Goal: Task Accomplishment & Management: Manage account settings

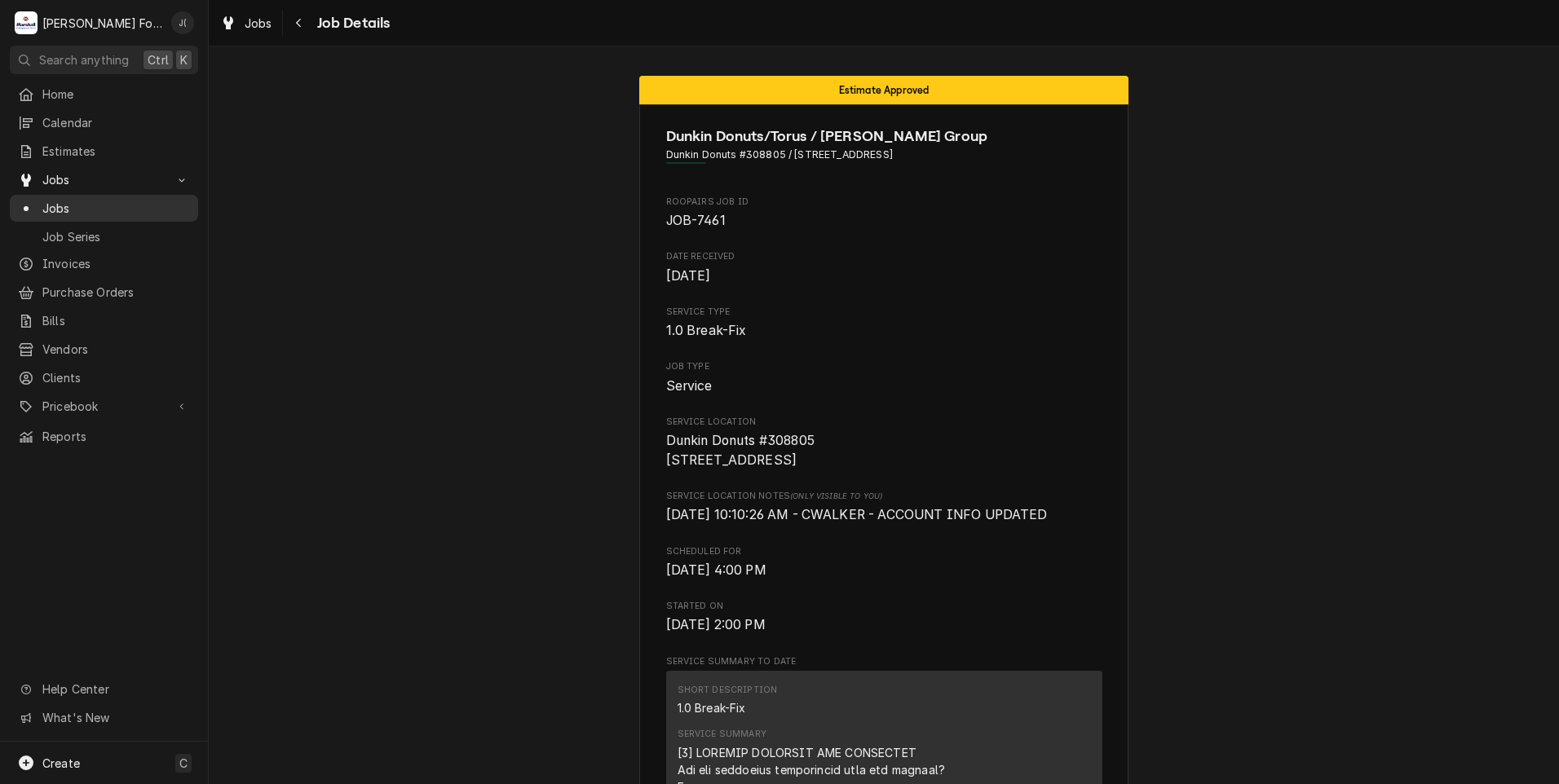
click at [84, 199] on span "Jobs" at bounding box center [116, 208] width 148 height 17
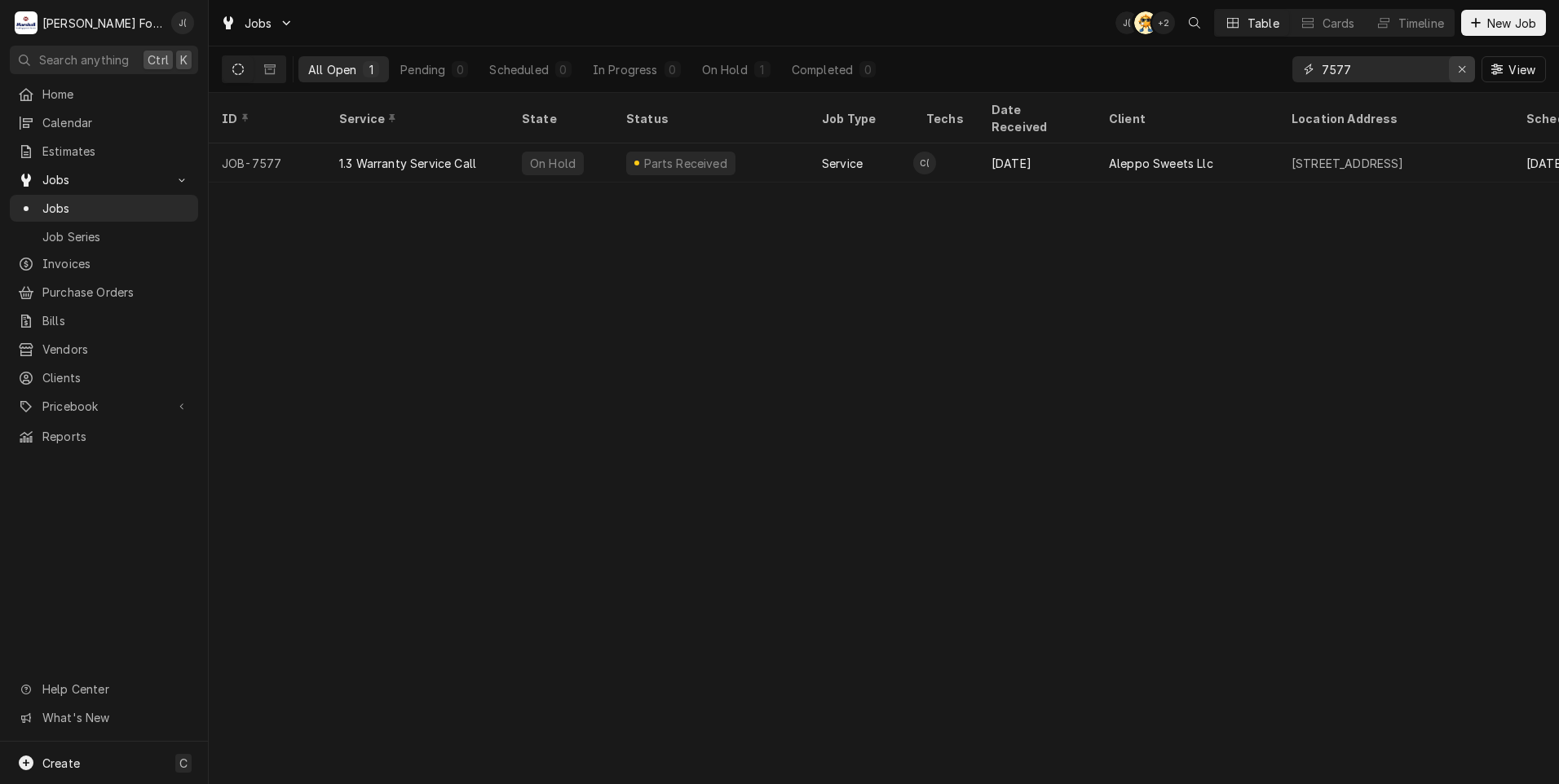
click at [1463, 67] on icon "Erase input" at bounding box center [1462, 69] width 9 height 12
click at [1405, 63] on input "Dynamic Content Wrapper" at bounding box center [1398, 69] width 153 height 26
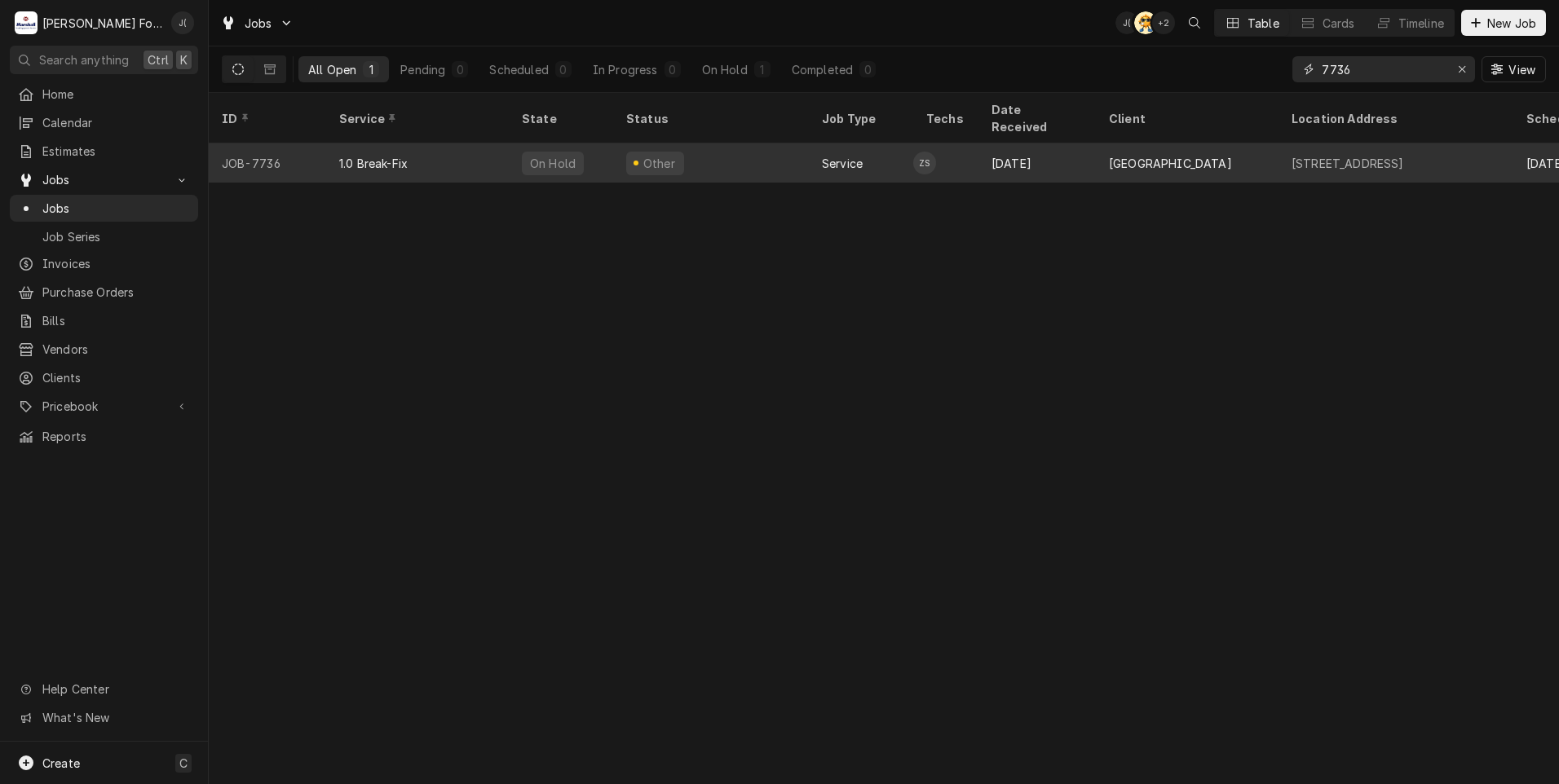
type input "7736"
click at [770, 144] on div "Other" at bounding box center [710, 163] width 196 height 39
drag, startPoint x: 770, startPoint y: 141, endPoint x: 770, endPoint y: 155, distance: 14.0
click at [770, 155] on div "Other" at bounding box center [710, 163] width 196 height 39
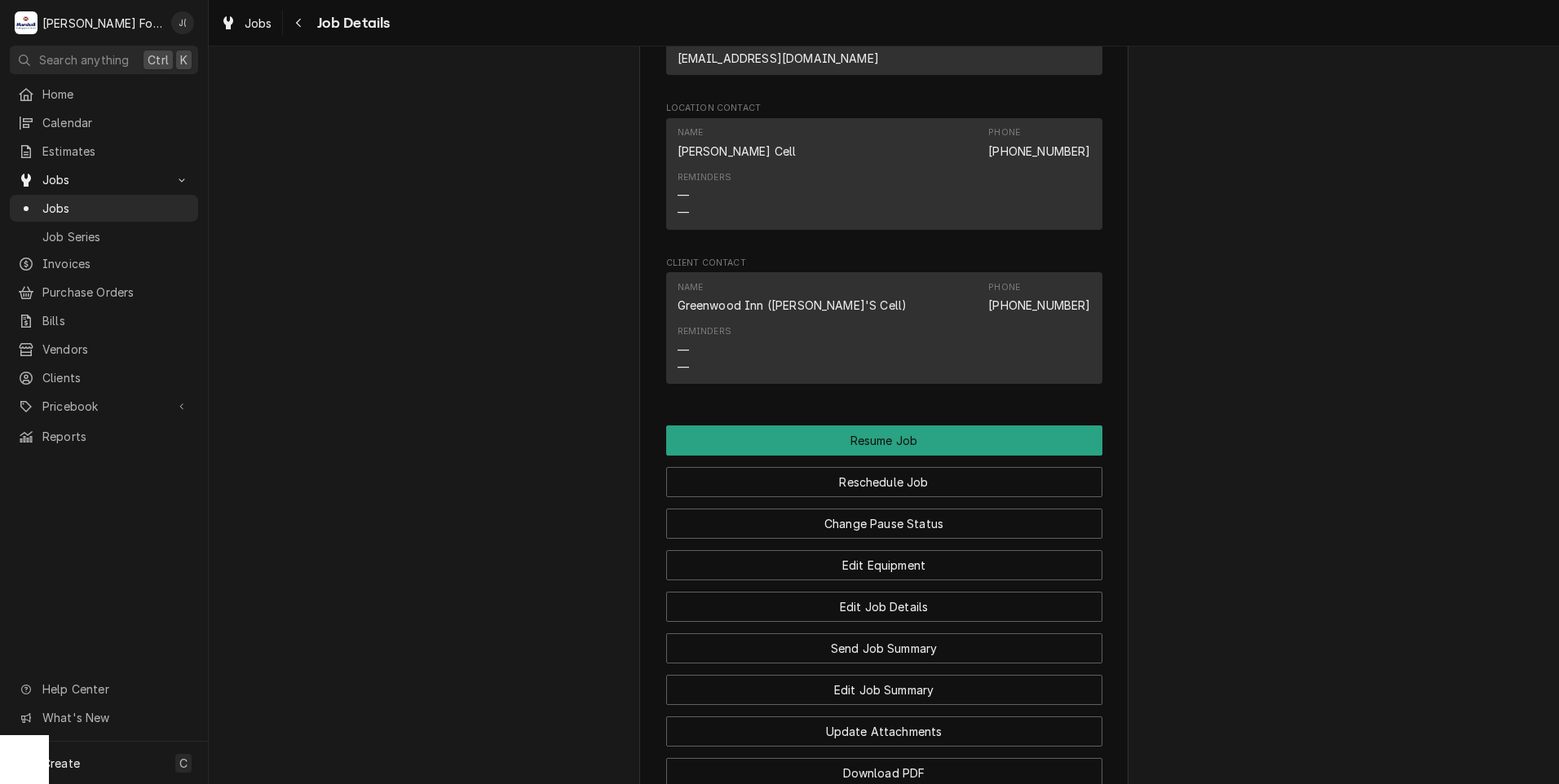
scroll to position [1875, 0]
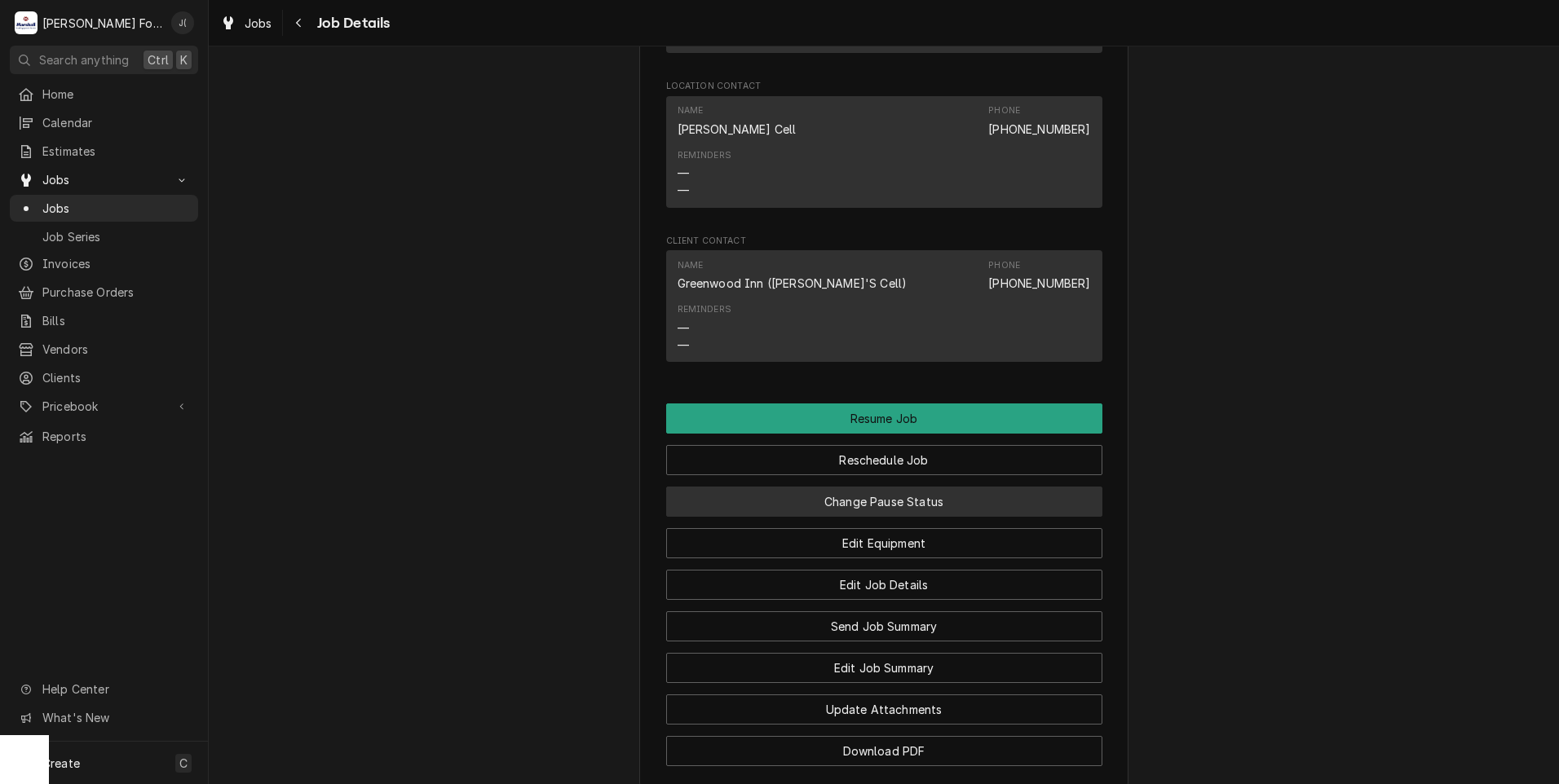
click at [751, 487] on button "Change Pause Status" at bounding box center [884, 501] width 436 height 30
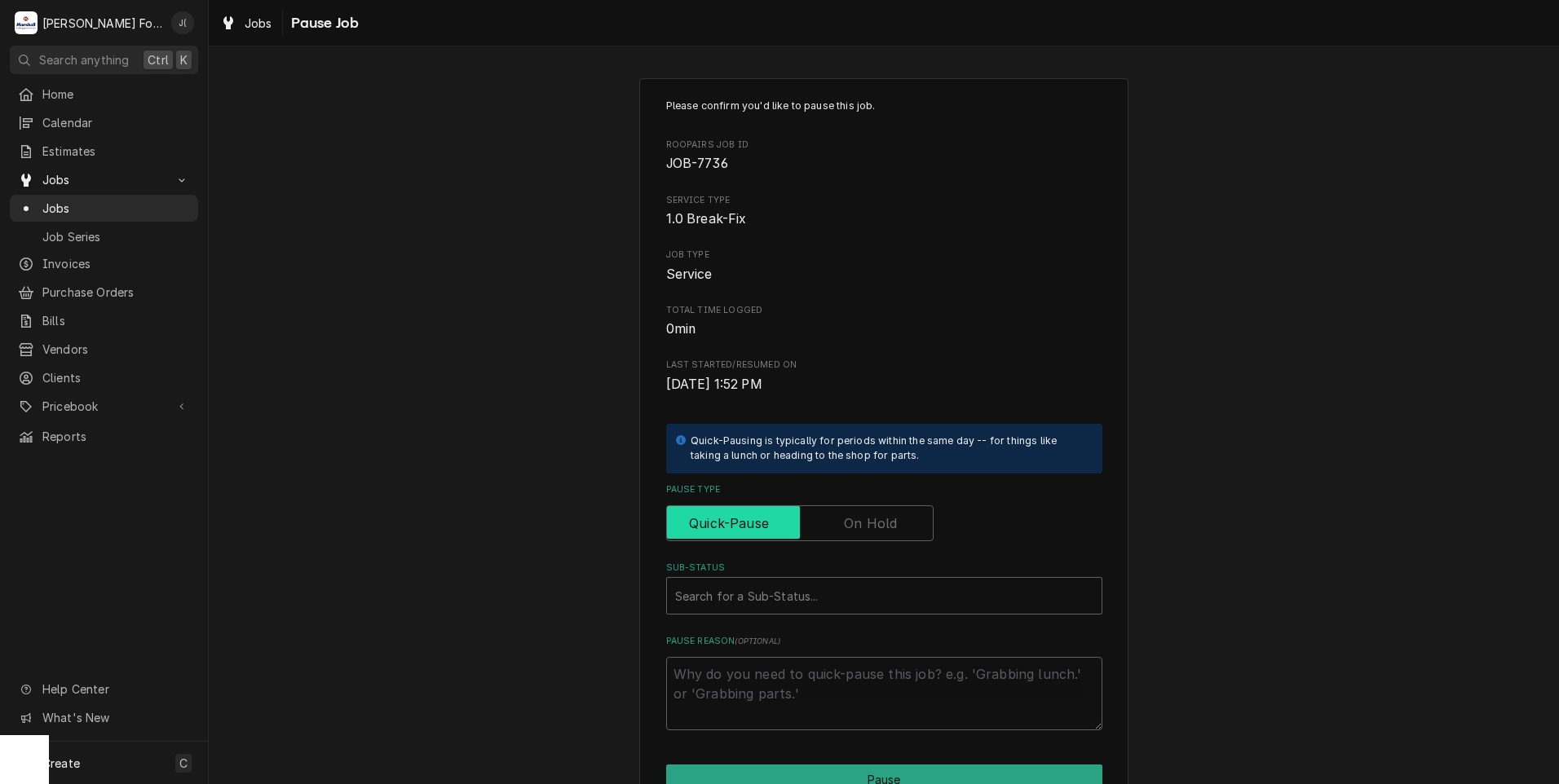
click at [822, 523] on input "Pause Type" at bounding box center [800, 522] width 253 height 35
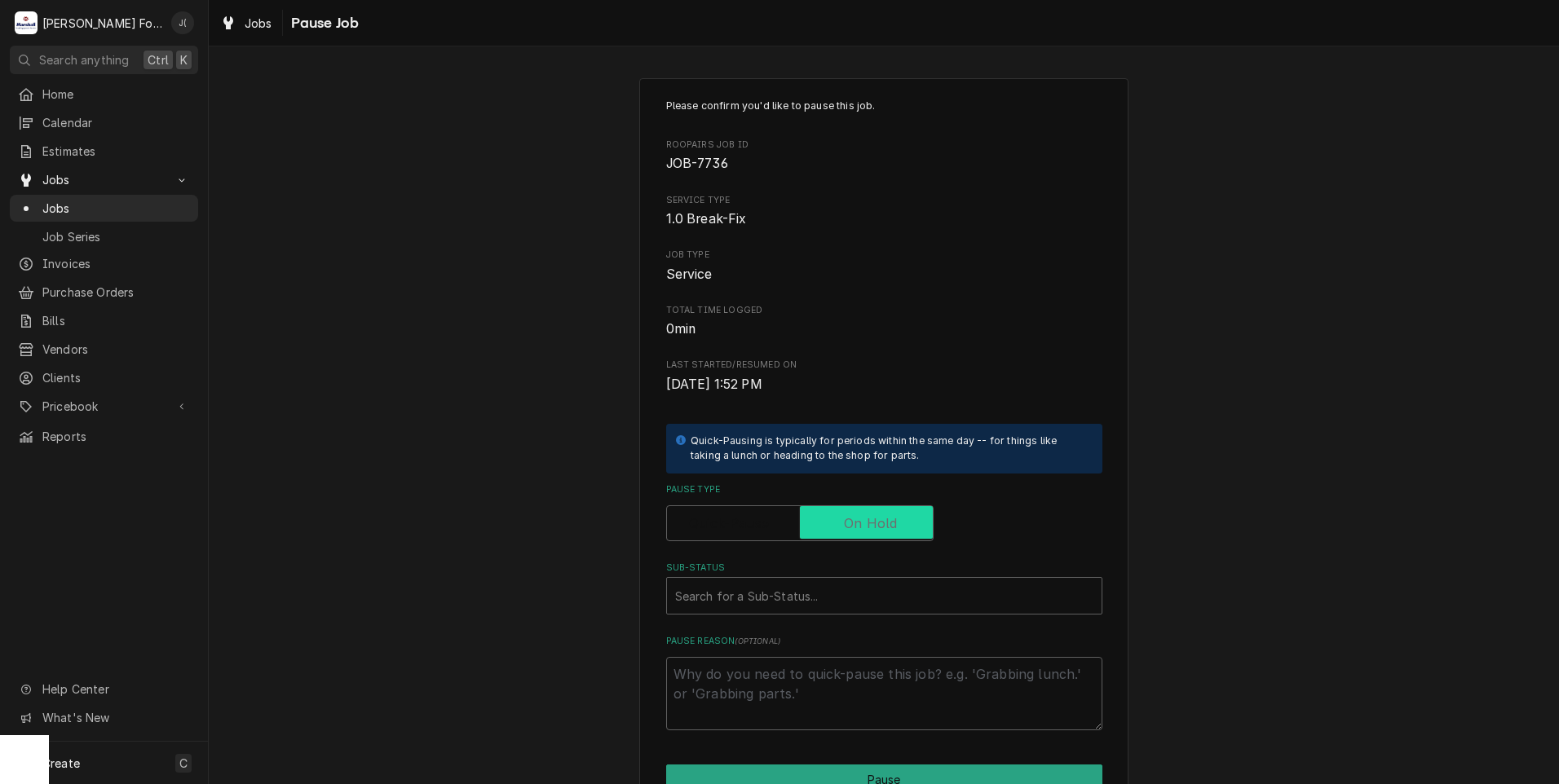
checkbox input "true"
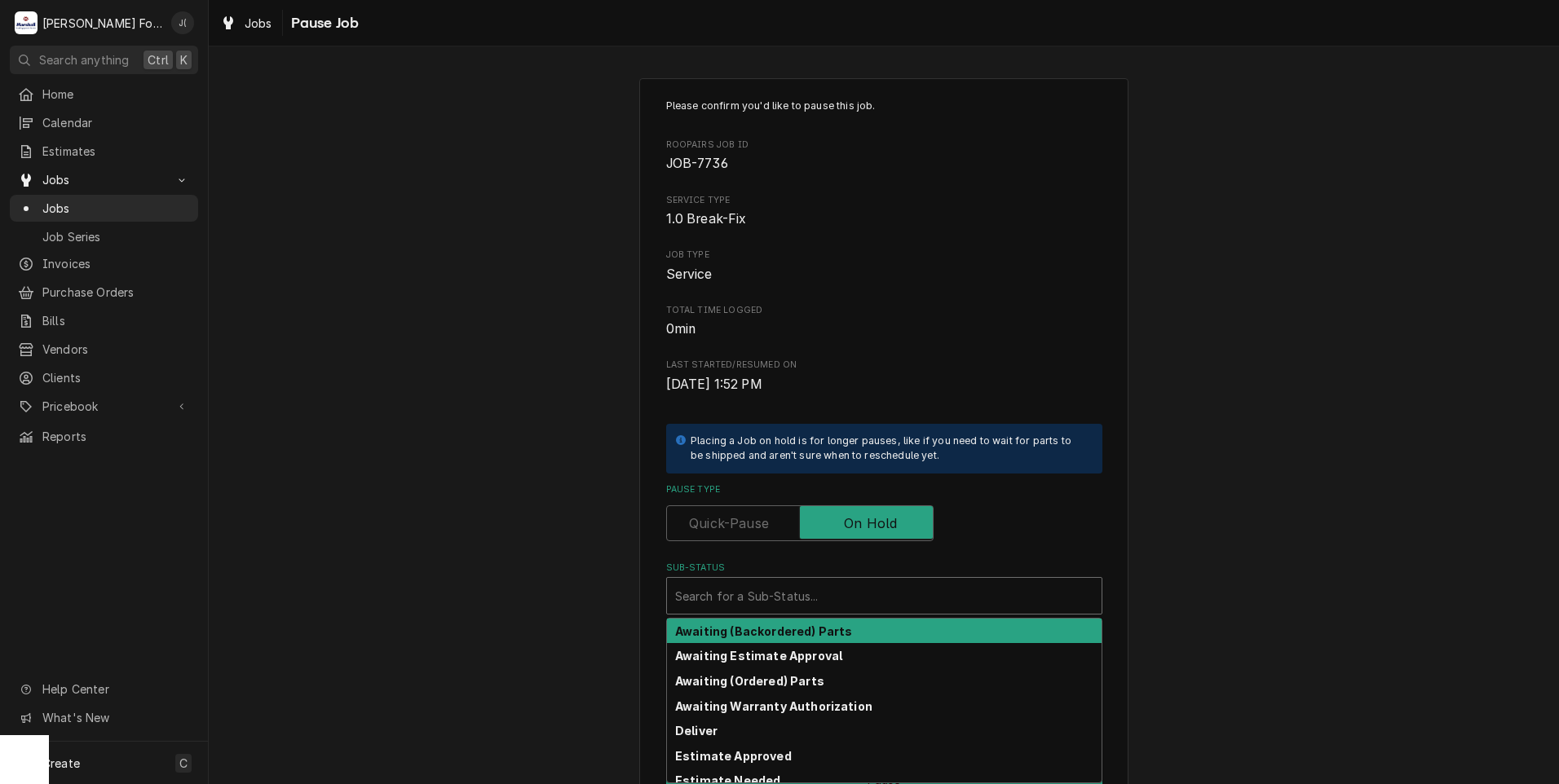
click at [815, 596] on div "Sub-Status" at bounding box center [884, 595] width 418 height 30
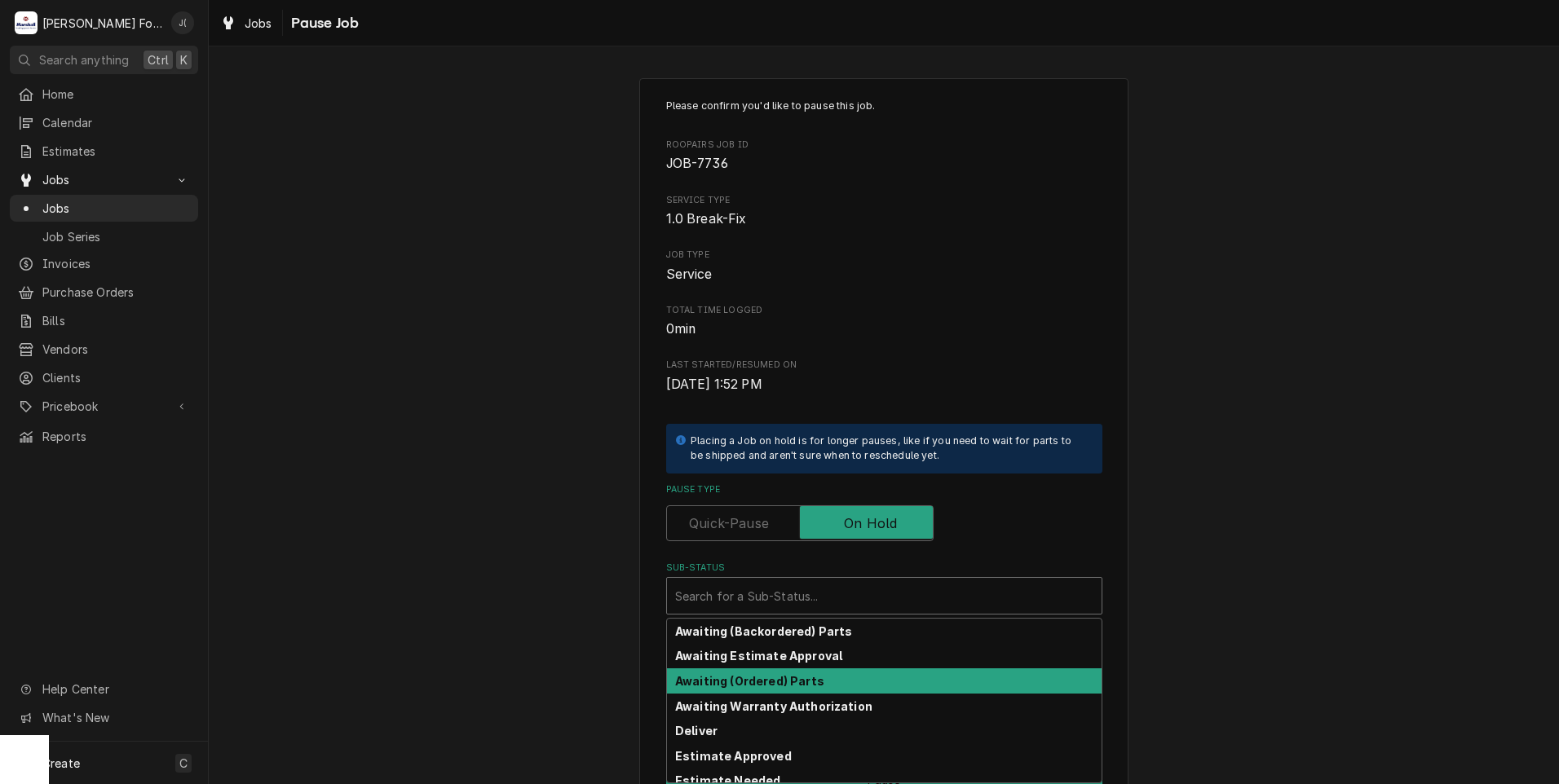
click at [754, 689] on div "Awaiting (Ordered) Parts" at bounding box center [884, 680] width 434 height 25
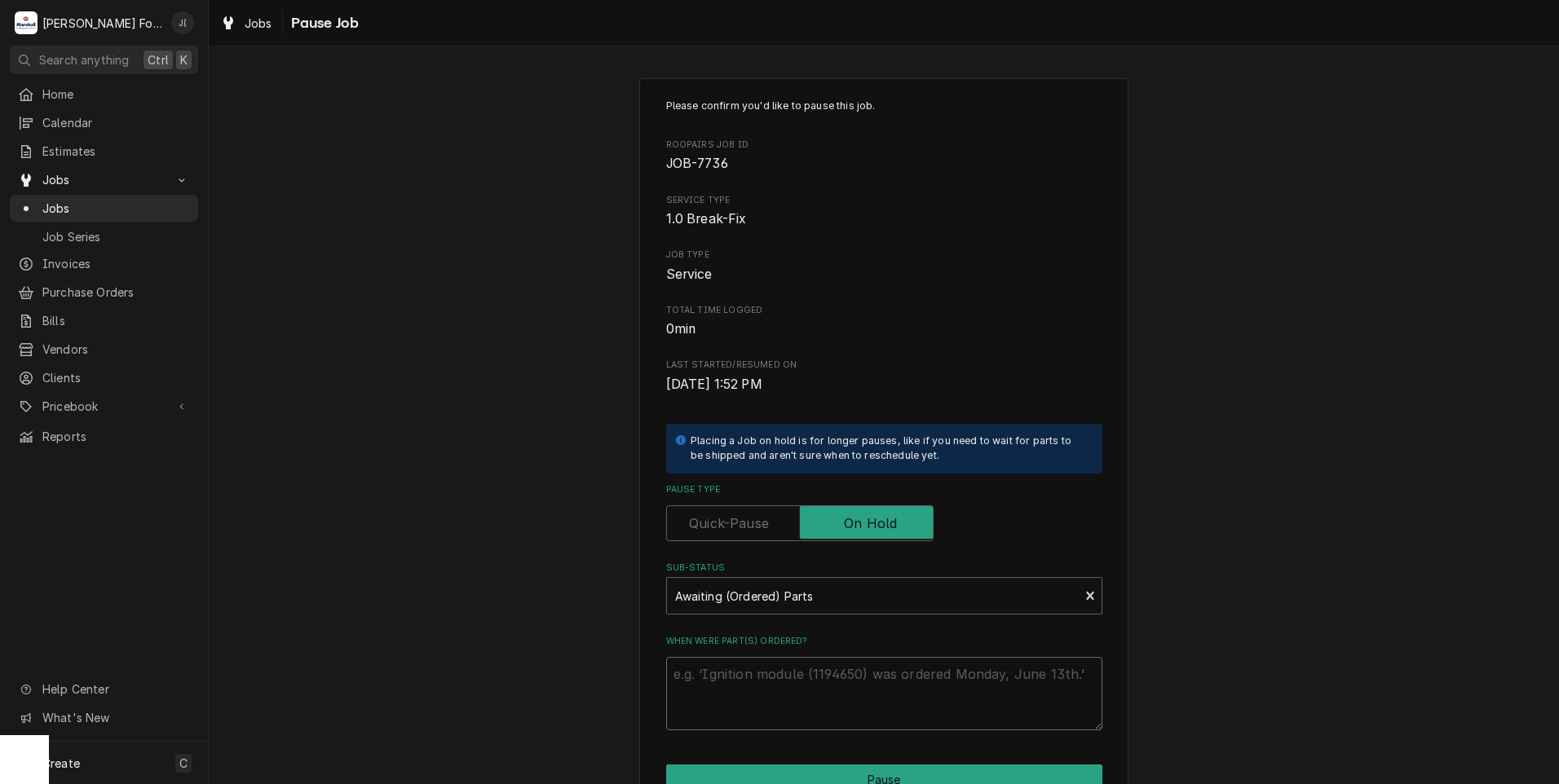
click at [754, 689] on textarea "When were part(s) ordered?" at bounding box center [884, 693] width 436 height 74
type textarea "x"
type textarea "1"
type textarea "x"
type textarea "10"
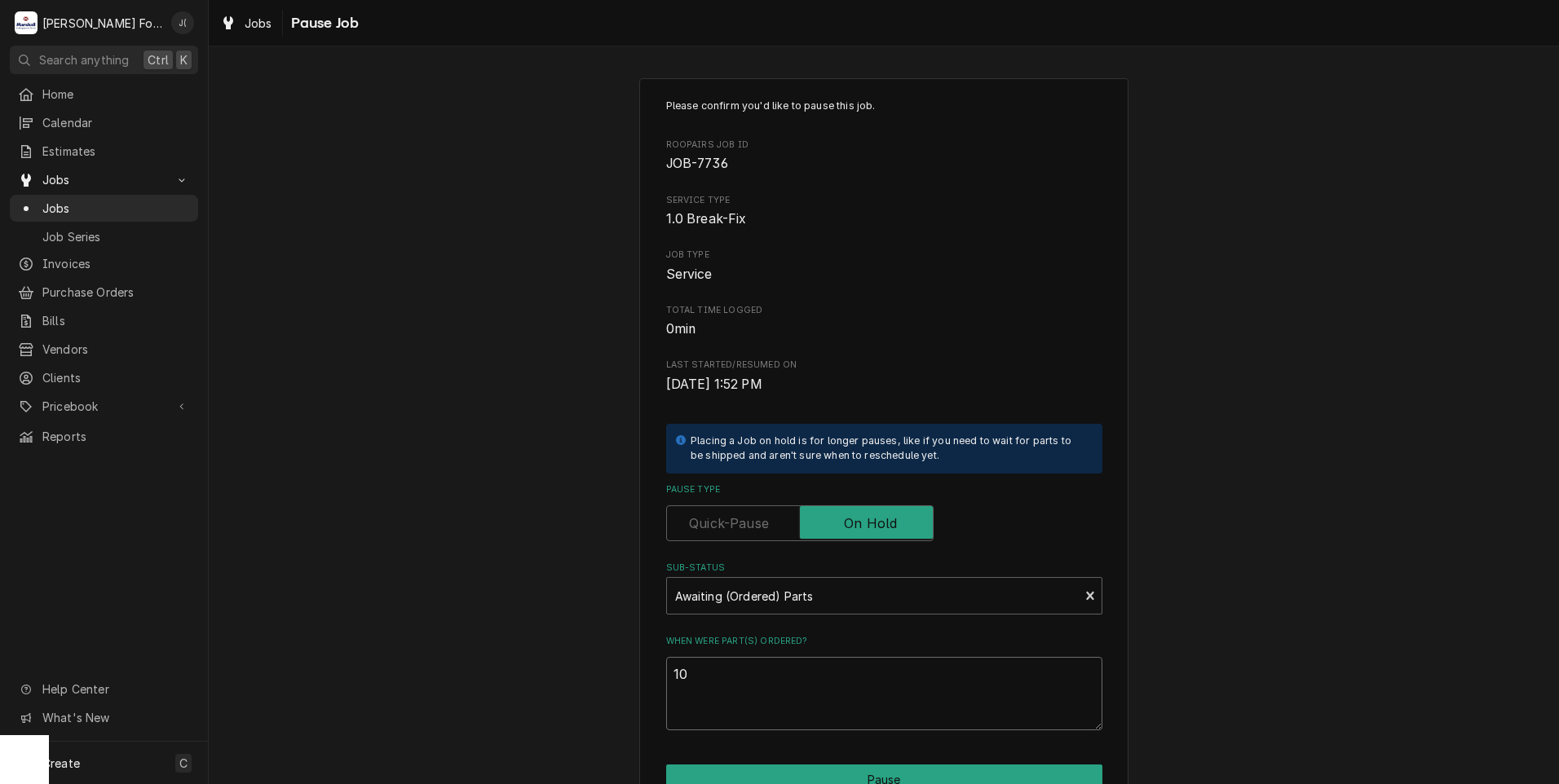
type textarea "x"
type textarea "10/"
type textarea "x"
type textarea "10/0"
type textarea "x"
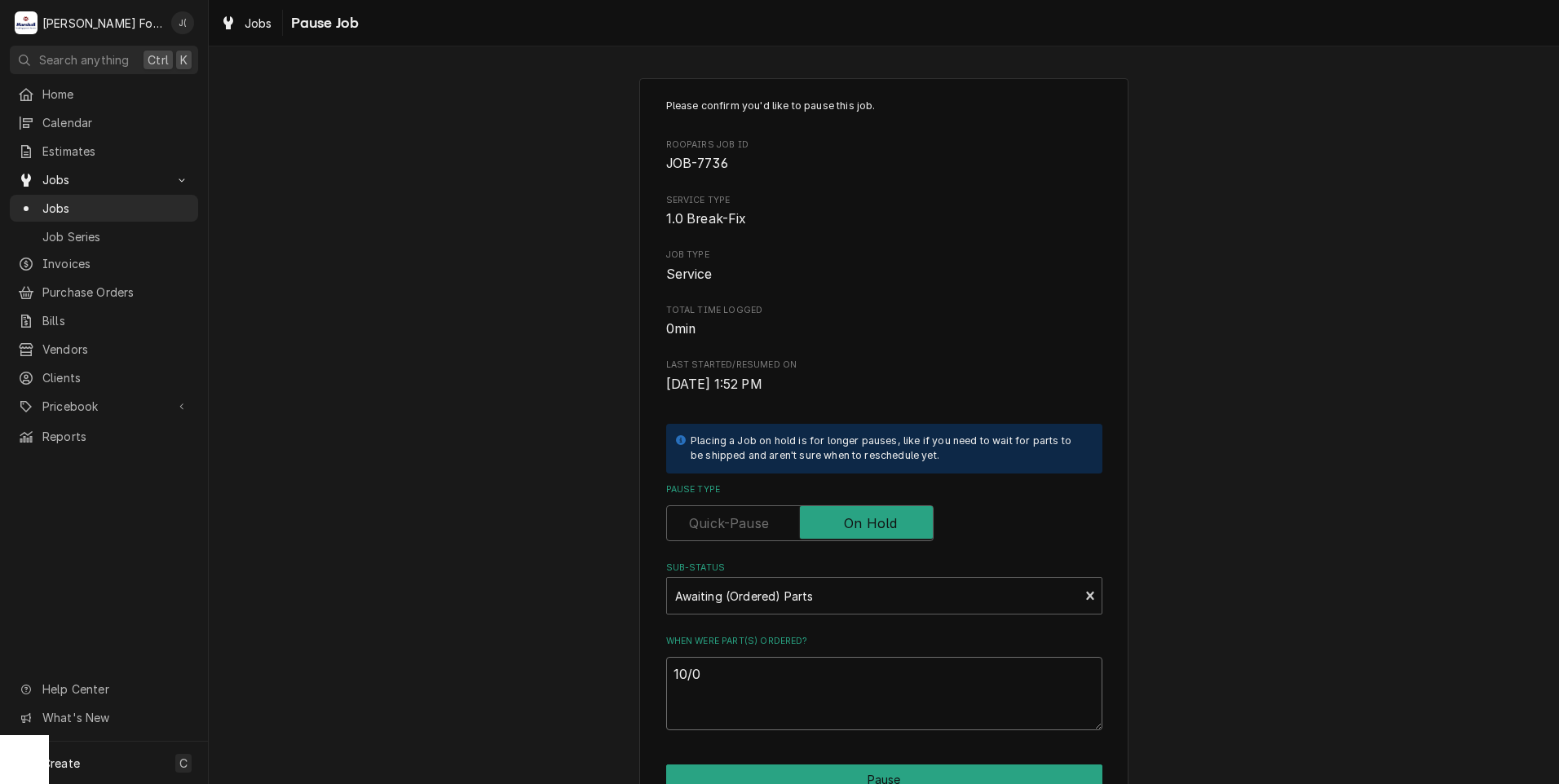
type textarea "10/06"
type textarea "x"
type textarea "10/06/"
type textarea "x"
type textarea "10/06/2"
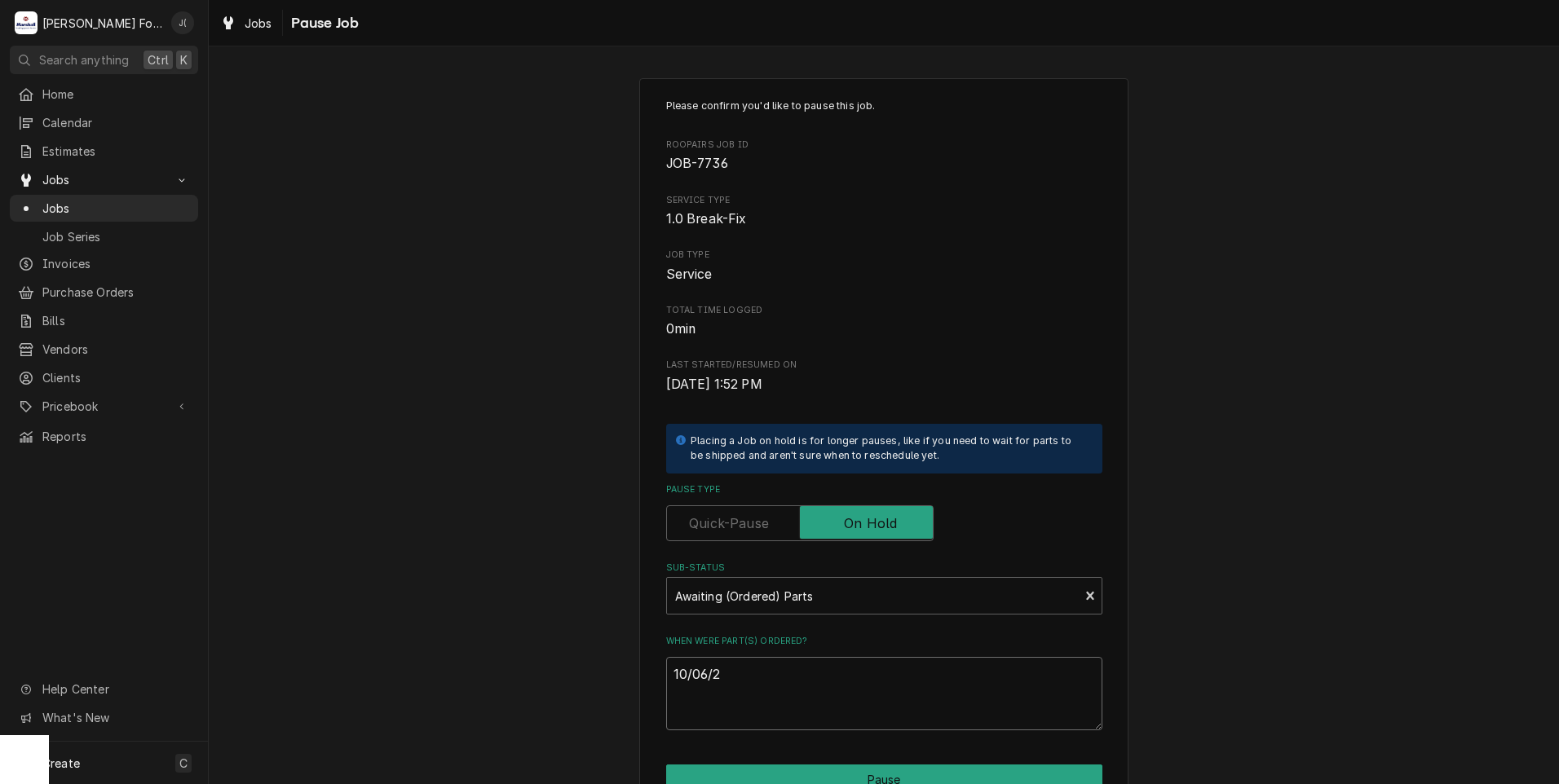
type textarea "x"
type textarea "10/06/20"
type textarea "x"
type textarea "10/06/202"
type textarea "x"
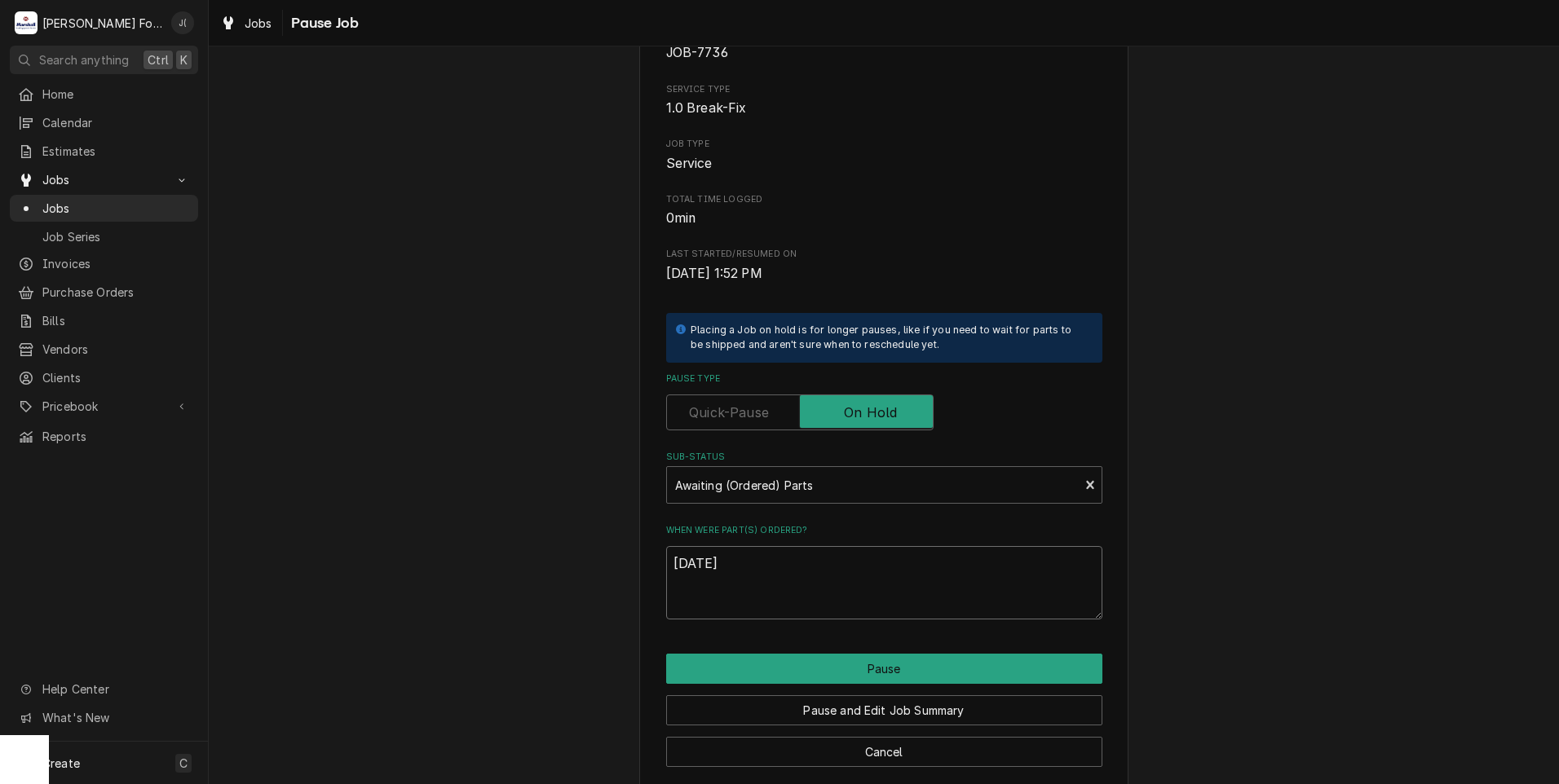
scroll to position [128, 0]
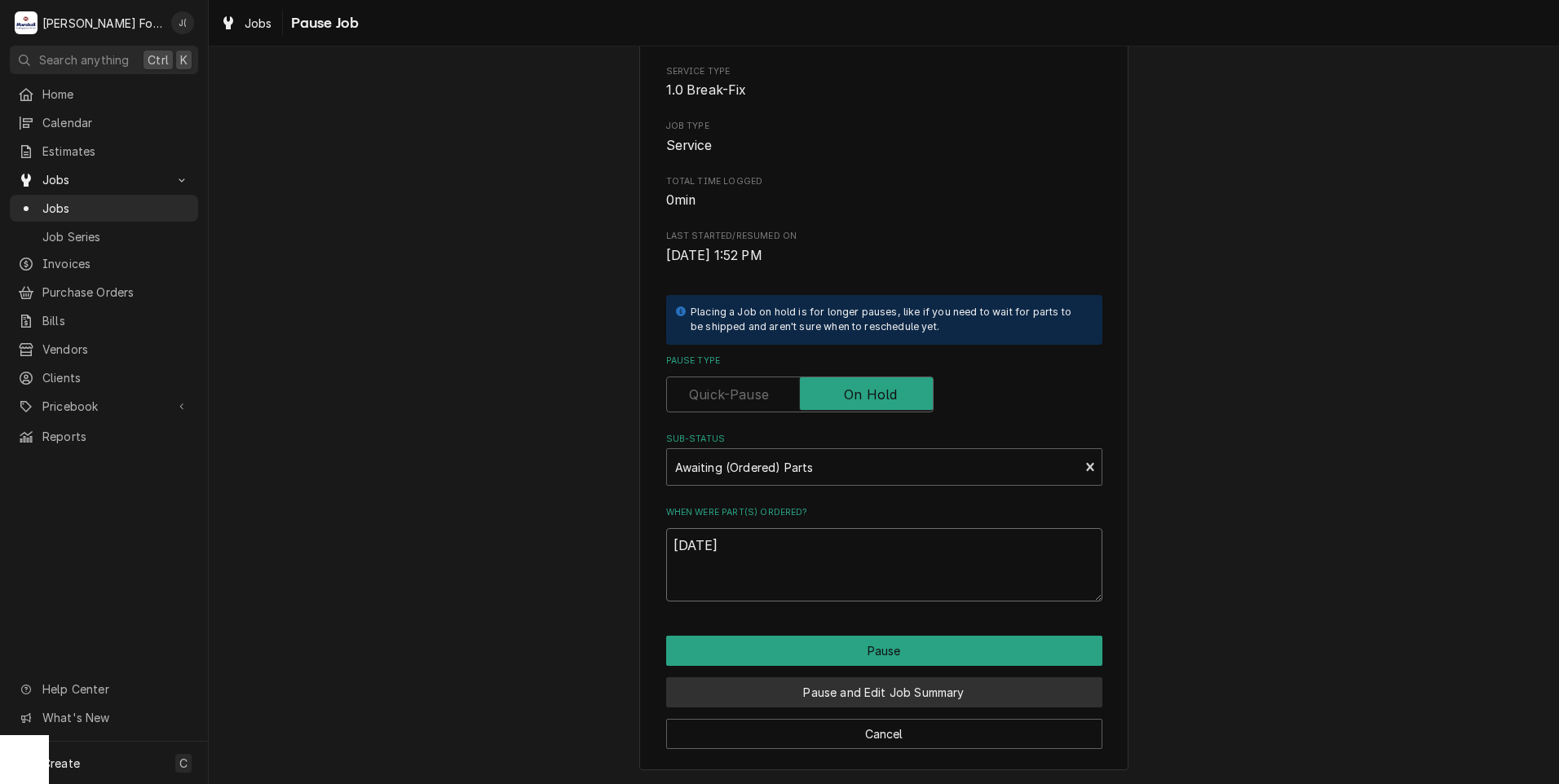
type textarea "[DATE]"
click at [845, 700] on button "Pause and Edit Job Summary" at bounding box center [884, 692] width 436 height 30
type textarea "x"
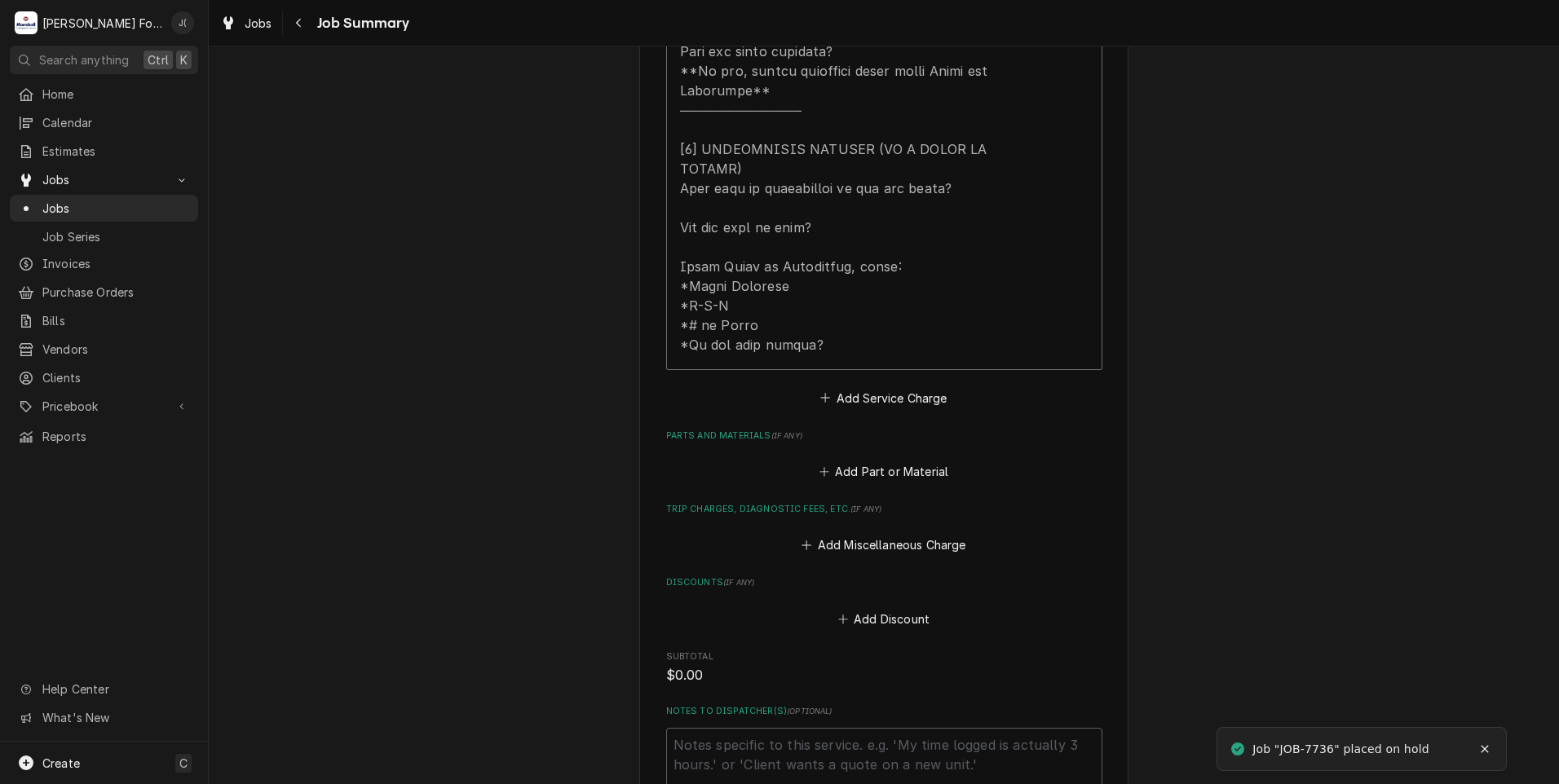
scroll to position [978, 0]
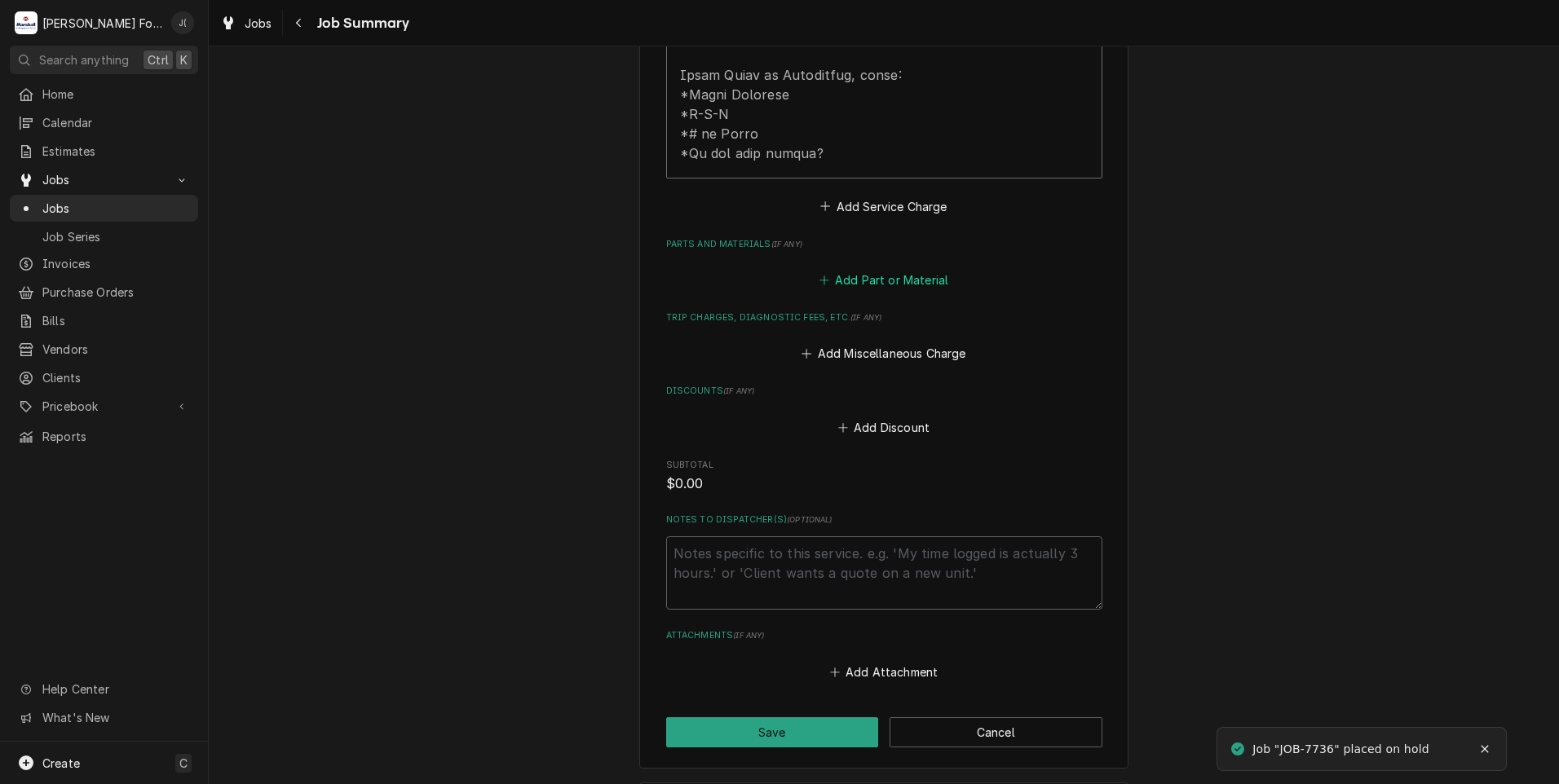
click at [860, 269] on button "Add Part or Material" at bounding box center [883, 281] width 134 height 23
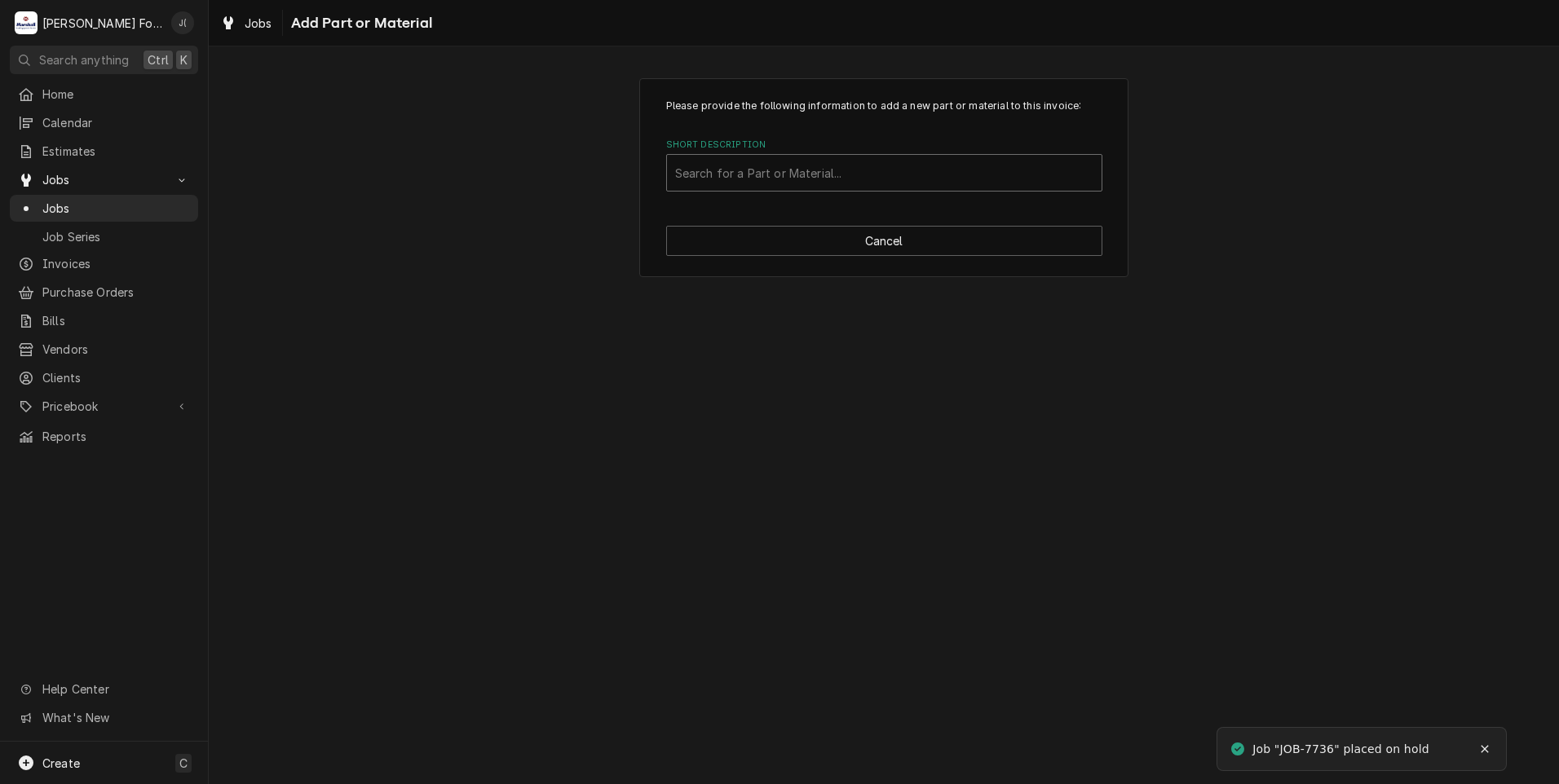
click at [795, 190] on div "Search for a Part or Material..." at bounding box center [884, 173] width 434 height 35
type input "11529"
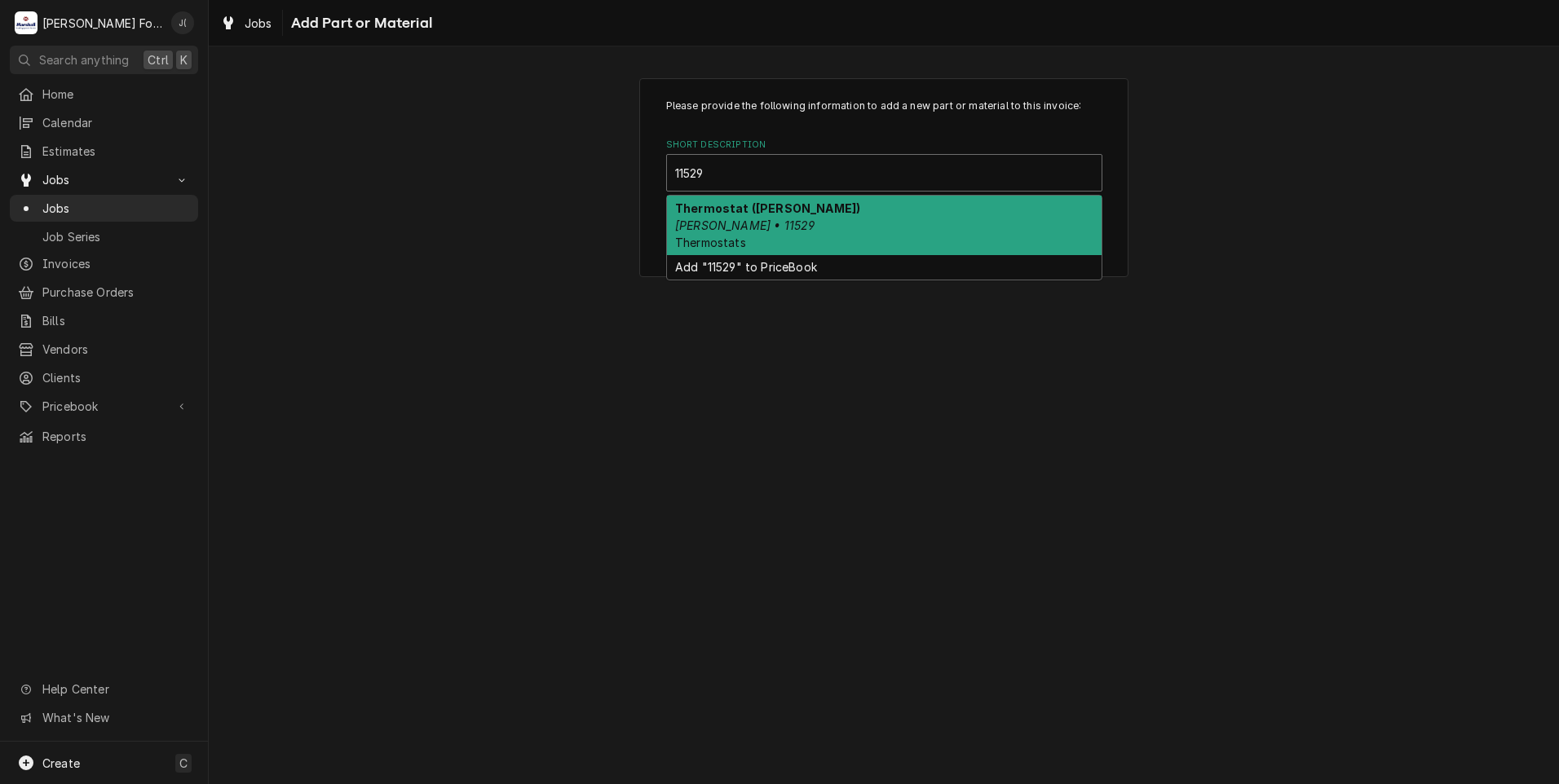
click at [812, 219] on div "Thermostat (BLODGETT) Blodgett • 11529 Thermostats" at bounding box center [884, 225] width 434 height 59
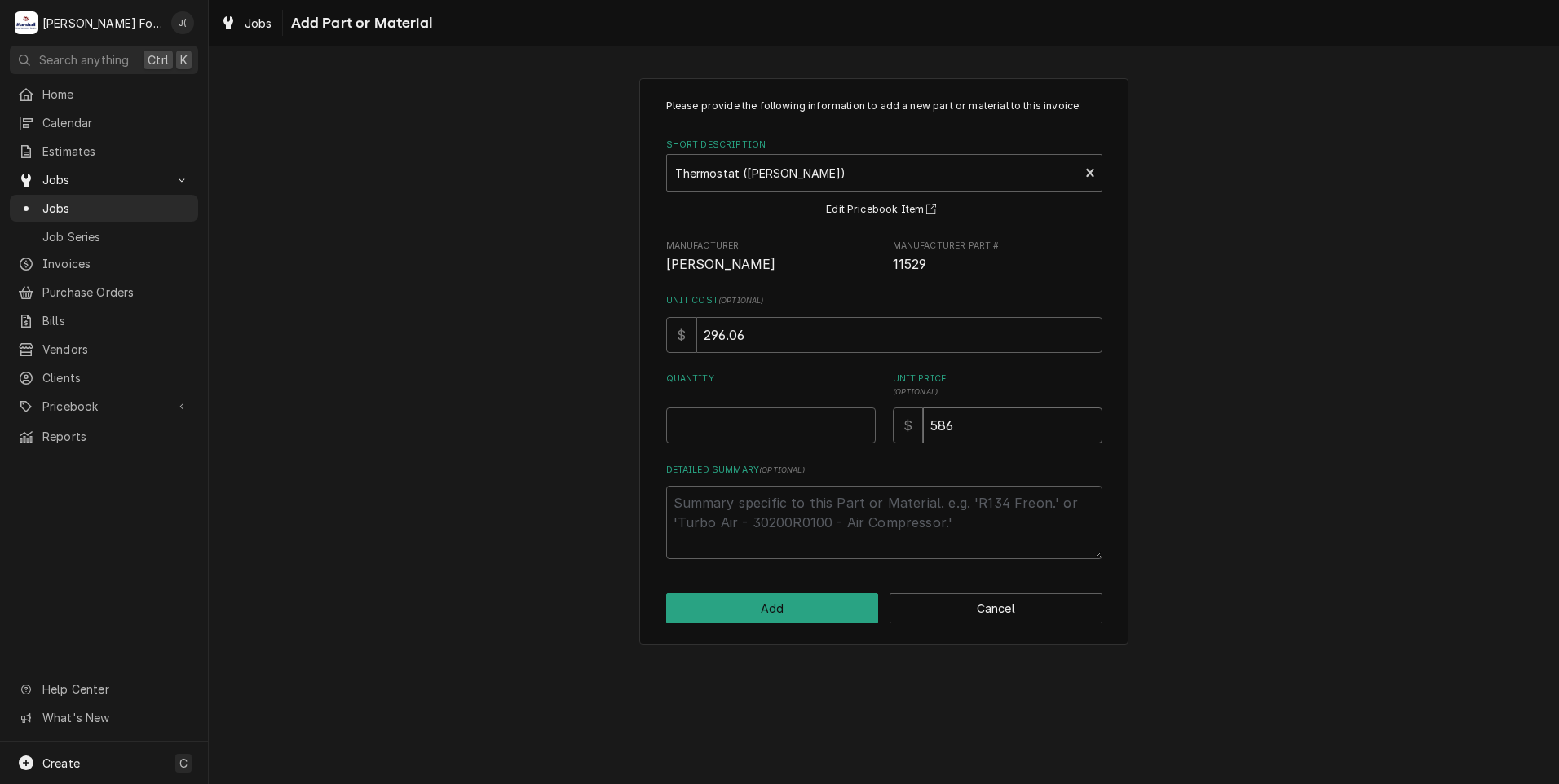
drag, startPoint x: 989, startPoint y: 417, endPoint x: 550, endPoint y: 436, distance: 439.4
click at [561, 435] on div "Please provide the following information to add a new part or material to this …" at bounding box center [884, 360] width 1350 height 595
type textarea "x"
type input "9"
type textarea "x"
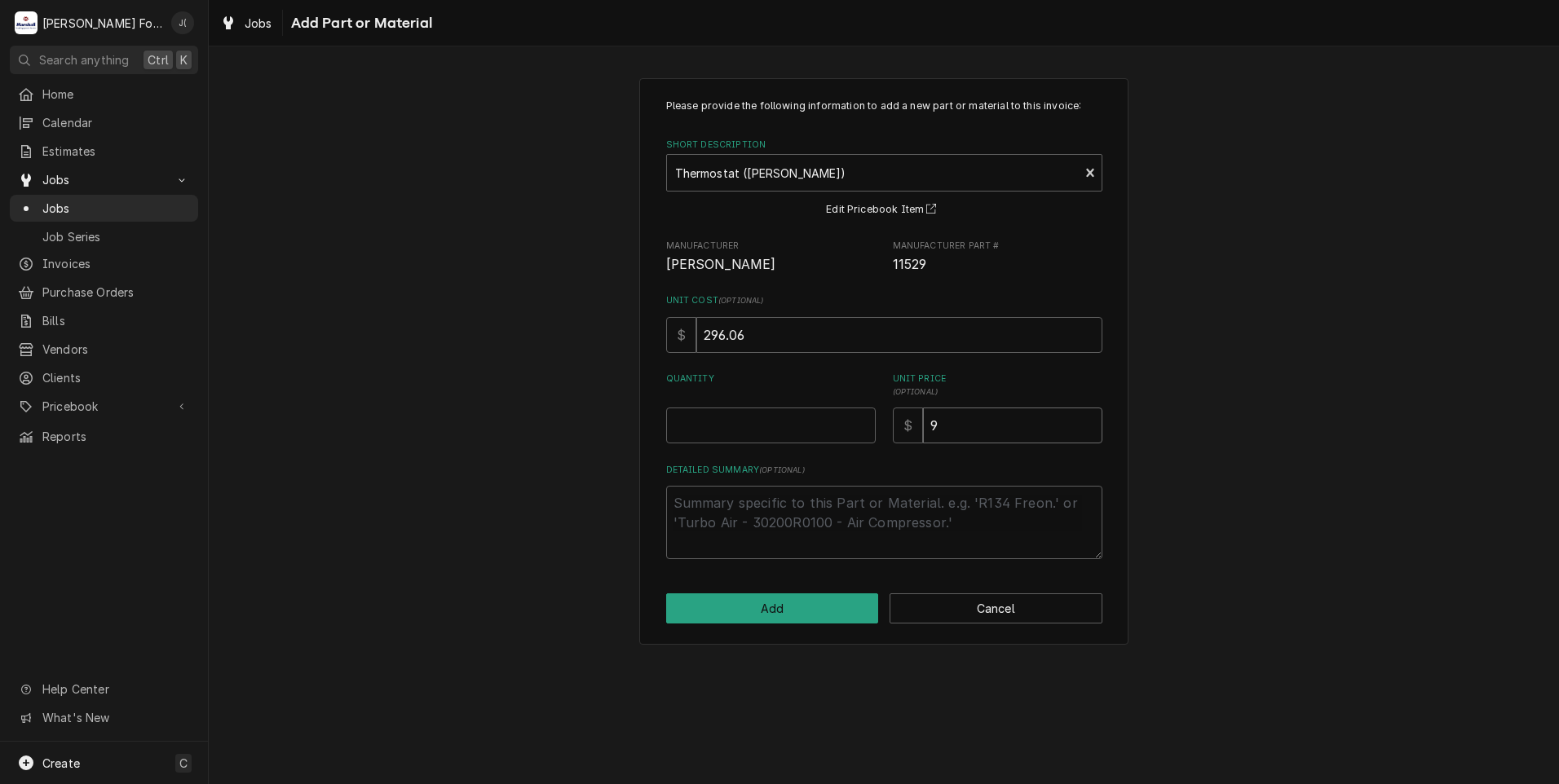
type input "90"
type textarea "x"
type input "900"
type textarea "x"
type input "900.0"
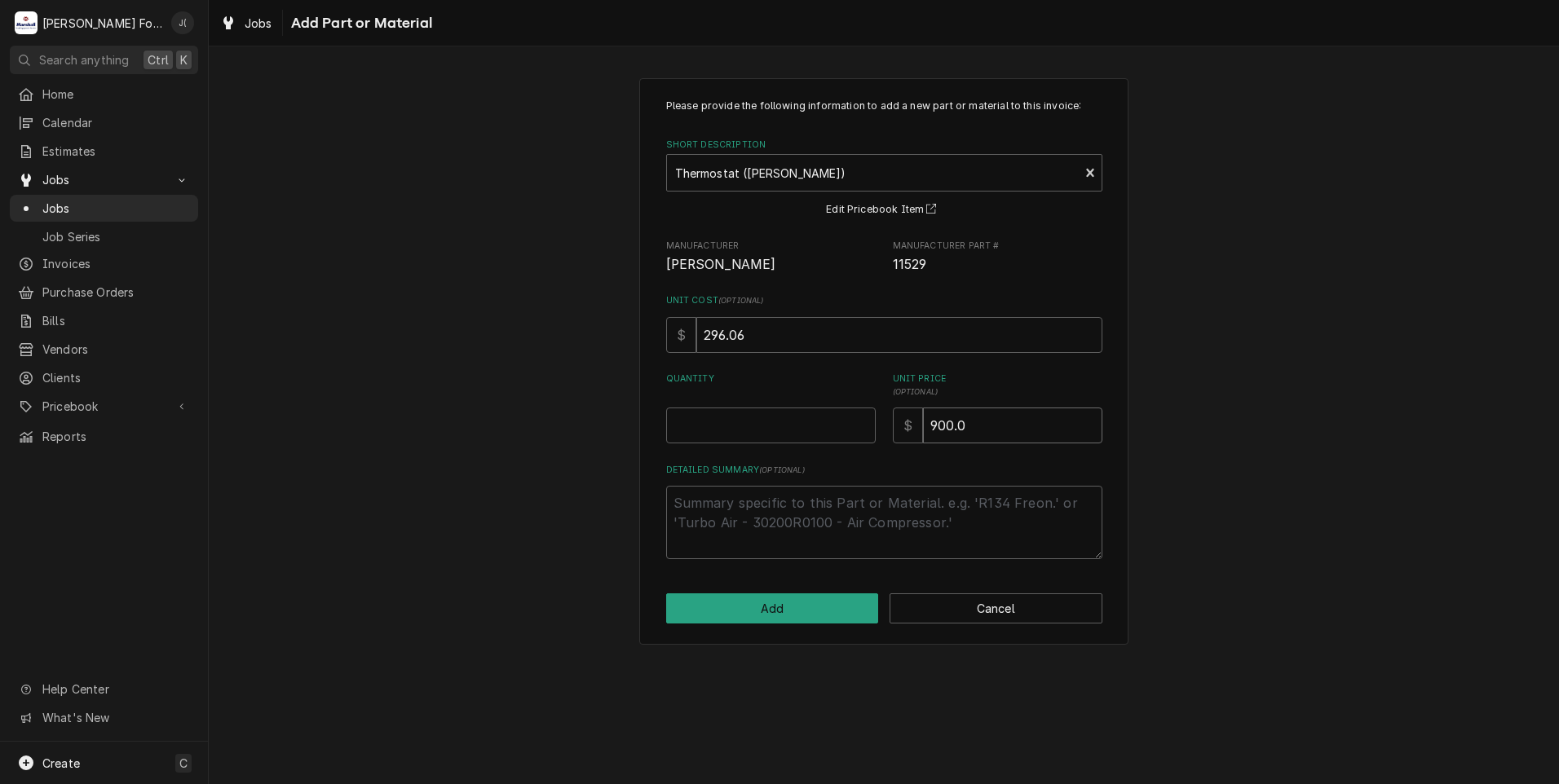
type textarea "x"
type input "900.00"
click at [852, 431] on input "Quantity" at bounding box center [771, 425] width 210 height 35
click at [762, 440] on input "Quantity" at bounding box center [771, 425] width 210 height 35
type textarea "x"
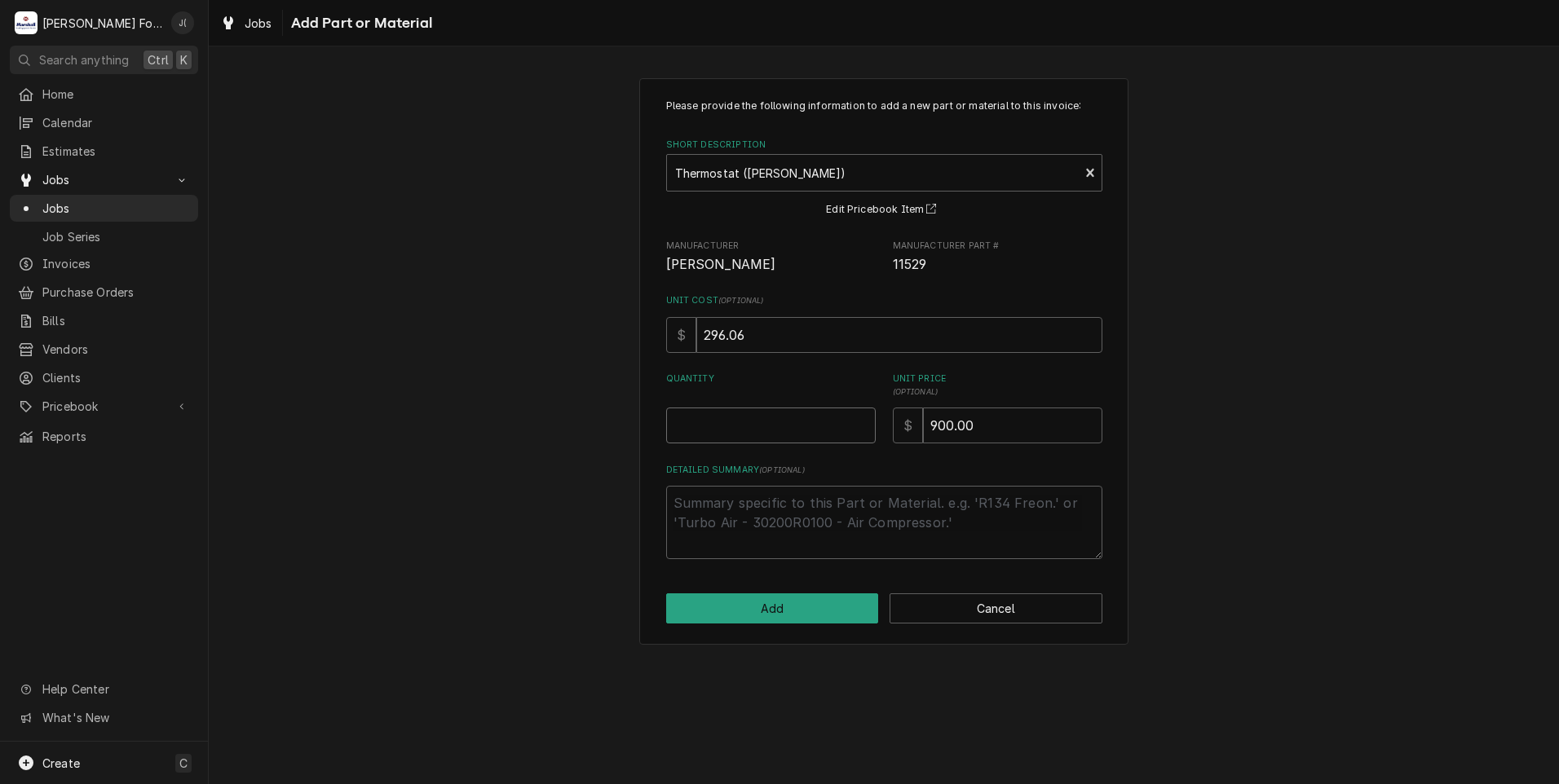
type input "3"
type textarea "x"
type input "32"
type textarea "x"
type input "322"
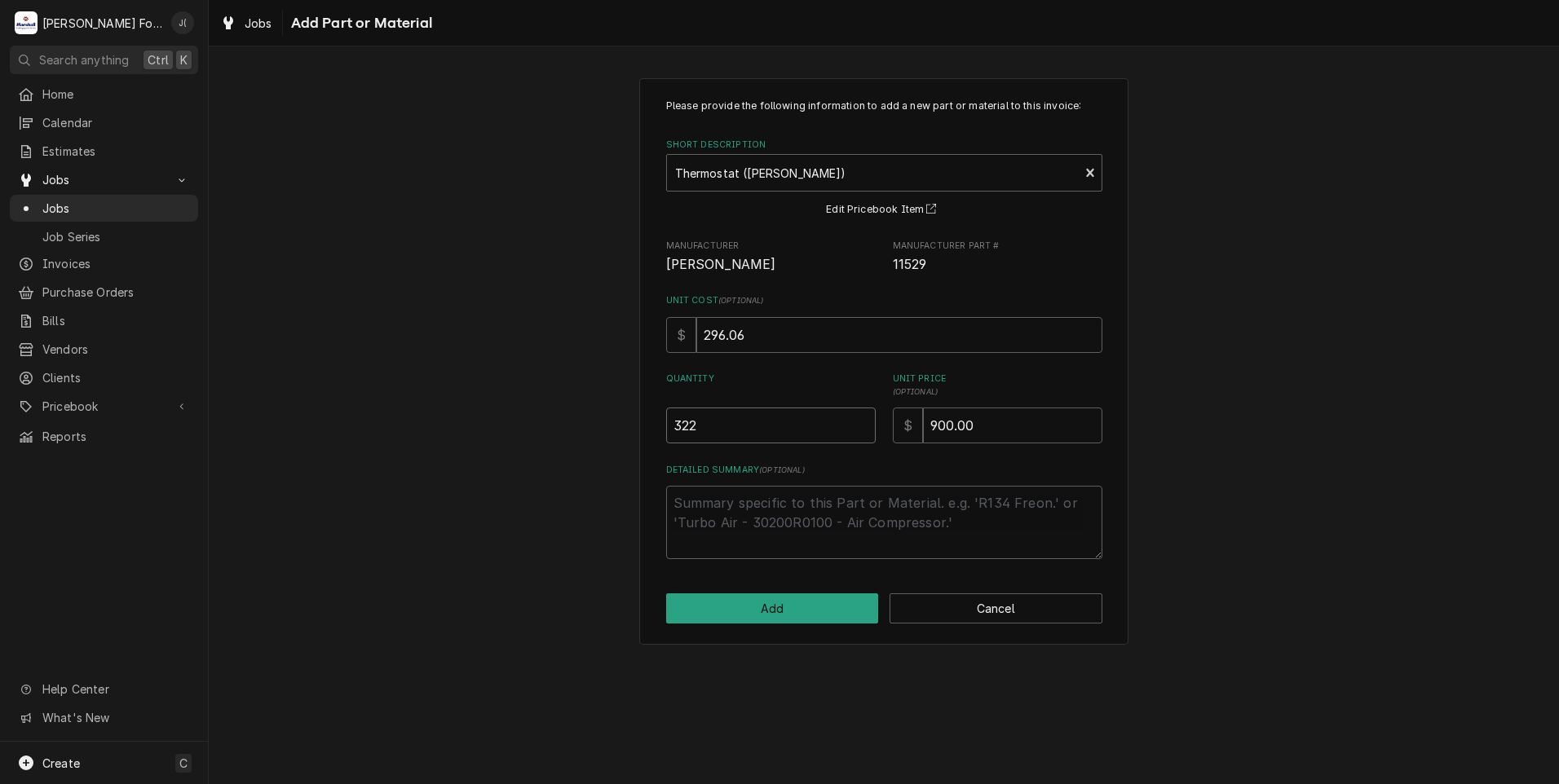
type textarea "x"
type input "322.0"
type textarea "x"
type input "322.04"
click at [840, 613] on button "Add" at bounding box center [773, 608] width 213 height 30
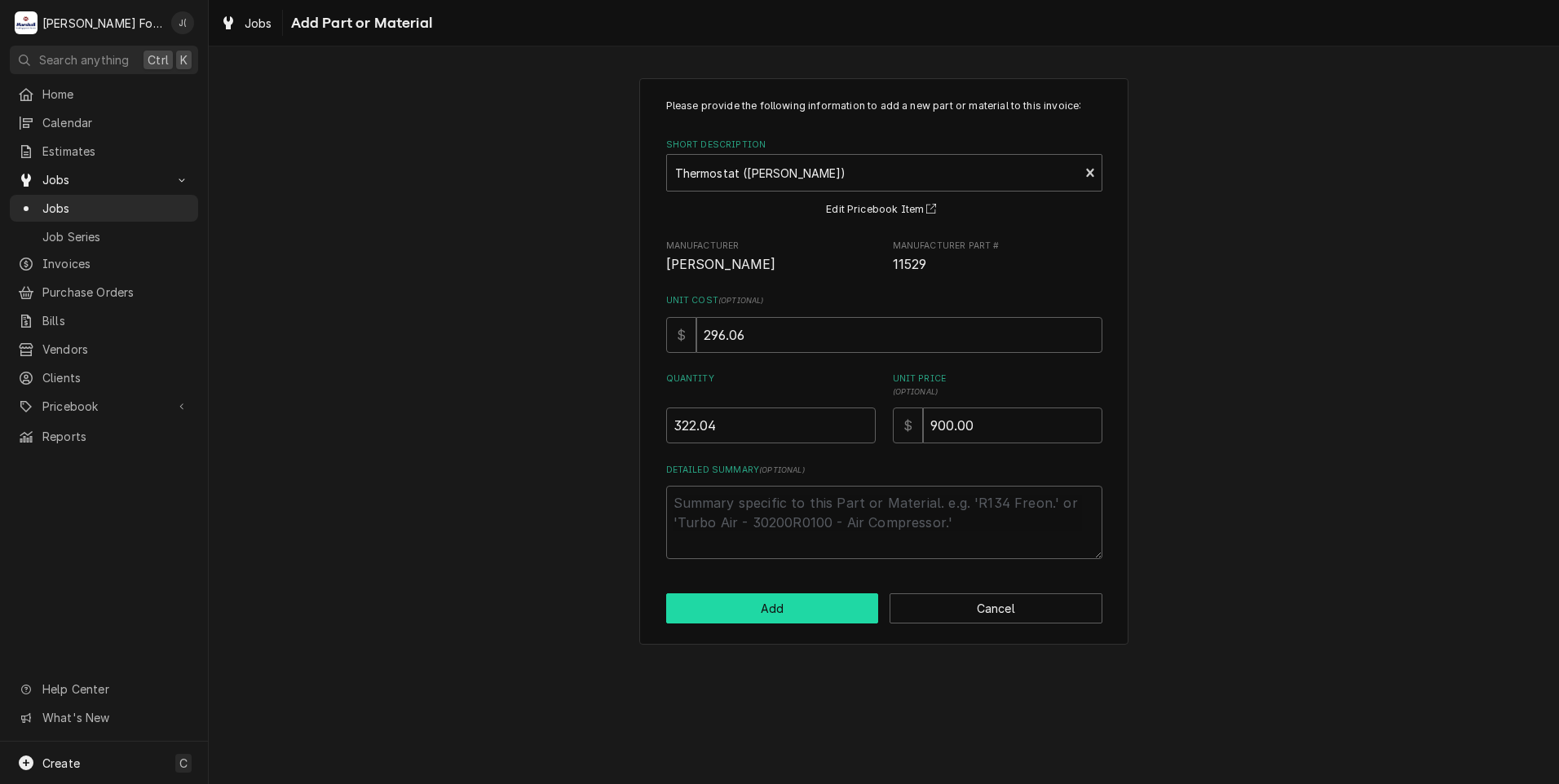
scroll to position [978, 0]
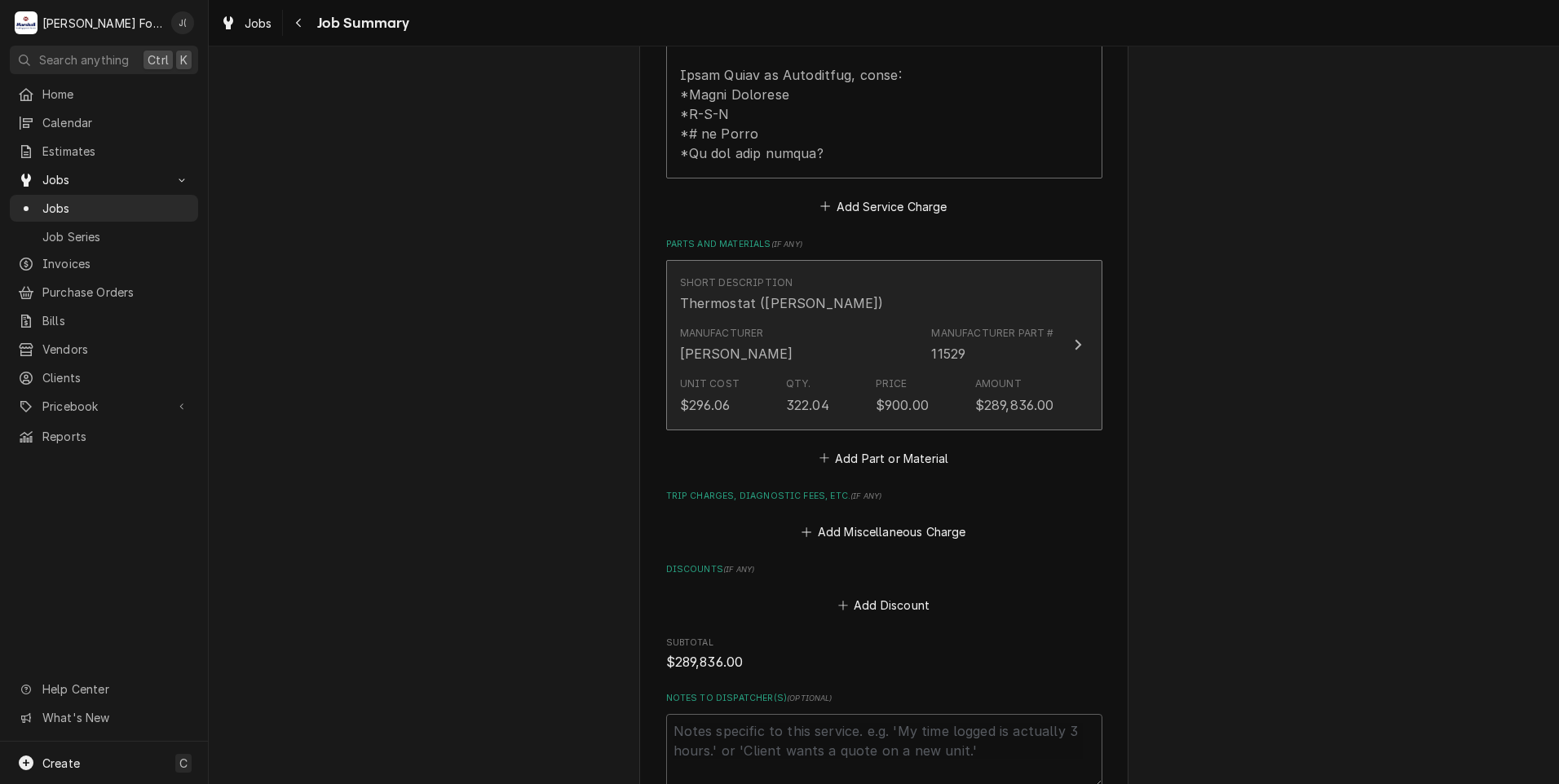
click at [864, 370] on div "Unit Cost $296.06 Qty. 322.04 Price $900.00 Amount $289,836.00" at bounding box center [867, 395] width 374 height 51
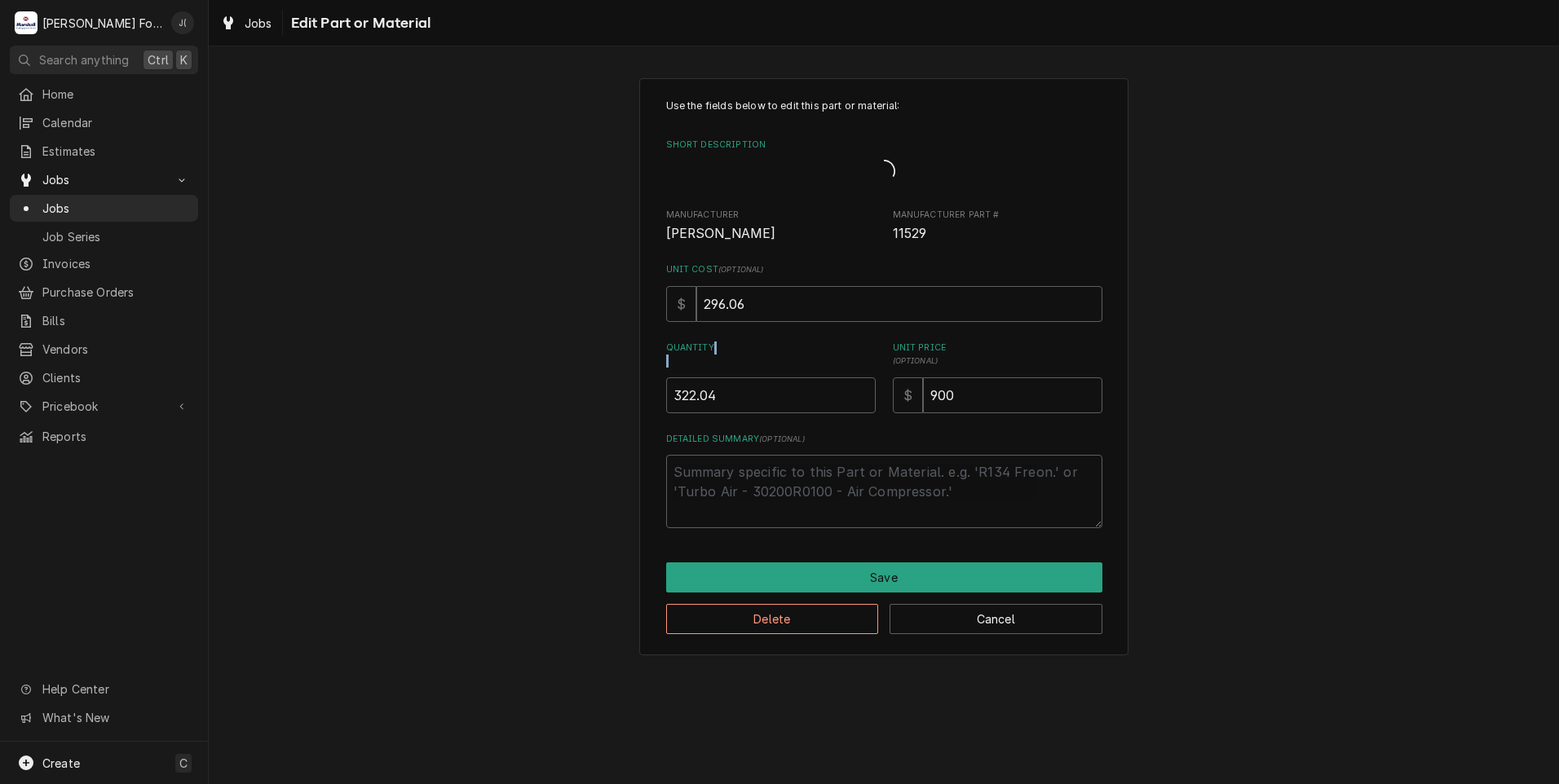
click at [864, 368] on div "Quantity 322.04" at bounding box center [771, 377] width 210 height 71
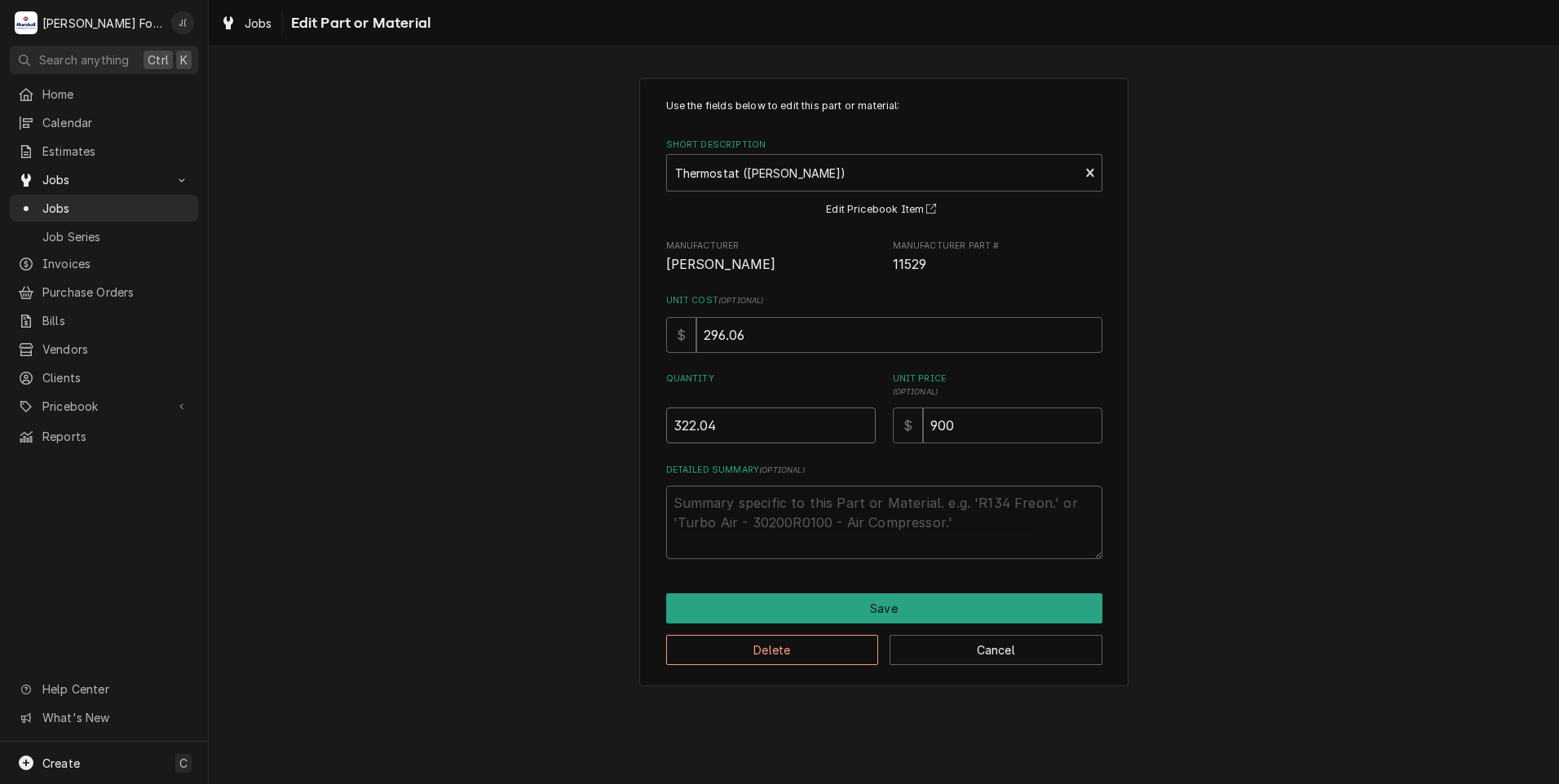
drag, startPoint x: 750, startPoint y: 429, endPoint x: 490, endPoint y: 424, distance: 260.0
click at [490, 424] on div "Use the fields below to edit this part or material: Short Description Thermosta…" at bounding box center [884, 381] width 1350 height 636
type textarea "x"
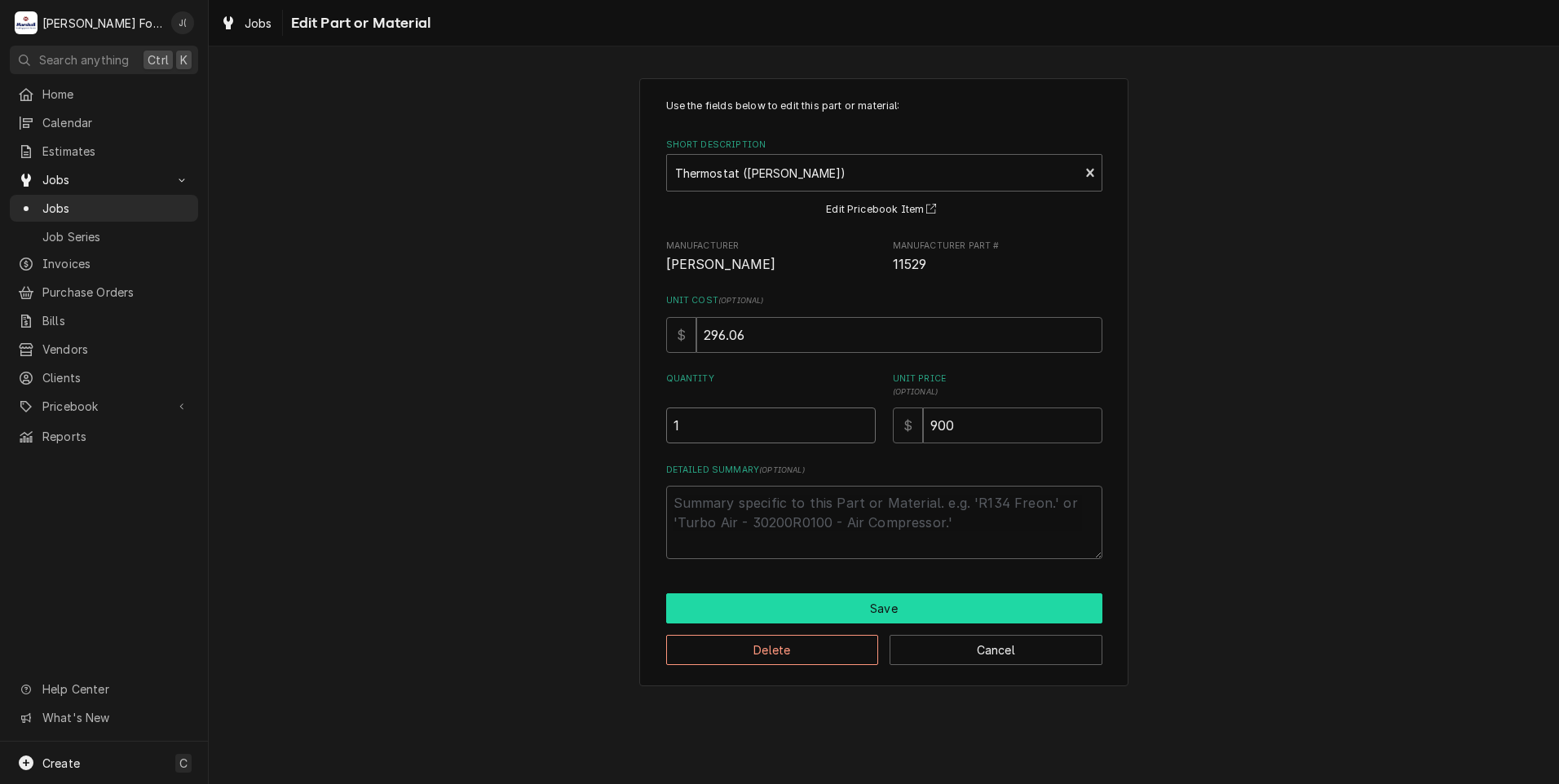
type input "1"
click at [943, 615] on button "Save" at bounding box center [884, 608] width 436 height 30
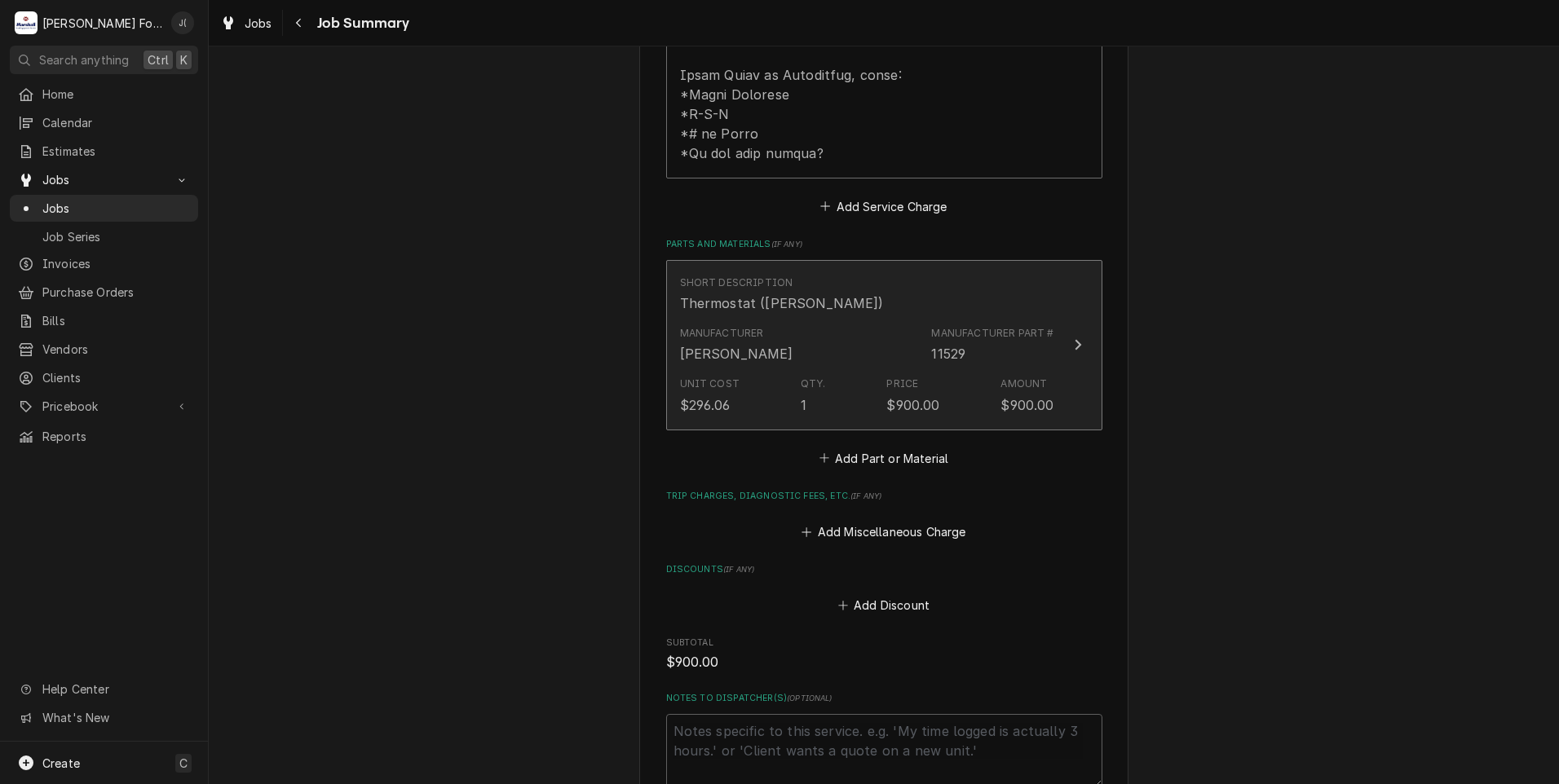
click at [905, 378] on div "Unit Cost $296.06 Qty. 1 Price $900.00 Amount $900.00" at bounding box center [867, 395] width 374 height 51
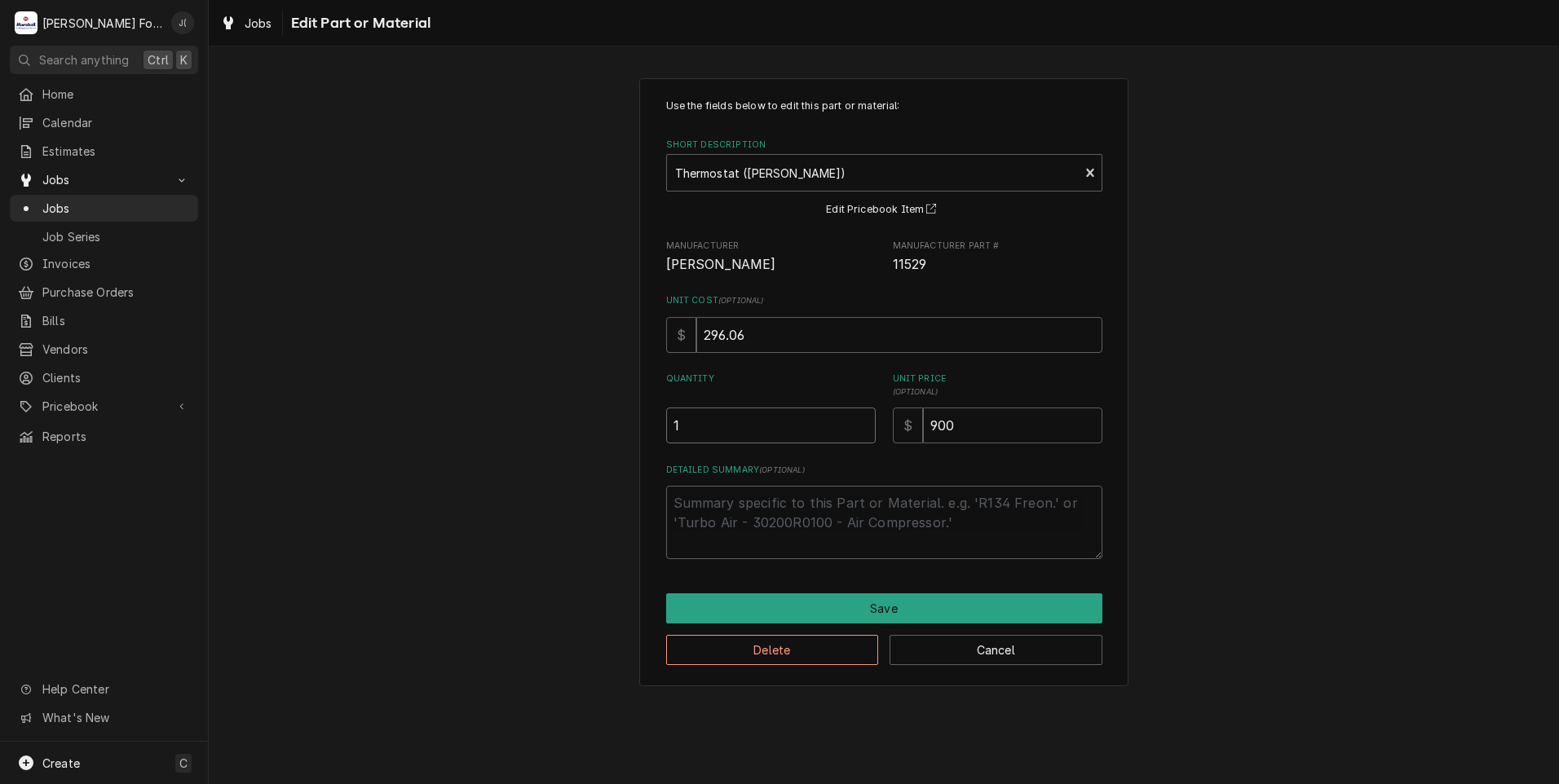
drag, startPoint x: 710, startPoint y: 428, endPoint x: 476, endPoint y: 419, distance: 234.2
click at [479, 420] on div "Use the fields below to edit this part or material: Short Description Thermosta…" at bounding box center [884, 381] width 1350 height 636
type textarea "x"
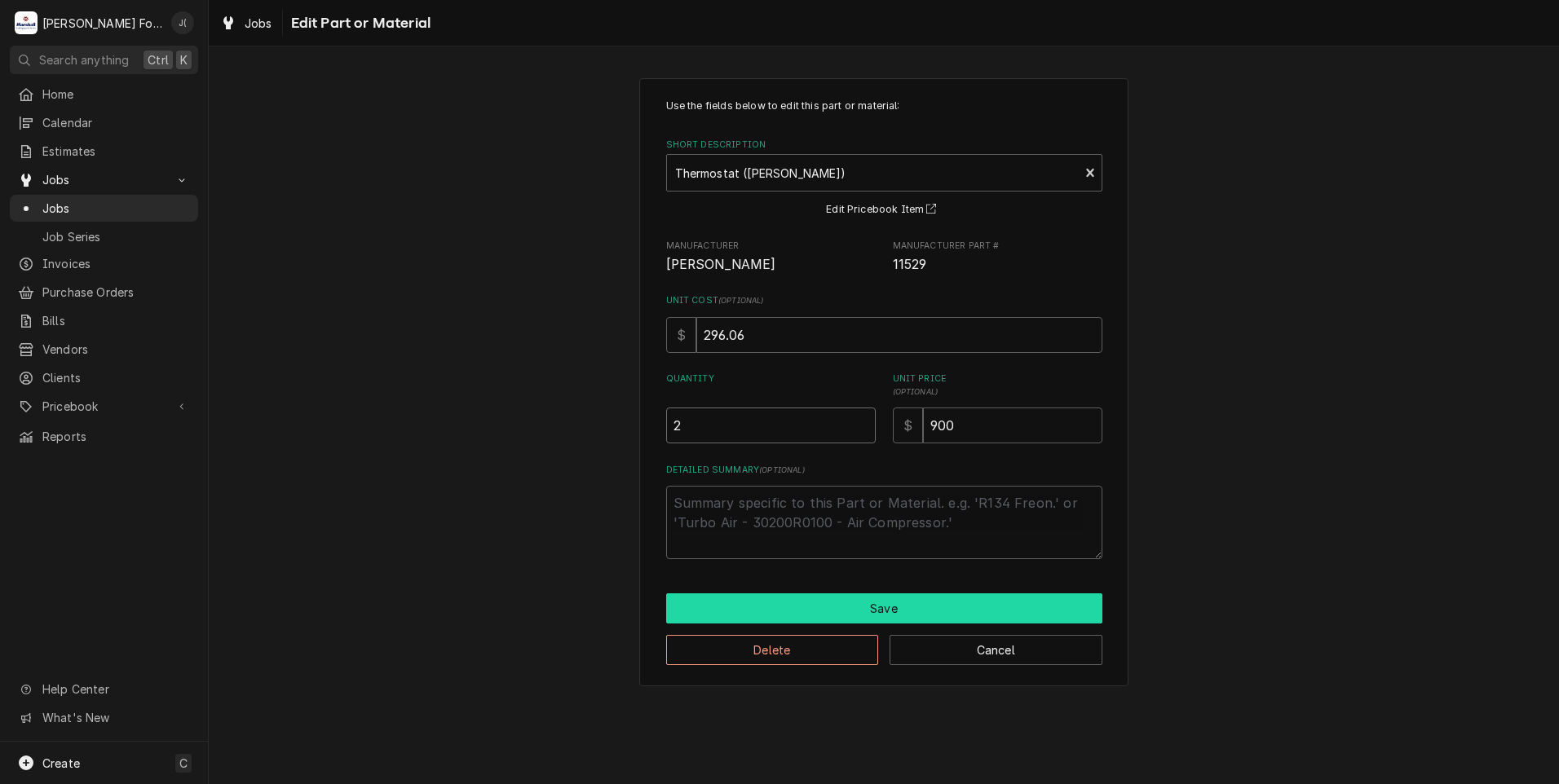
type input "2"
click at [799, 607] on button "Save" at bounding box center [884, 608] width 436 height 30
type textarea "x"
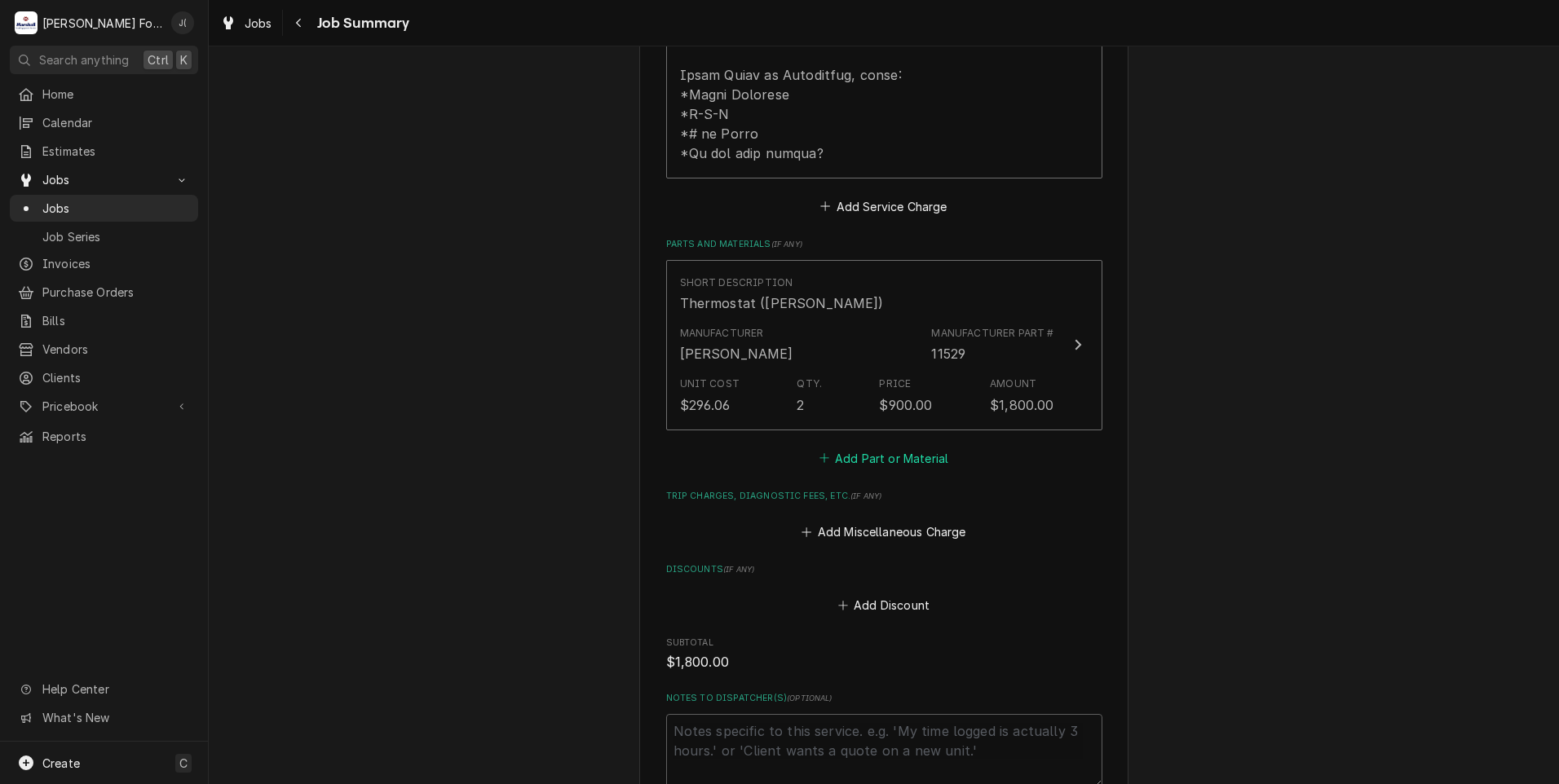
click at [873, 447] on button "Add Part or Material" at bounding box center [883, 458] width 134 height 23
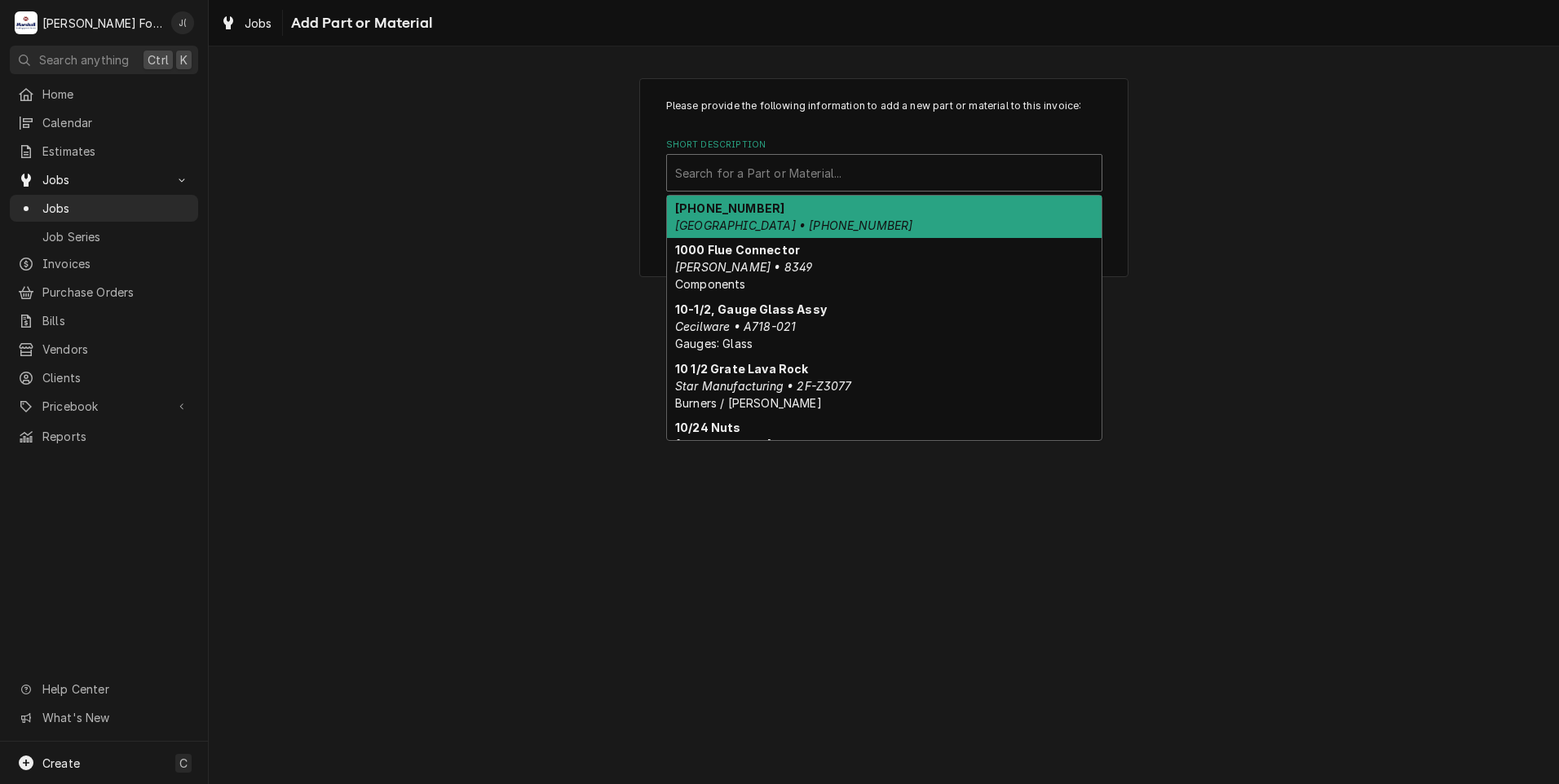
click at [812, 170] on div "Short Description" at bounding box center [884, 173] width 418 height 30
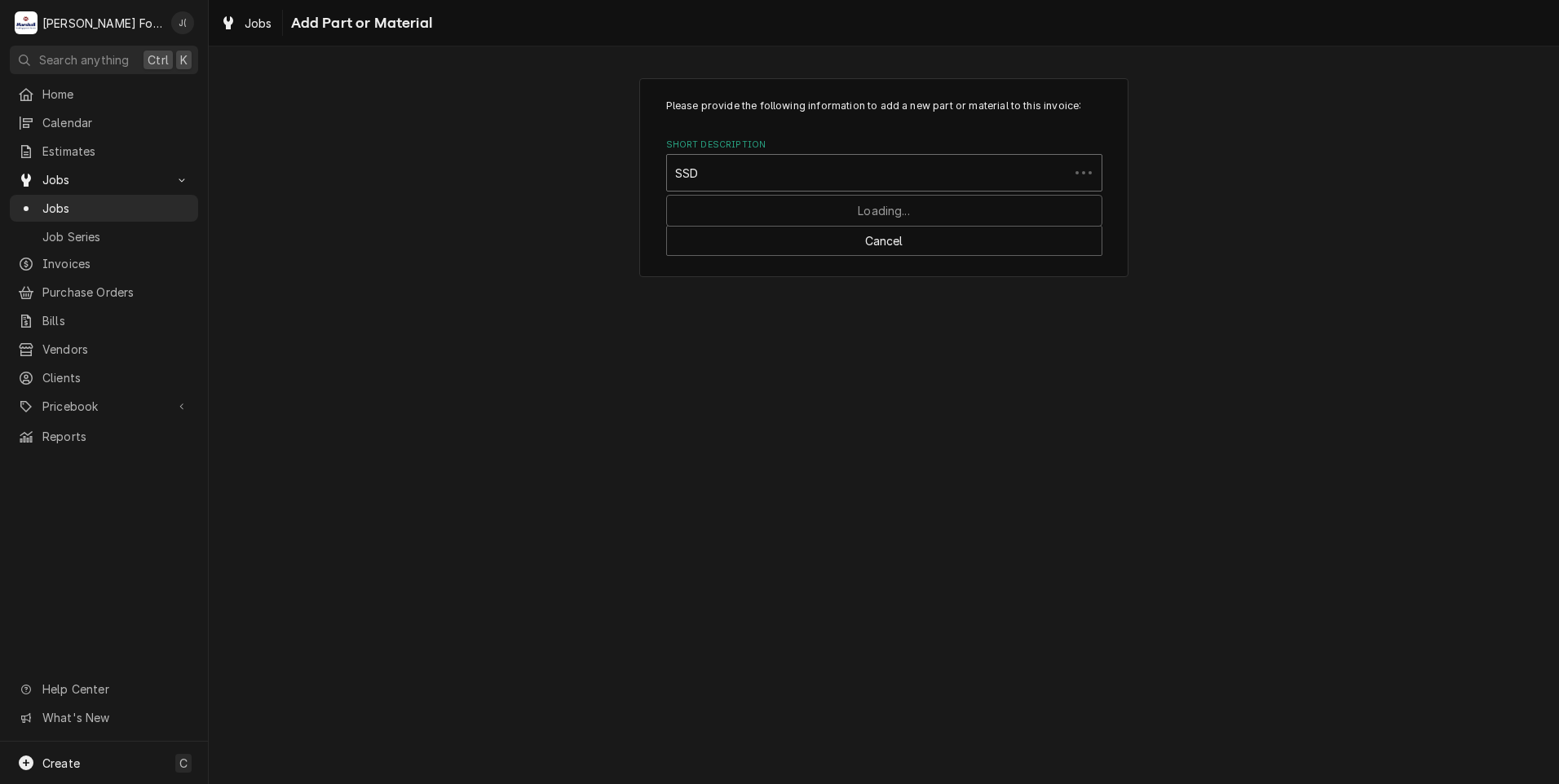
type input "SSDT"
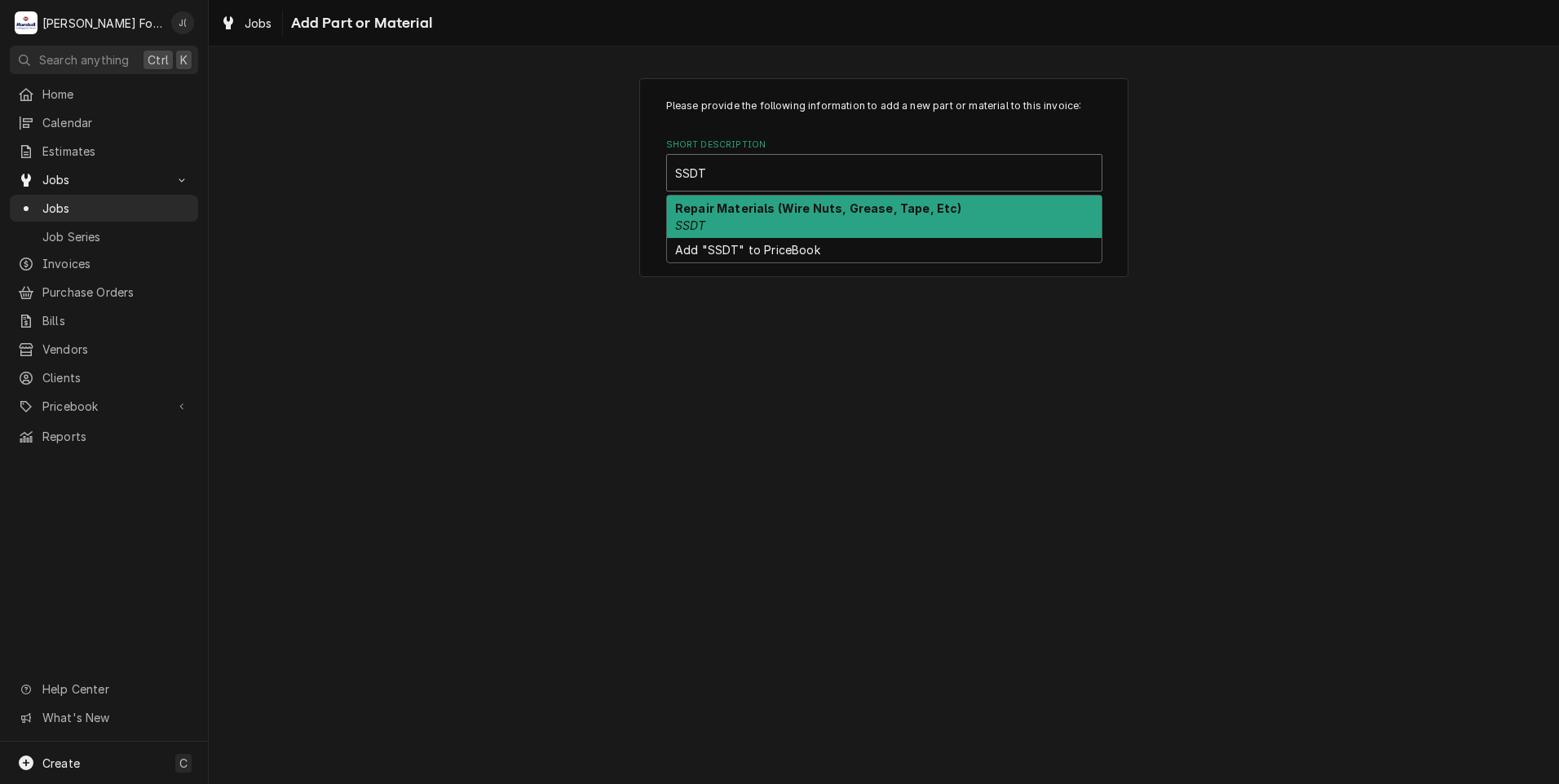
click at [788, 209] on strong "Repair Materials (Wire Nuts, Grease, Tape, Etc)" at bounding box center [818, 208] width 287 height 13
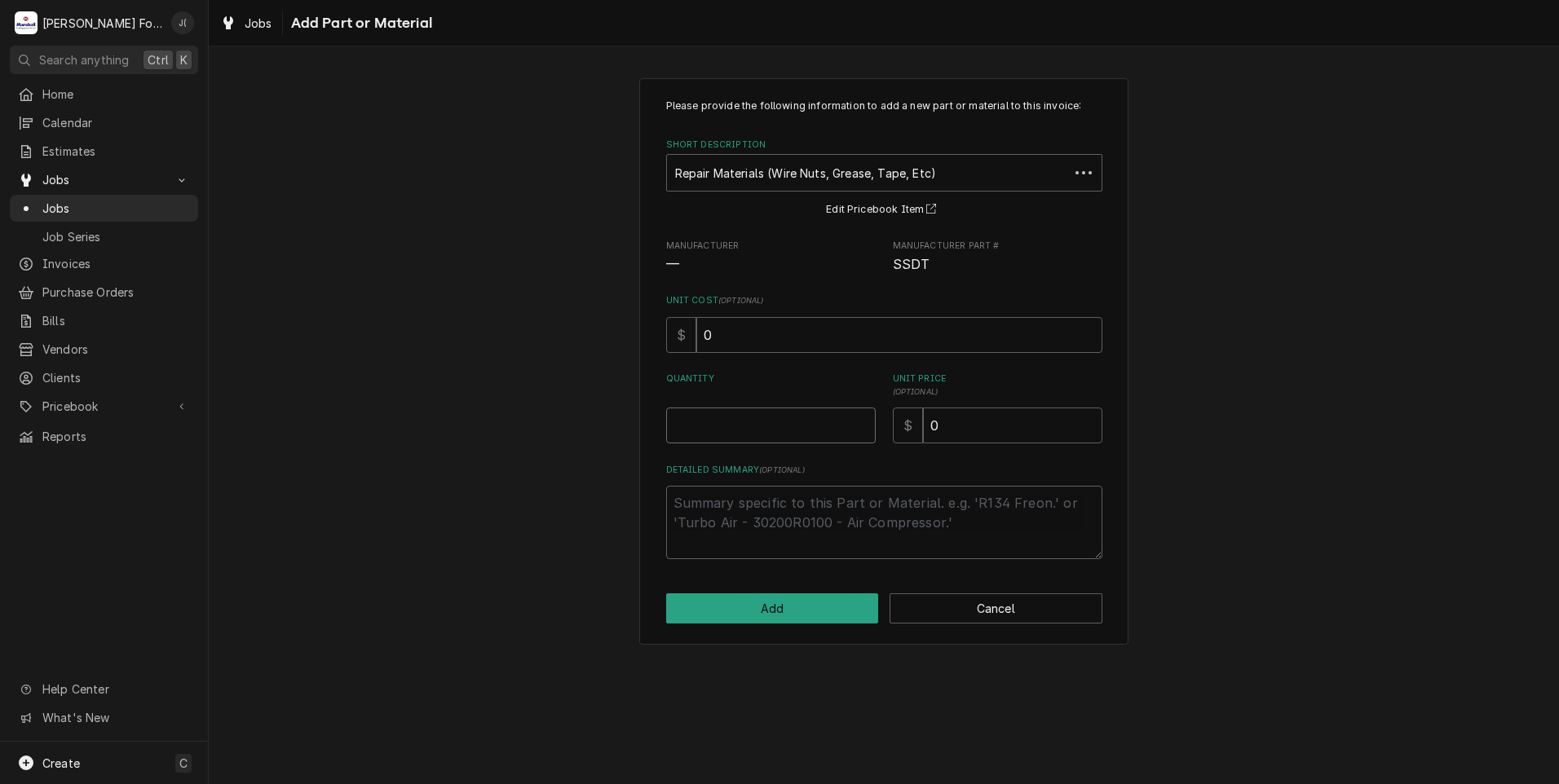
click at [733, 421] on input "Quantity" at bounding box center [771, 425] width 210 height 35
type textarea "x"
type input "1"
type textarea "x"
type input "2"
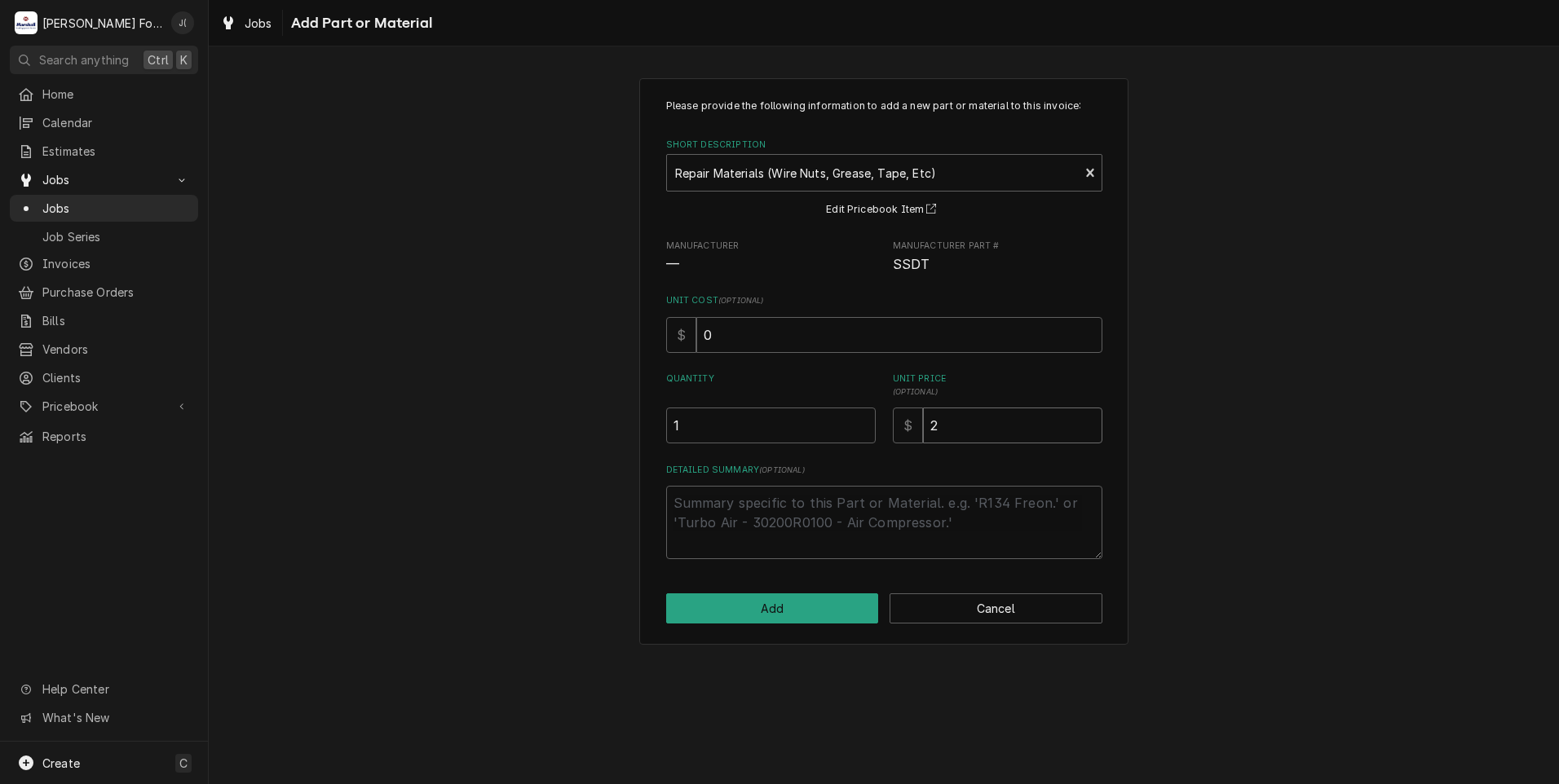
type textarea "x"
type input "20"
click at [795, 618] on button "Add" at bounding box center [773, 608] width 213 height 30
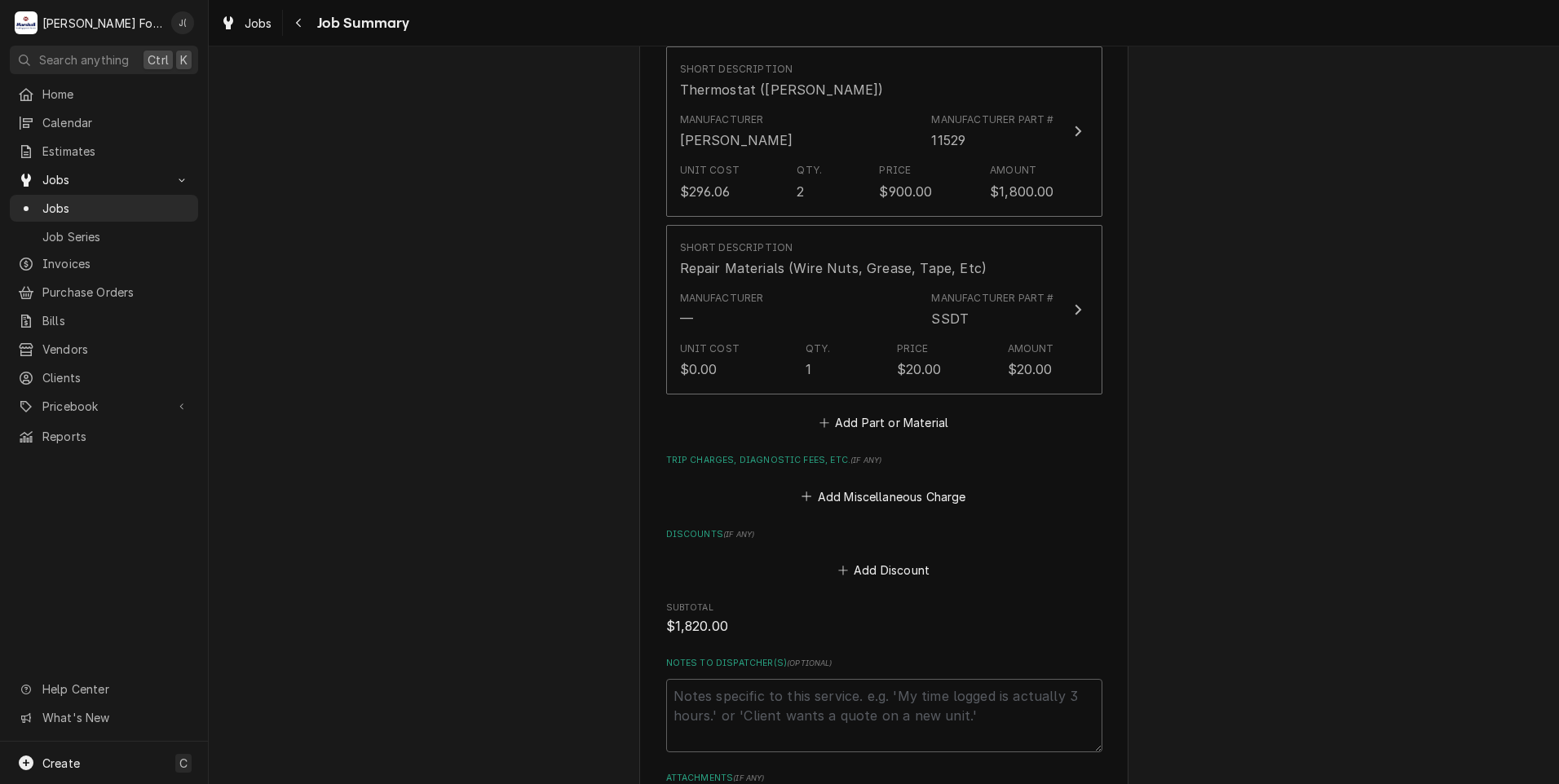
scroll to position [1304, 0]
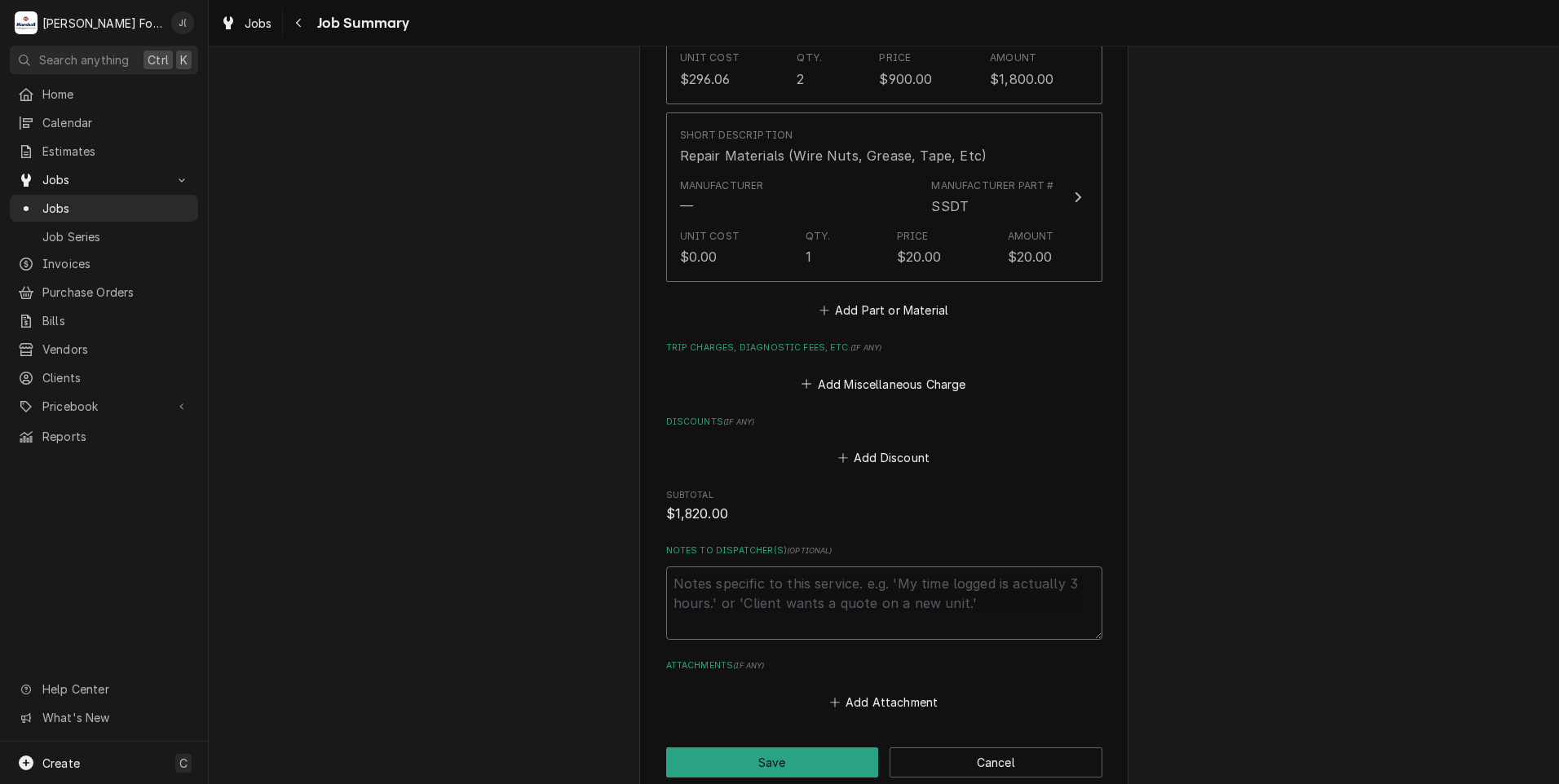
click at [686, 566] on textarea "Notes to Dispatcher(s) ( optional )" at bounding box center [884, 603] width 436 height 74
type textarea "x"
type textarea "J"
type textarea "x"
type textarea "JO"
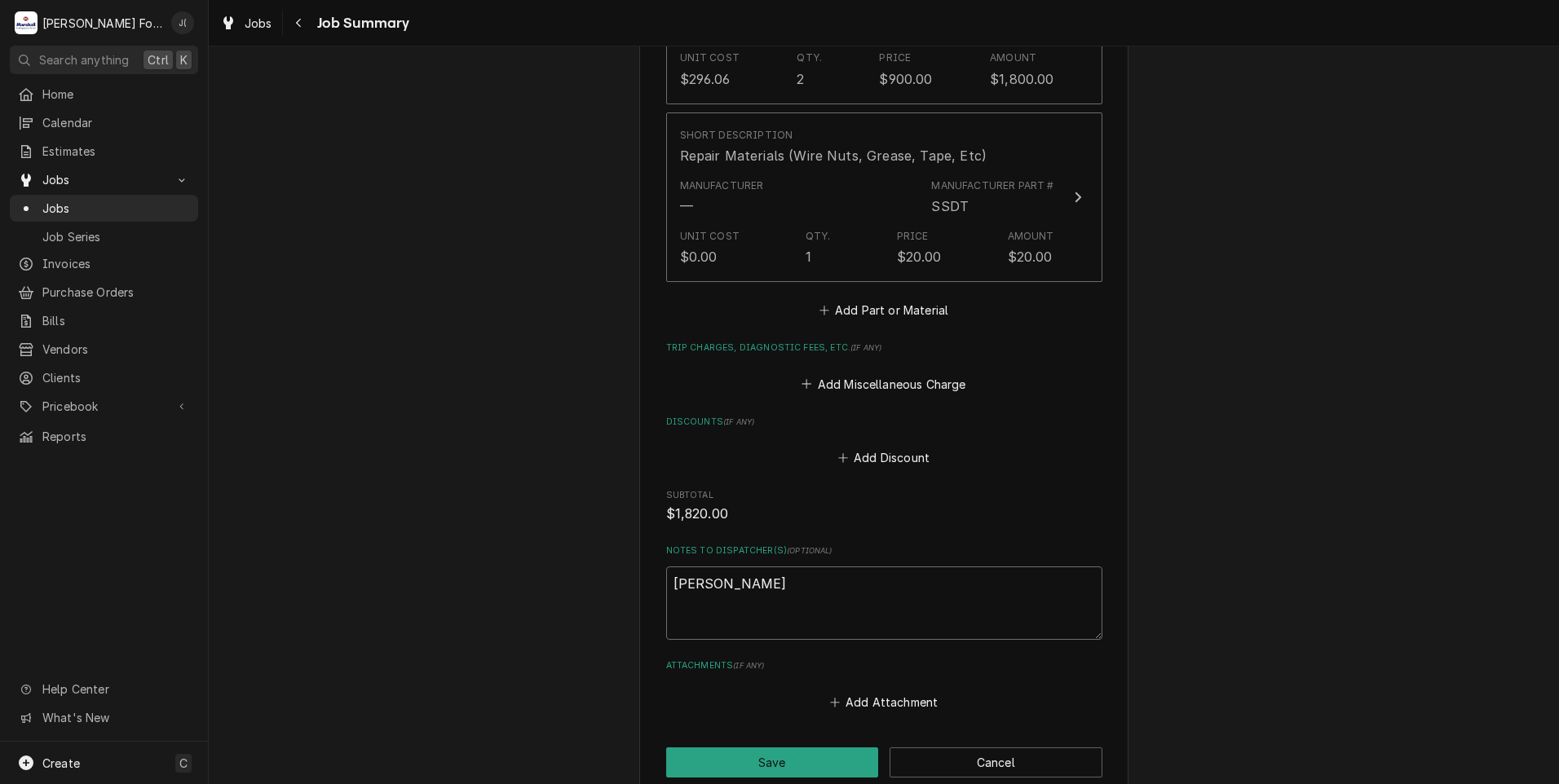
type textarea "x"
type textarea "JOH"
type textarea "x"
type textarea "JOHN"
type textarea "x"
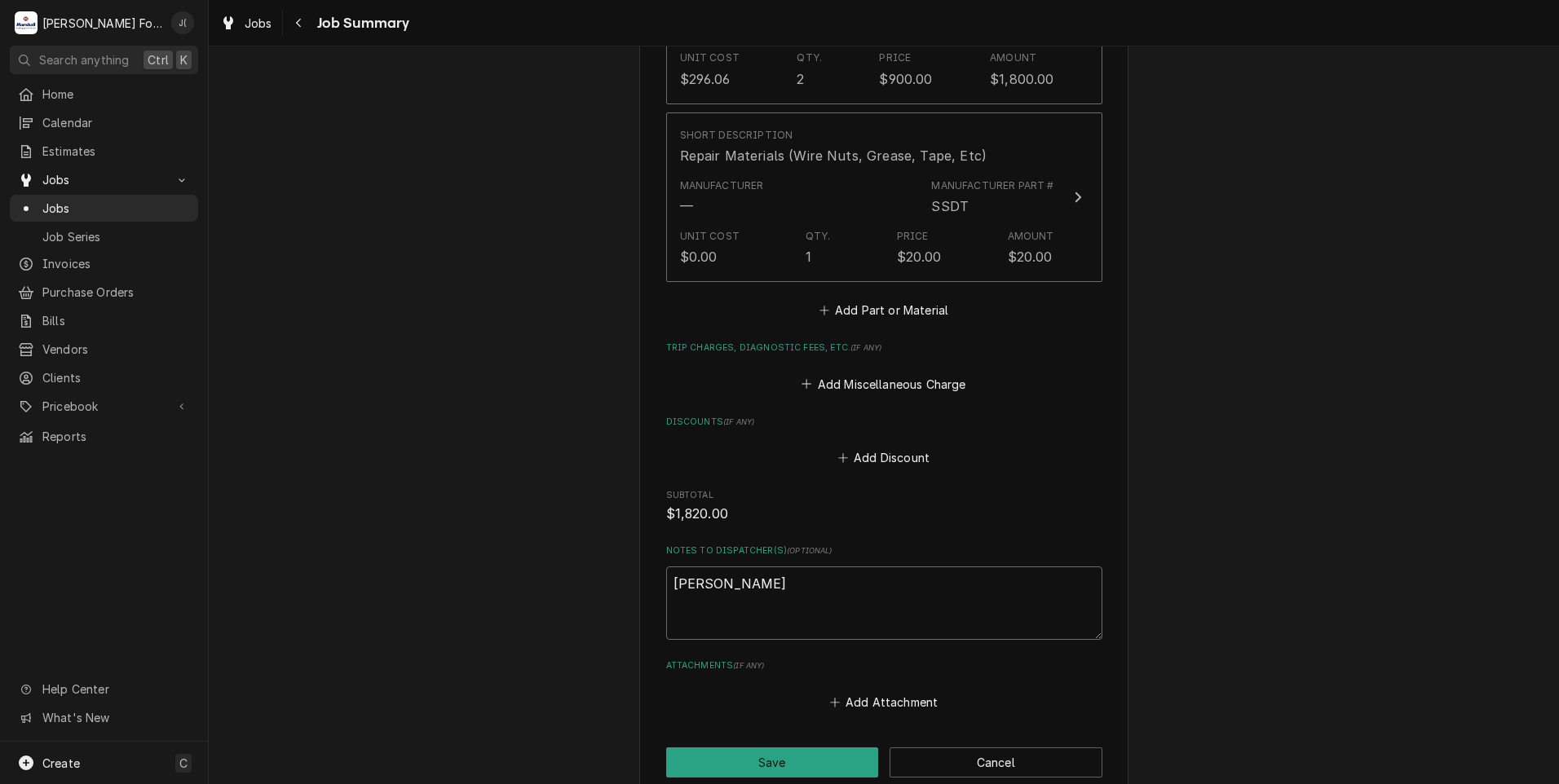
type textarea "JOHN"
type textarea "x"
type textarea "JOHN F"
type textarea "x"
type textarea "JOHN FR"
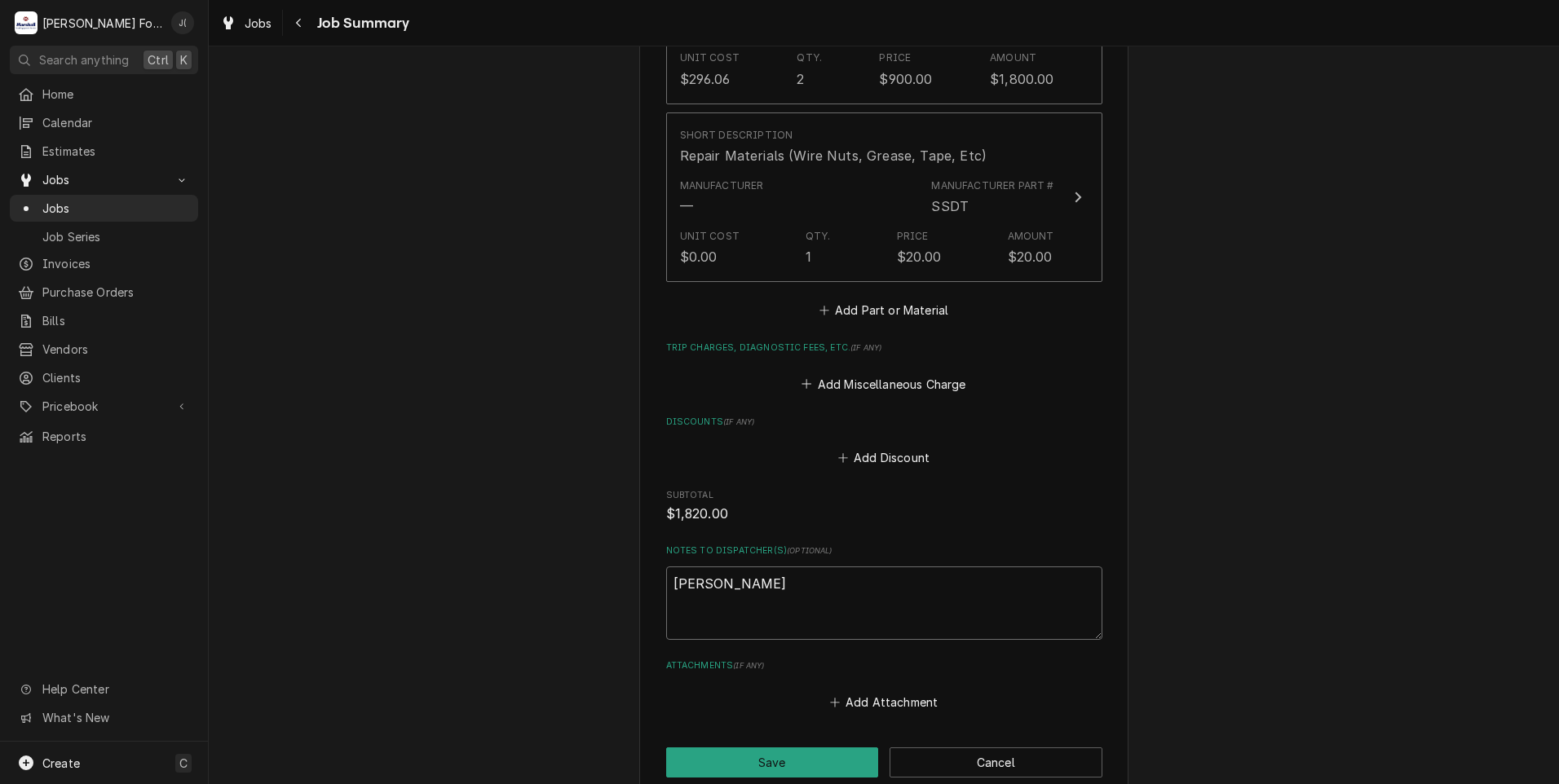
type textarea "x"
type textarea "JOHN FRO"
type textarea "x"
type textarea "JOHN FROM"
type textarea "x"
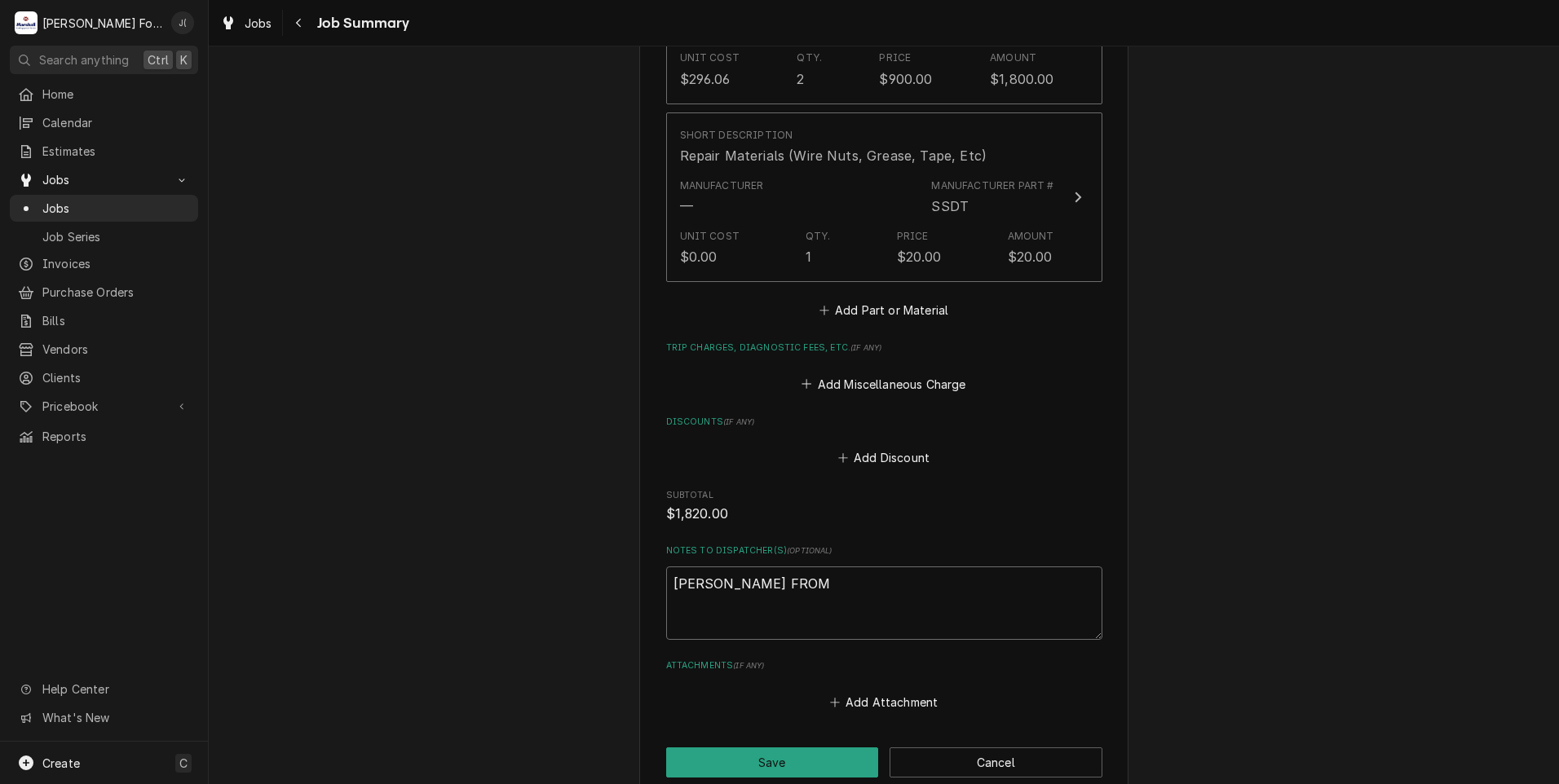
type textarea "JOHN FROM"
type textarea "x"
type textarea "JOHN FROM G"
type textarea "x"
type textarea "JOHN FROM GR"
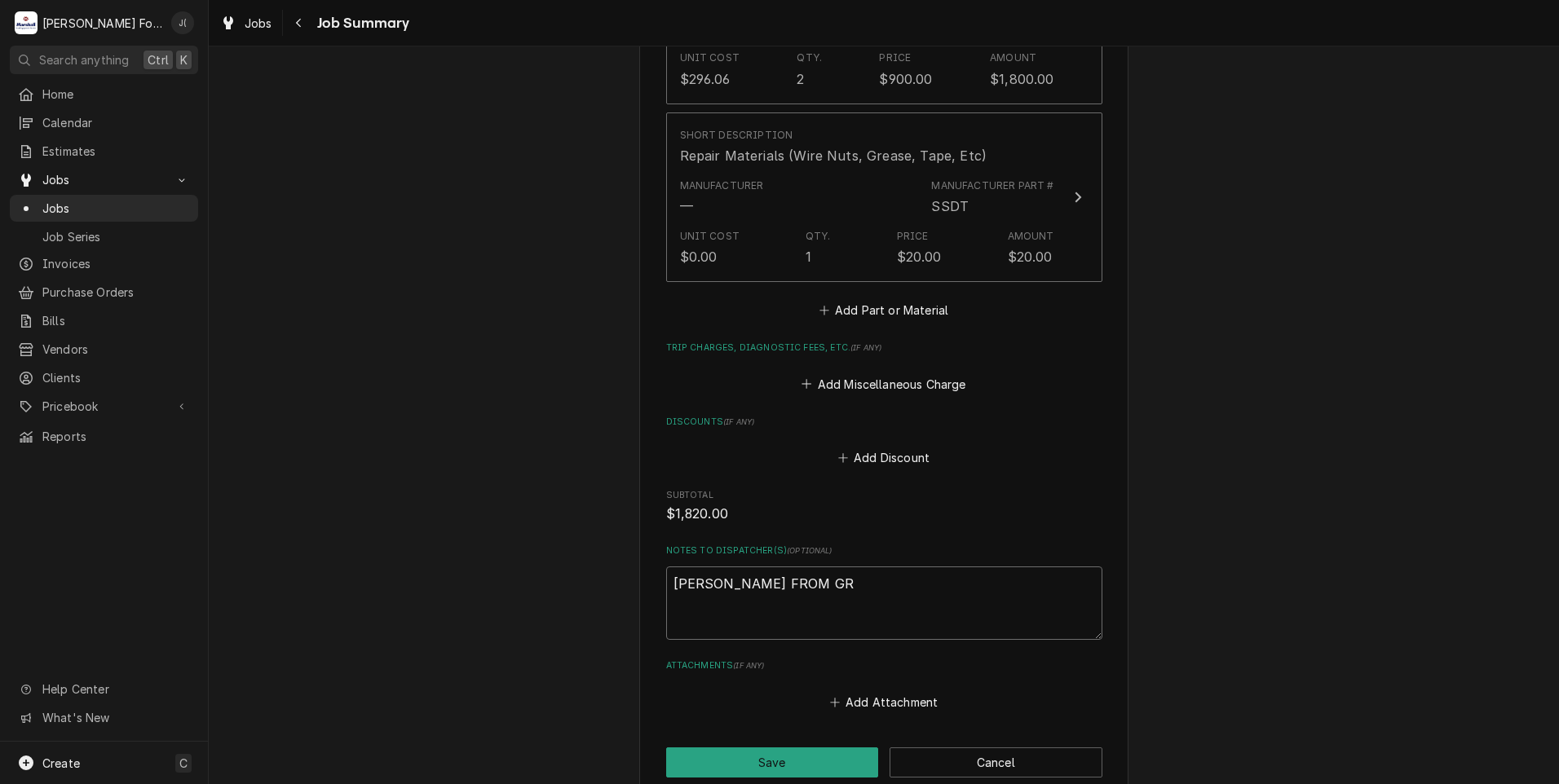
type textarea "x"
type textarea "JOHN FROM GRE"
type textarea "x"
type textarea "JOHN FROM GREE"
type textarea "x"
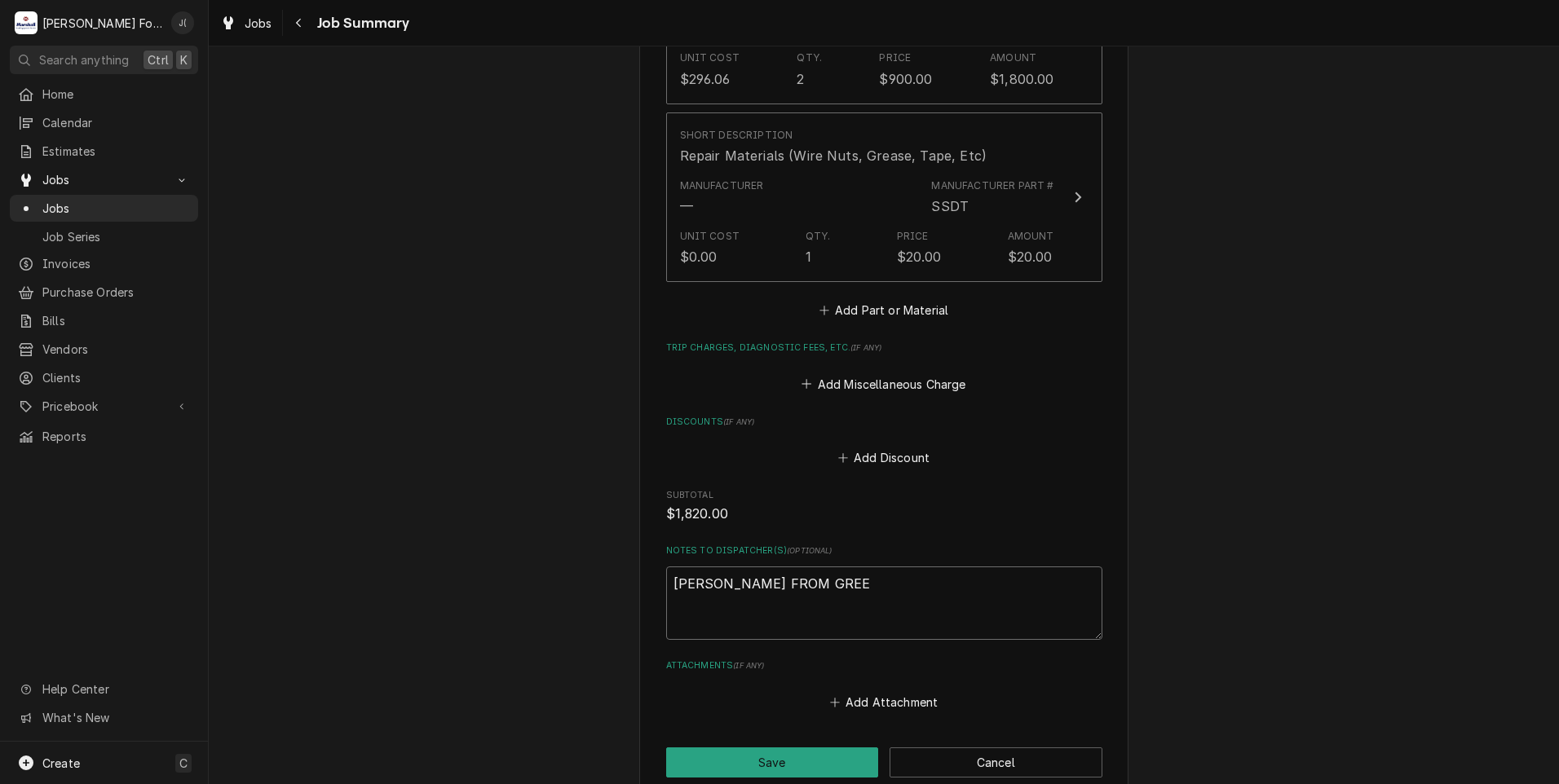
type textarea "JOHN FROM GREEN"
type textarea "x"
type textarea "JOHN FROM GREEN"
type textarea "x"
type textarea "JOHN FROM GREEN"
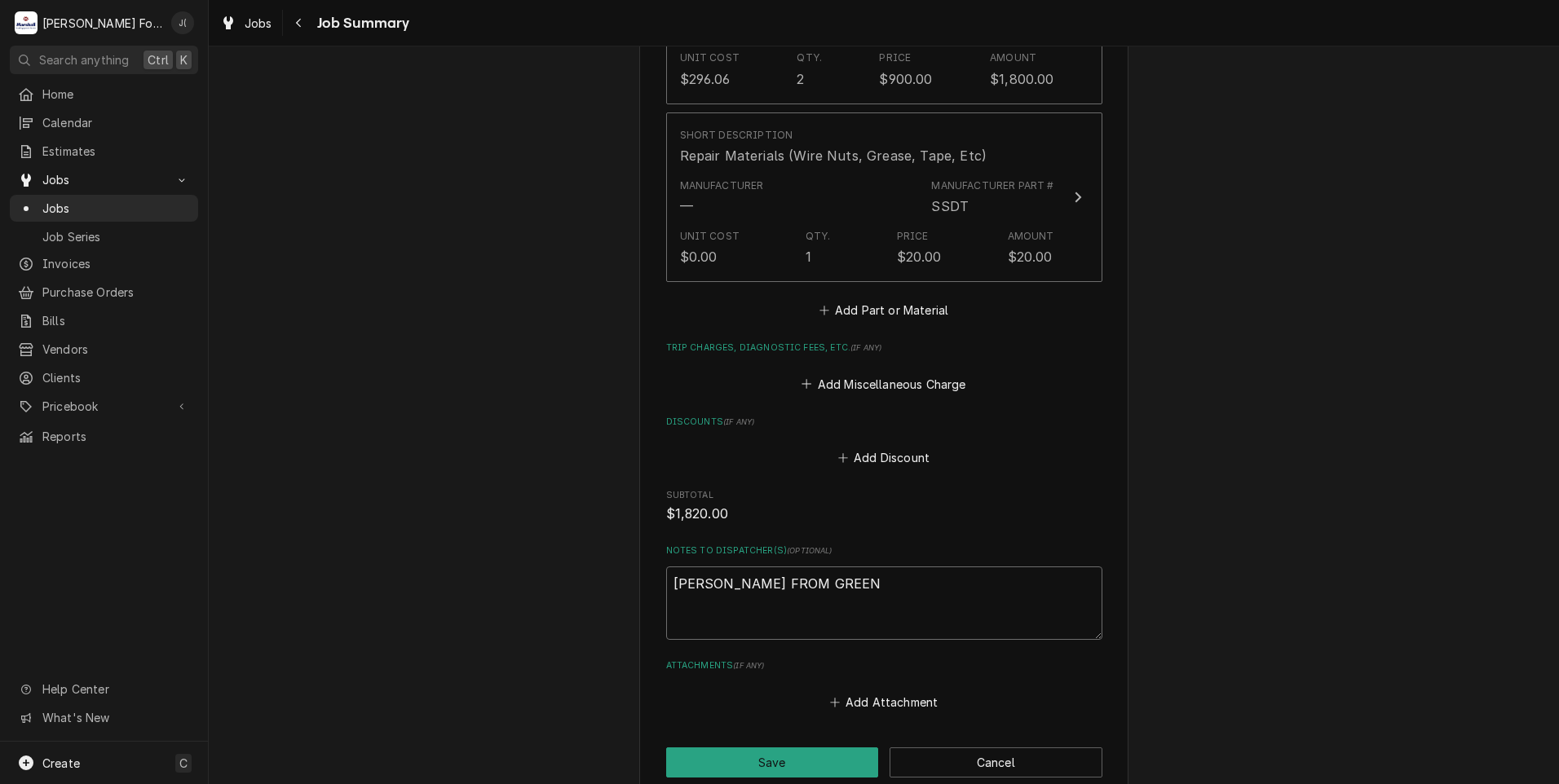
type textarea "x"
type textarea "JOHN FROM GREENW"
type textarea "x"
type textarea "JOHN FROM GREENWO"
type textarea "x"
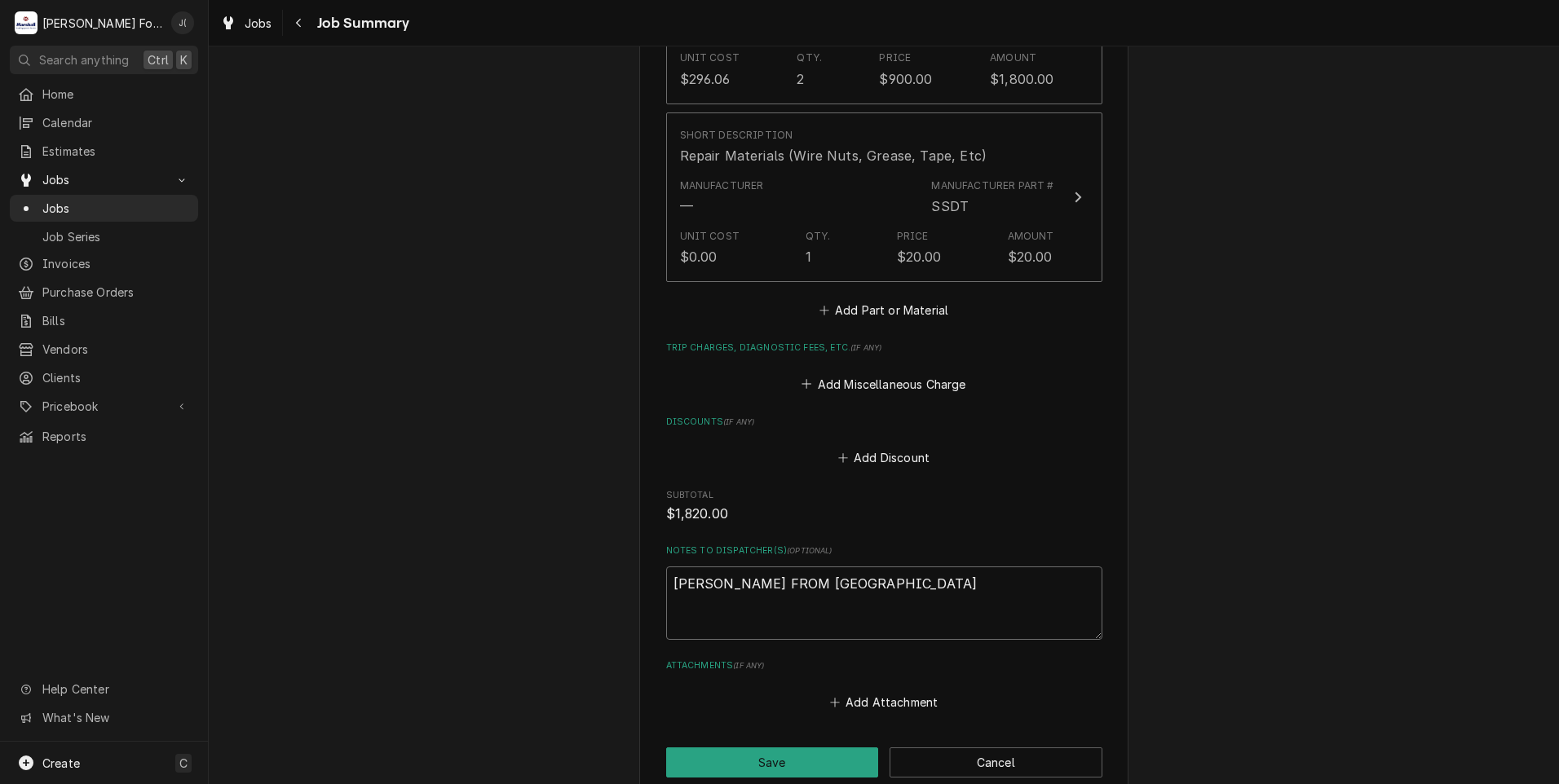
type textarea "JOHN FROM GREENWOO"
type textarea "x"
type textarea "JOHN FROM GREENWOOD"
type textarea "x"
type textarea "JOHN FROM GREENWOOD"
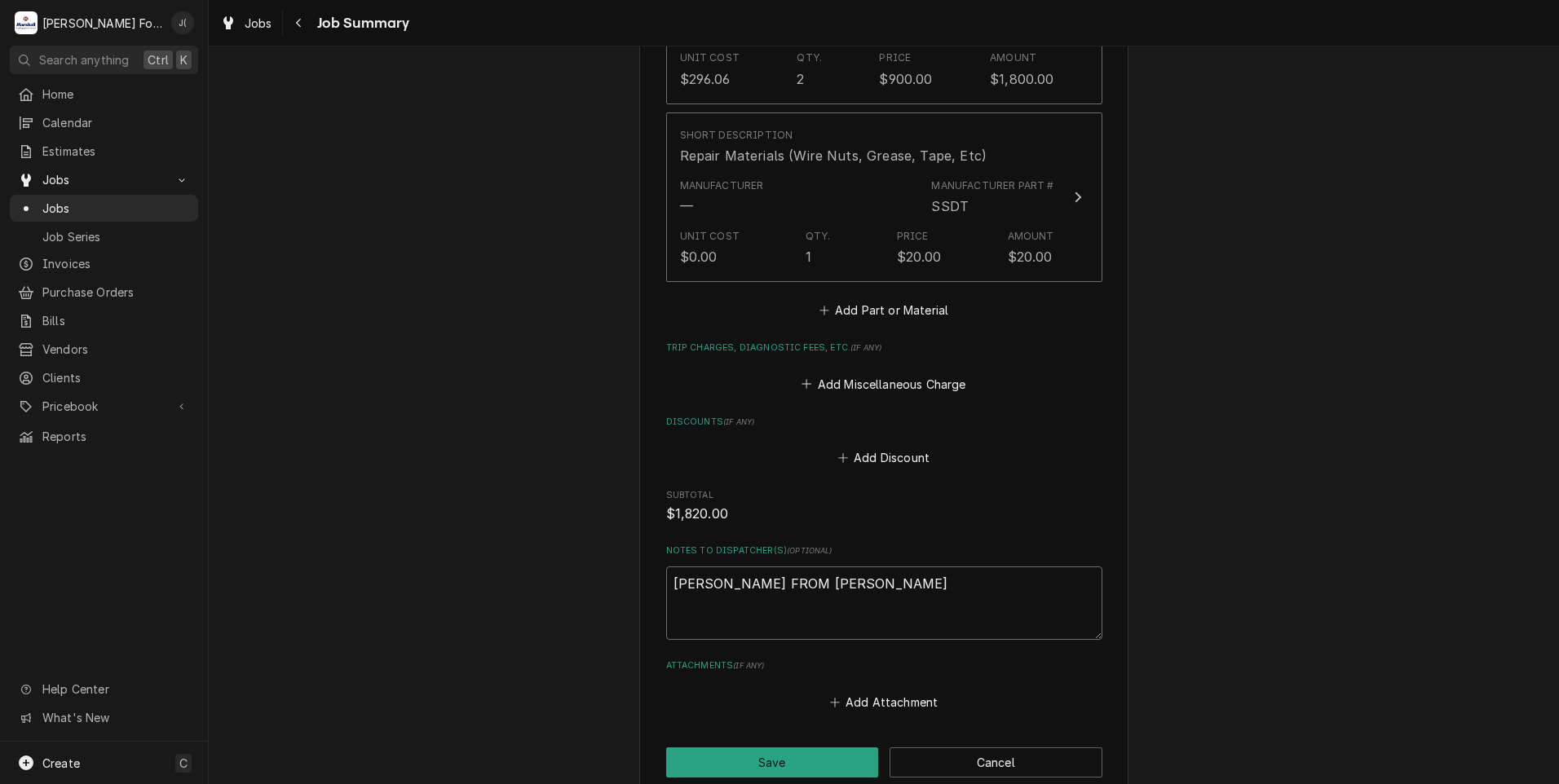
type textarea "x"
type textarea "JOHN FROM GREENWOOD W"
type textarea "x"
type textarea "JOHN FROM GREENWOOD WO"
type textarea "x"
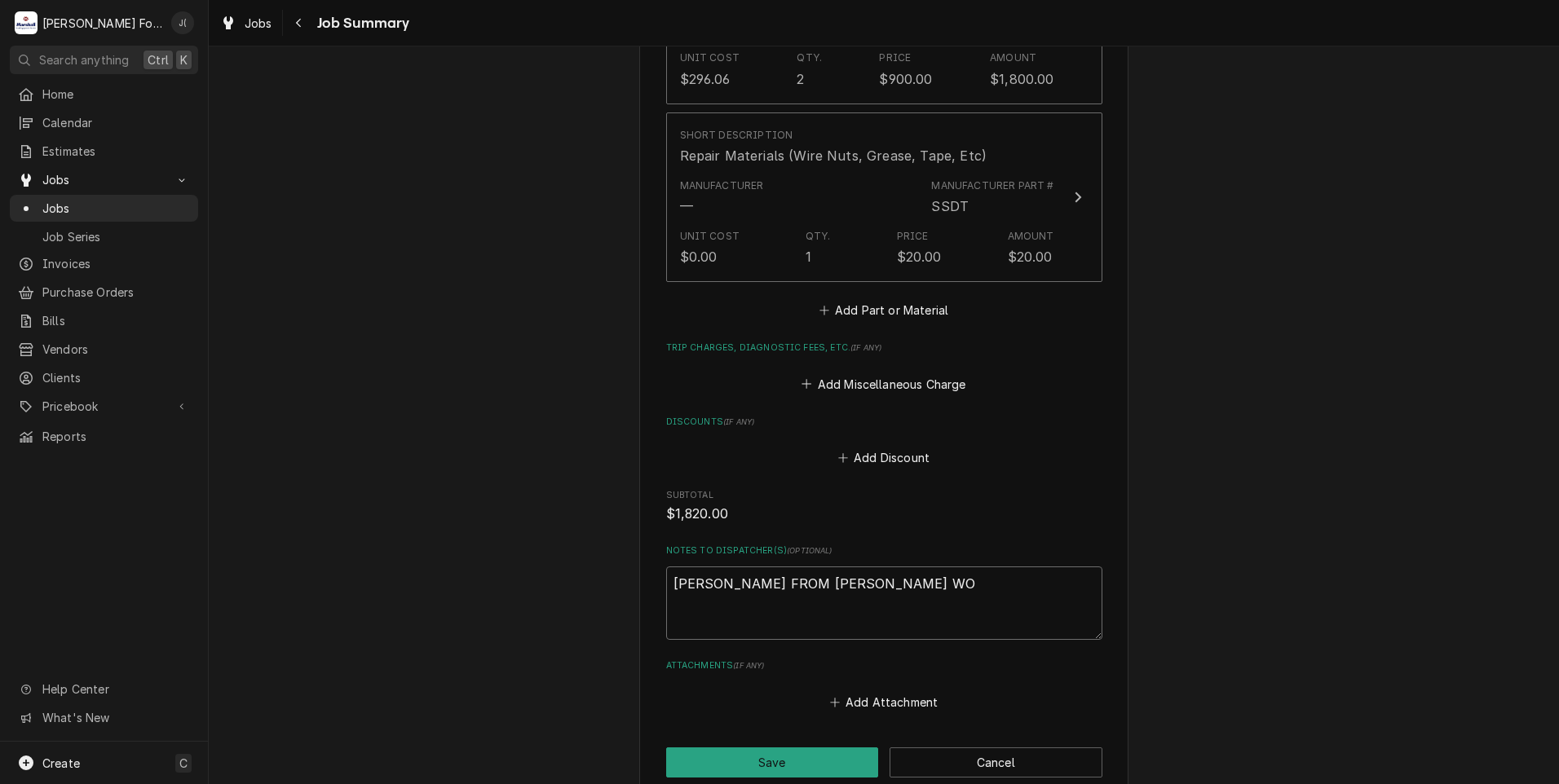
type textarea "JOHN FROM GREENWOOD WOU"
type textarea "x"
type textarea "JOHN FROM GREENWOOD WOUL"
type textarea "x"
type textarea "JOHN FROM GREENWOOD WOULD"
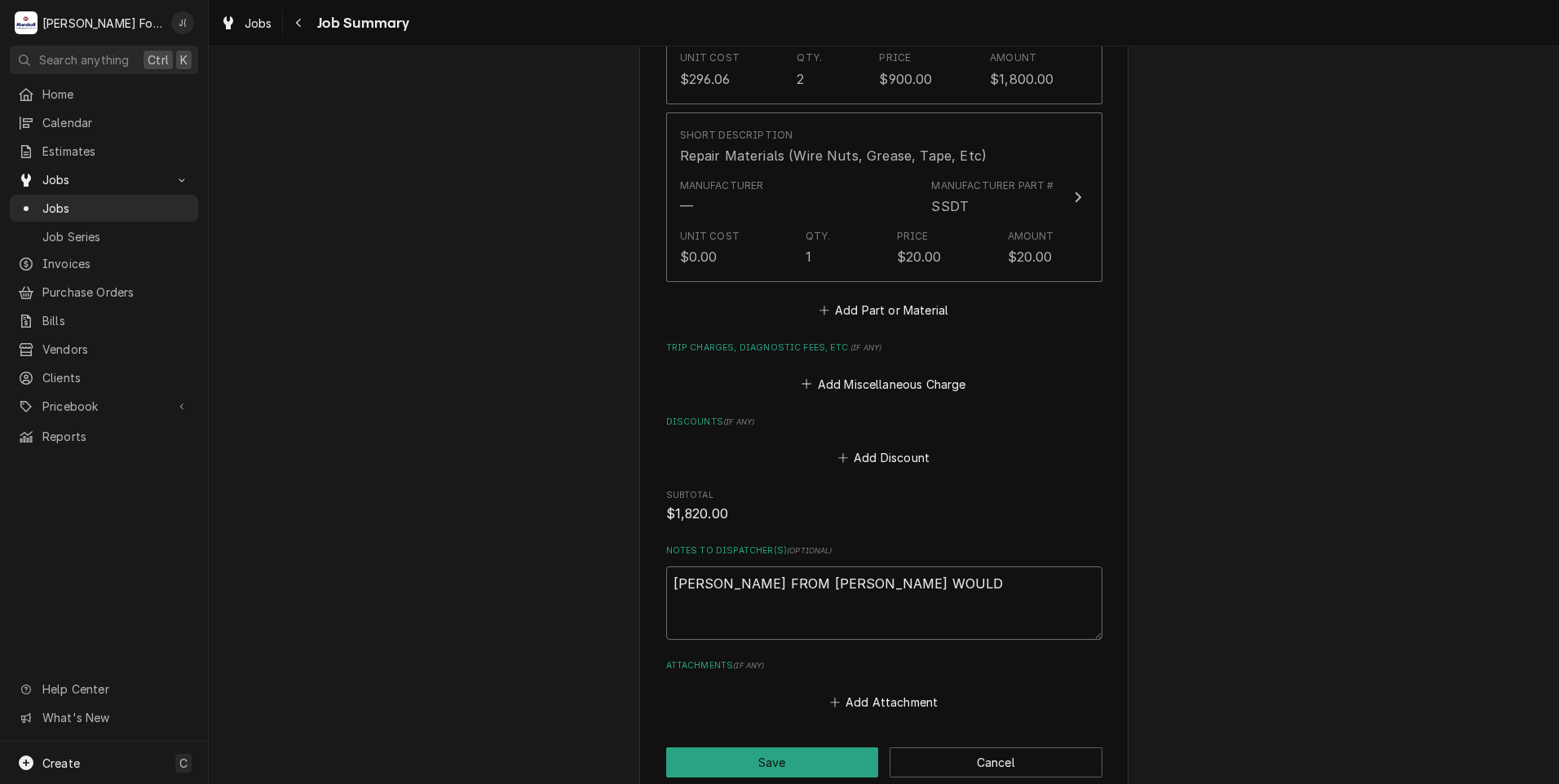
type textarea "x"
type textarea "JOHN FROM GREENWOOD WOULD"
type textarea "x"
type textarea "JOHN FROM GREENWOOD WOULD L"
type textarea "x"
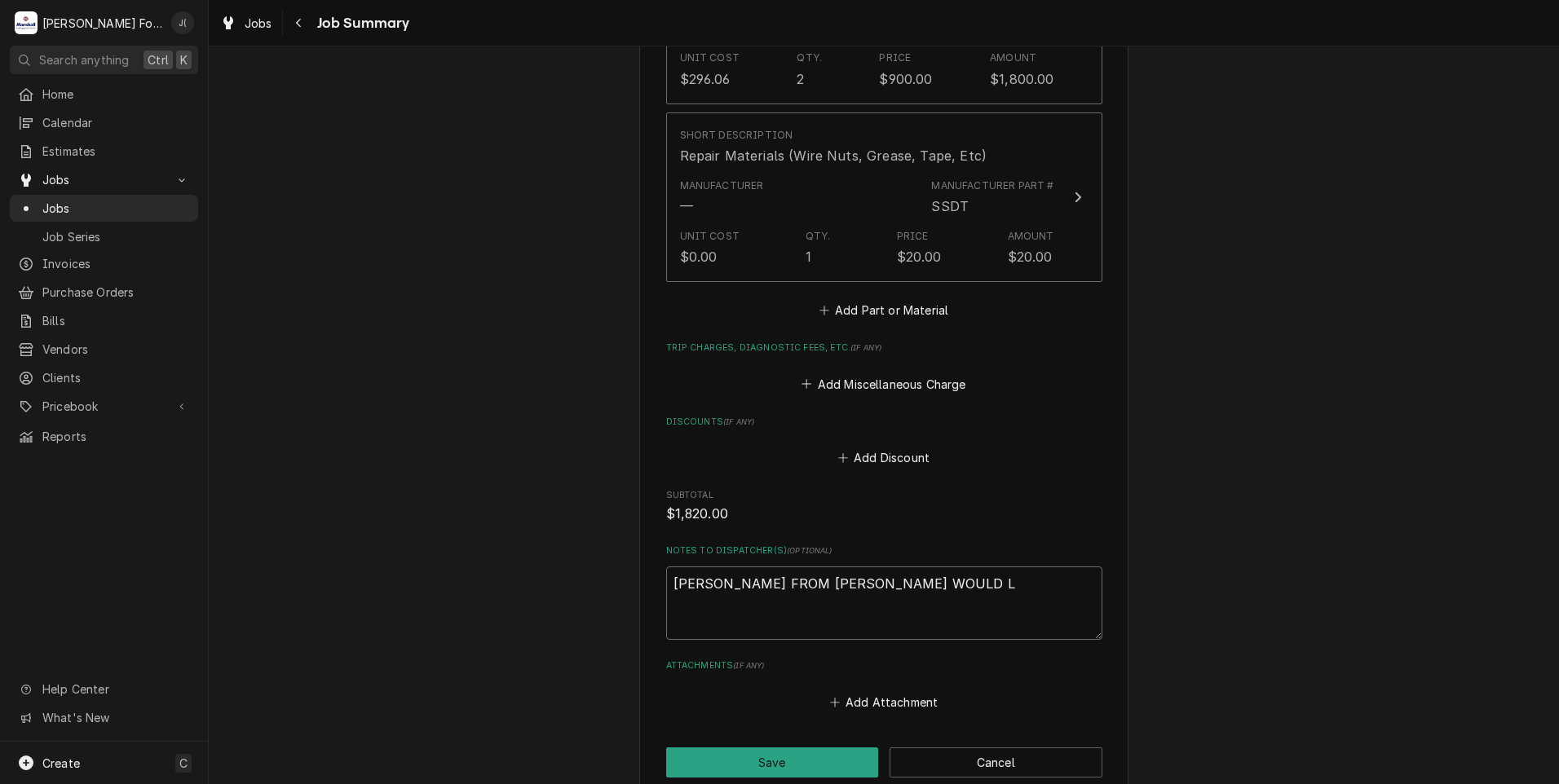
type textarea "JOHN FROM GREENWOOD WOULD LI"
type textarea "x"
type textarea "JOHN FROM GREENWOOD WOULD LIK"
type textarea "x"
type textarea "JOHN FROM GREENWOOD WOULD LIKE"
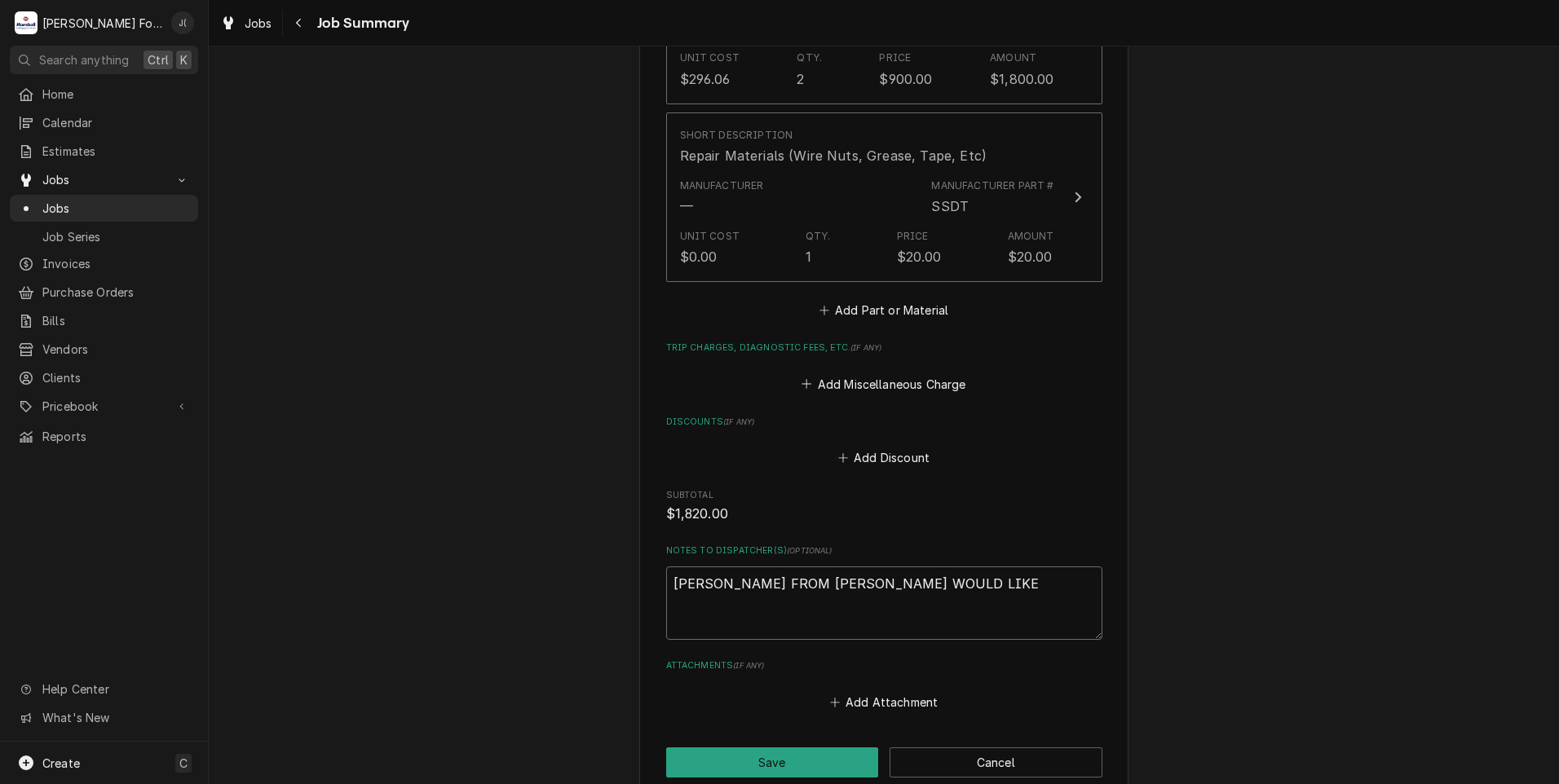
type textarea "x"
type textarea "JOHN FROM GREENWOOD WOULD LIKE"
type textarea "x"
type textarea "JOHN FROM GREENWOOD WOULD LIKE T"
type textarea "x"
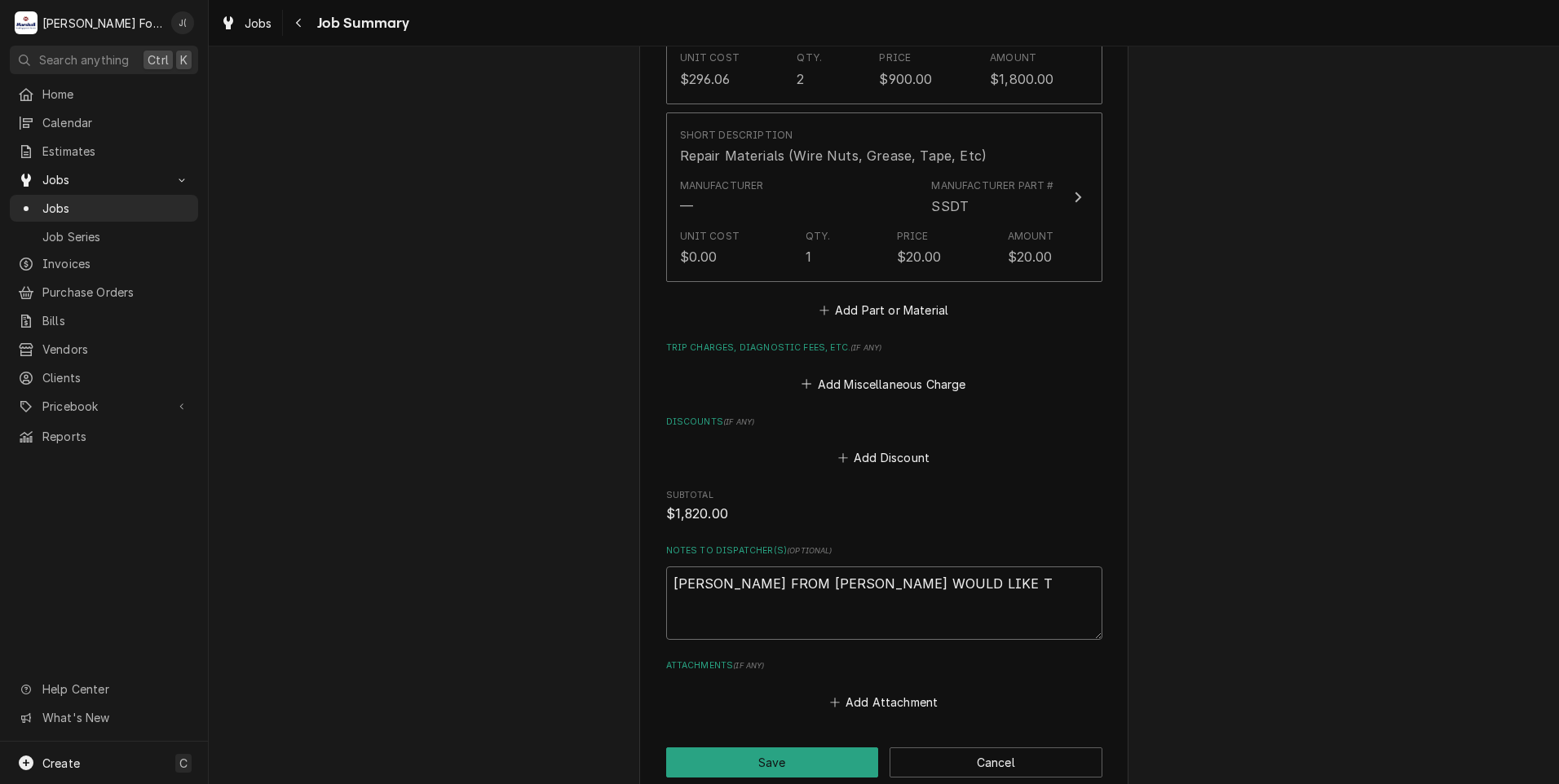
type textarea "JOHN FROM GREENWOOD WOULD LIKE TO"
type textarea "x"
type textarea "JOHN FROM GREENWOOD WOULD LIKE TO"
type textarea "x"
type textarea "JOHN FROM GREENWOOD WOULD LIKE TO B"
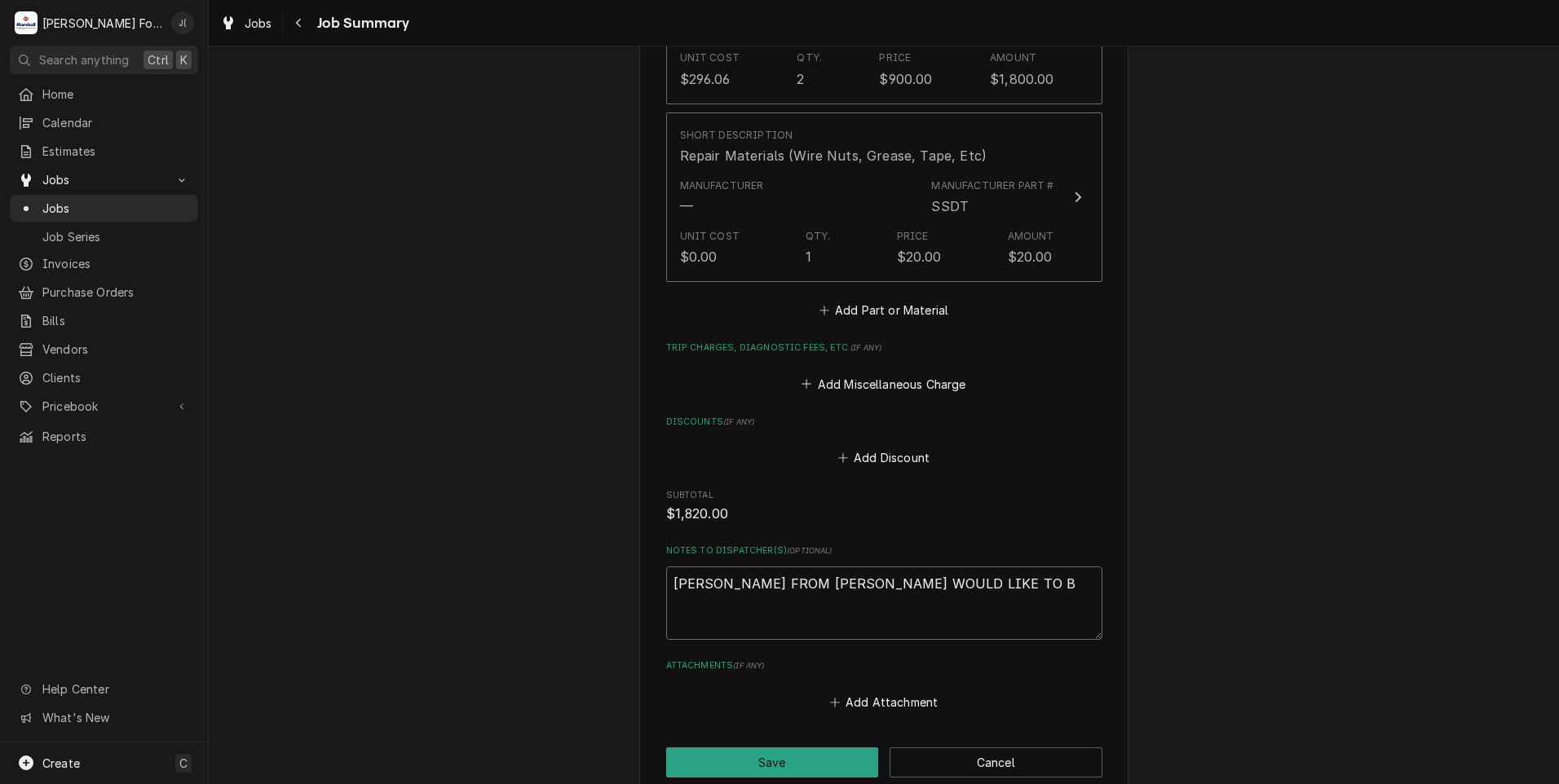
type textarea "x"
type textarea "JOHN FROM GREENWOOD WOULD LIKE TO BU"
type textarea "x"
type textarea "JOHN FROM GREENWOOD WOULD LIKE TO BUY"
type textarea "x"
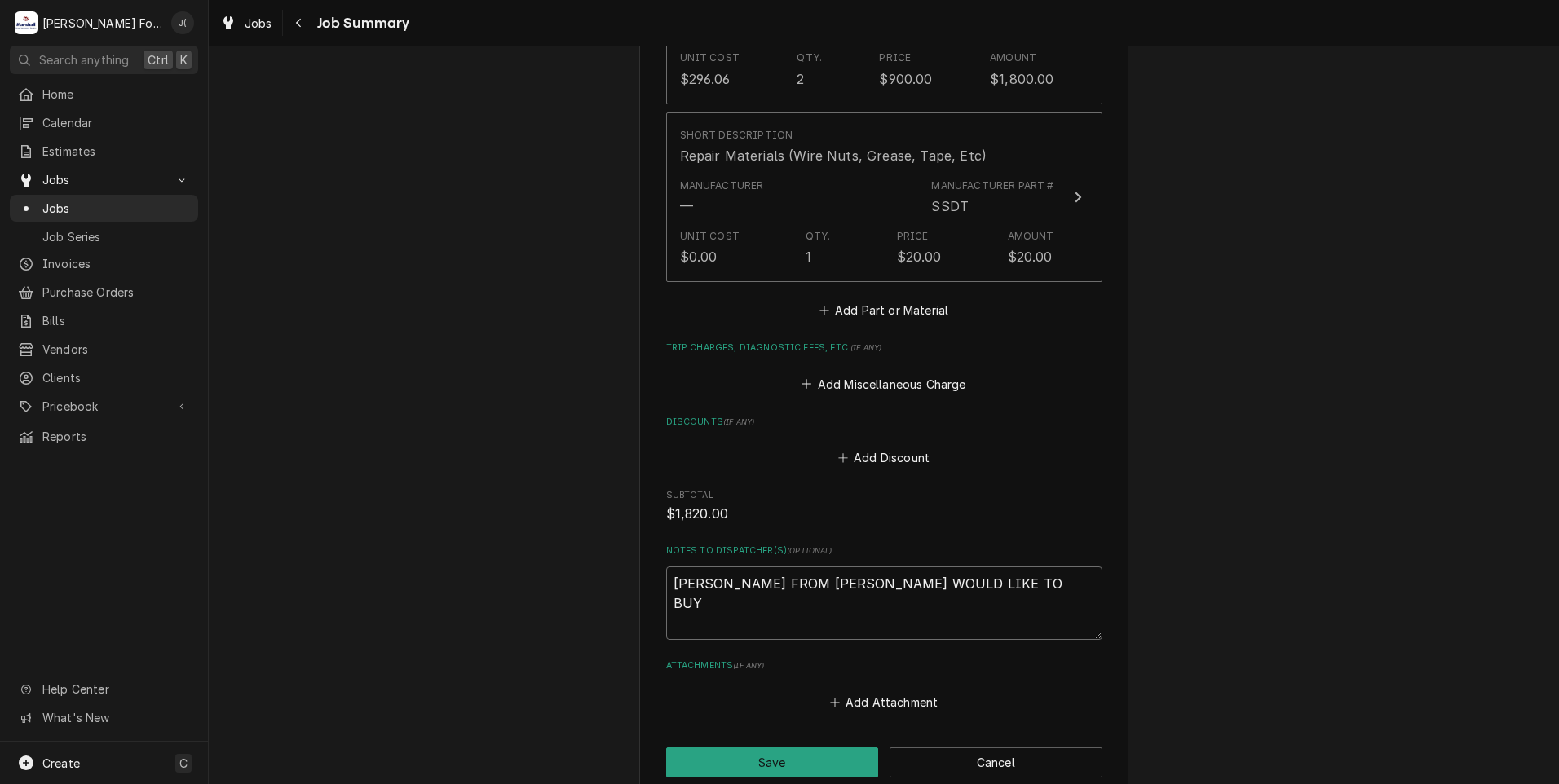
type textarea "JOHN FROM GREENWOOD WOULD LIKE TO BUY"
type textarea "x"
type textarea "JOHN FROM GREENWOOD WOULD LIKE TO BUY O"
type textarea "x"
type textarea "JOHN FROM GREENWOOD WOULD LIKE TO BUY ON"
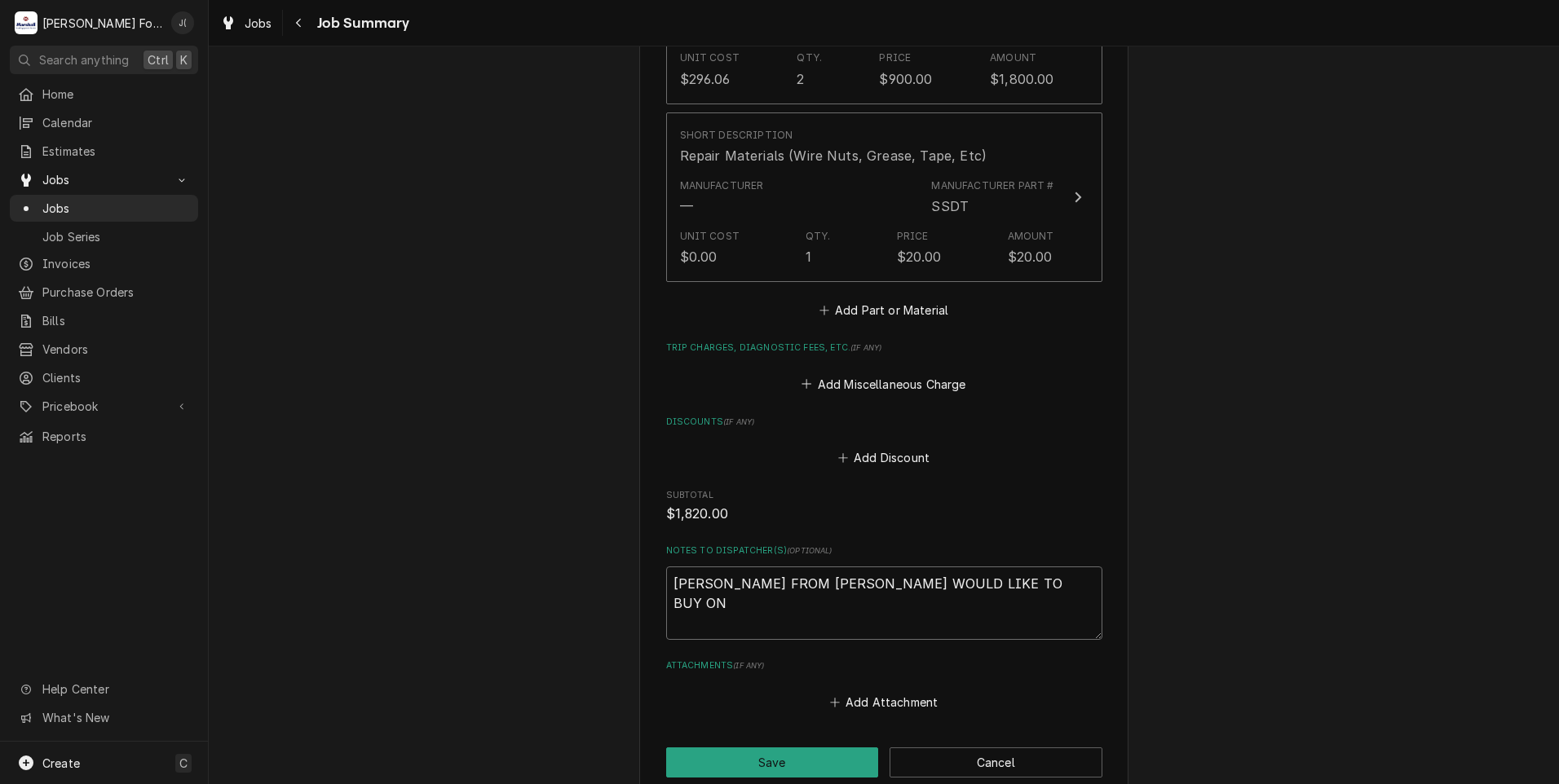
type textarea "x"
type textarea "JOHN FROM GREENWOOD WOULD LIKE TO BUY ONE"
type textarea "x"
type textarea "JOHN FROM GREENWOOD WOULD LIKE TO BUY ONE"
type textarea "x"
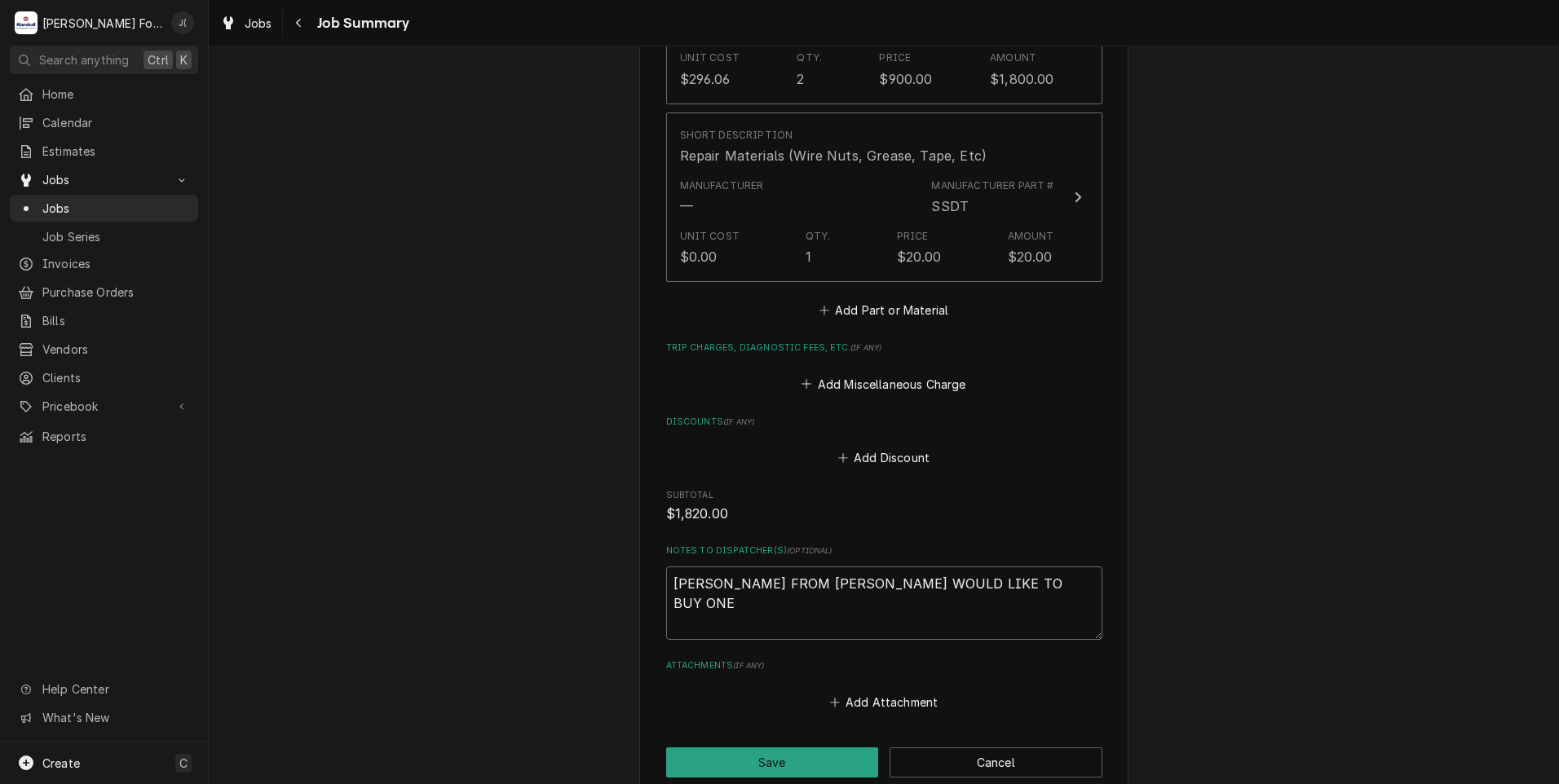
type textarea "JOHN FROM GREENWOOD WOULD LIKE TO BUY ONE"
type textarea "x"
type textarea "JOHN FROM GREENWOOD WOULD LIKE TO BUY ON"
type textarea "x"
type textarea "JOHN FROM GREENWOOD WOULD LIKE TO BUY O"
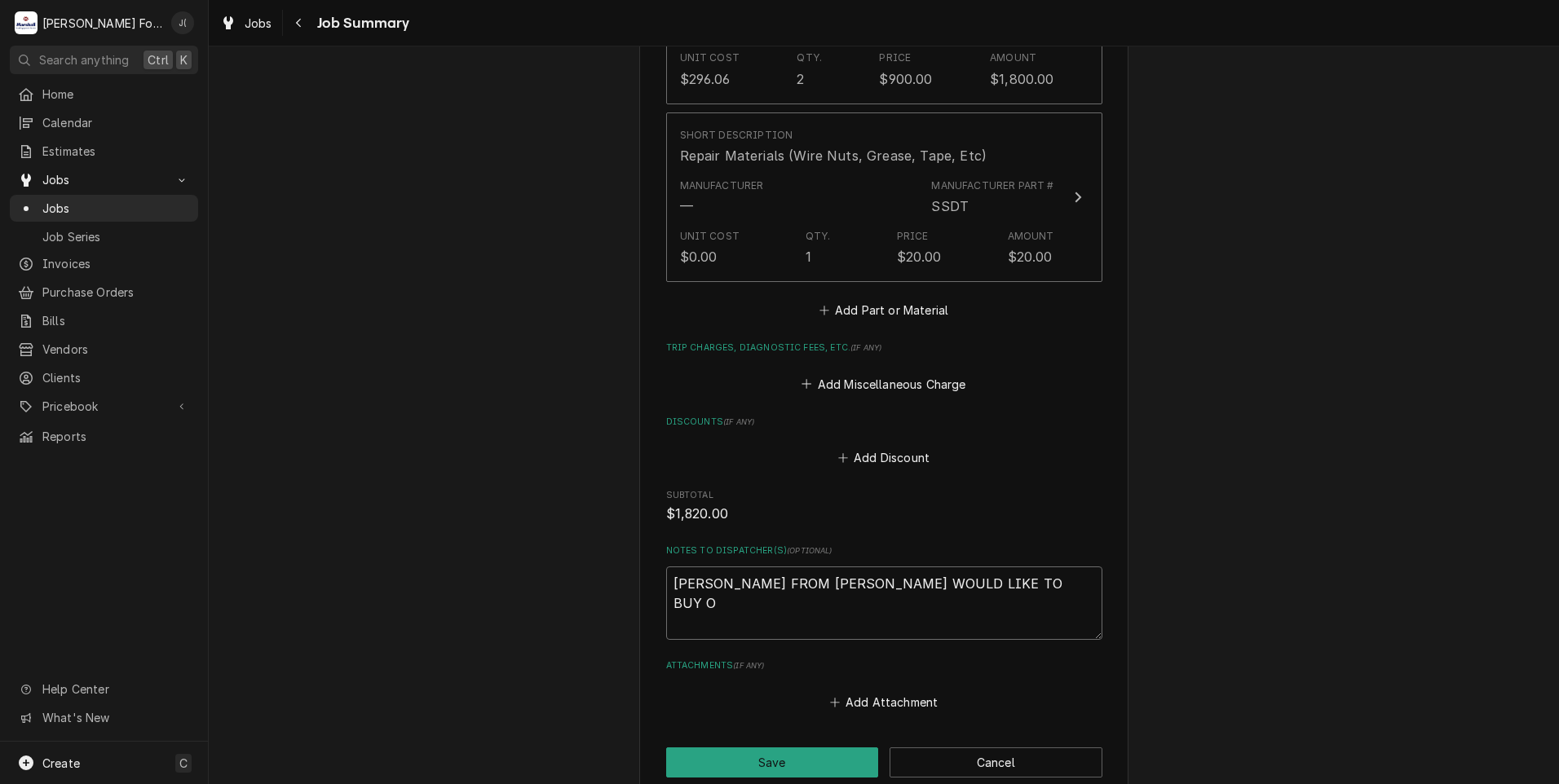
type textarea "x"
type textarea "JOHN FROM GREENWOOD WOULD LIKE TO BUY"
type textarea "x"
type textarea "JOHN FROM GREENWOOD WOULD LIKE TO BUY"
type textarea "x"
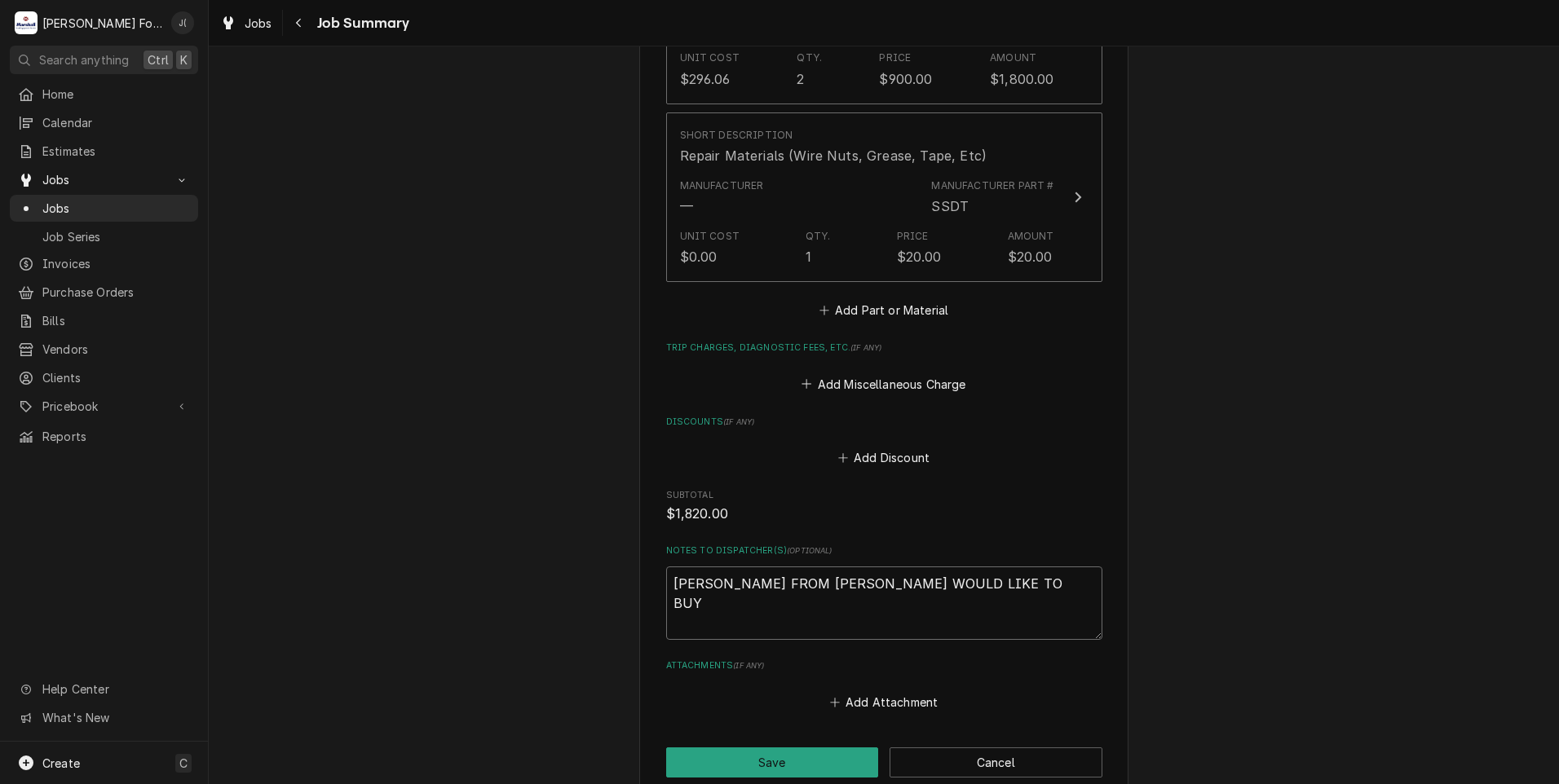
type textarea "JOHN FROM GREENWOOD WOULD LIKE TO BU"
type textarea "x"
type textarea "JOHN FROM GREENWOOD WOULD LIKE TO B"
type textarea "x"
type textarea "JOHN FROM GREENWOOD WOULD LIKE TO"
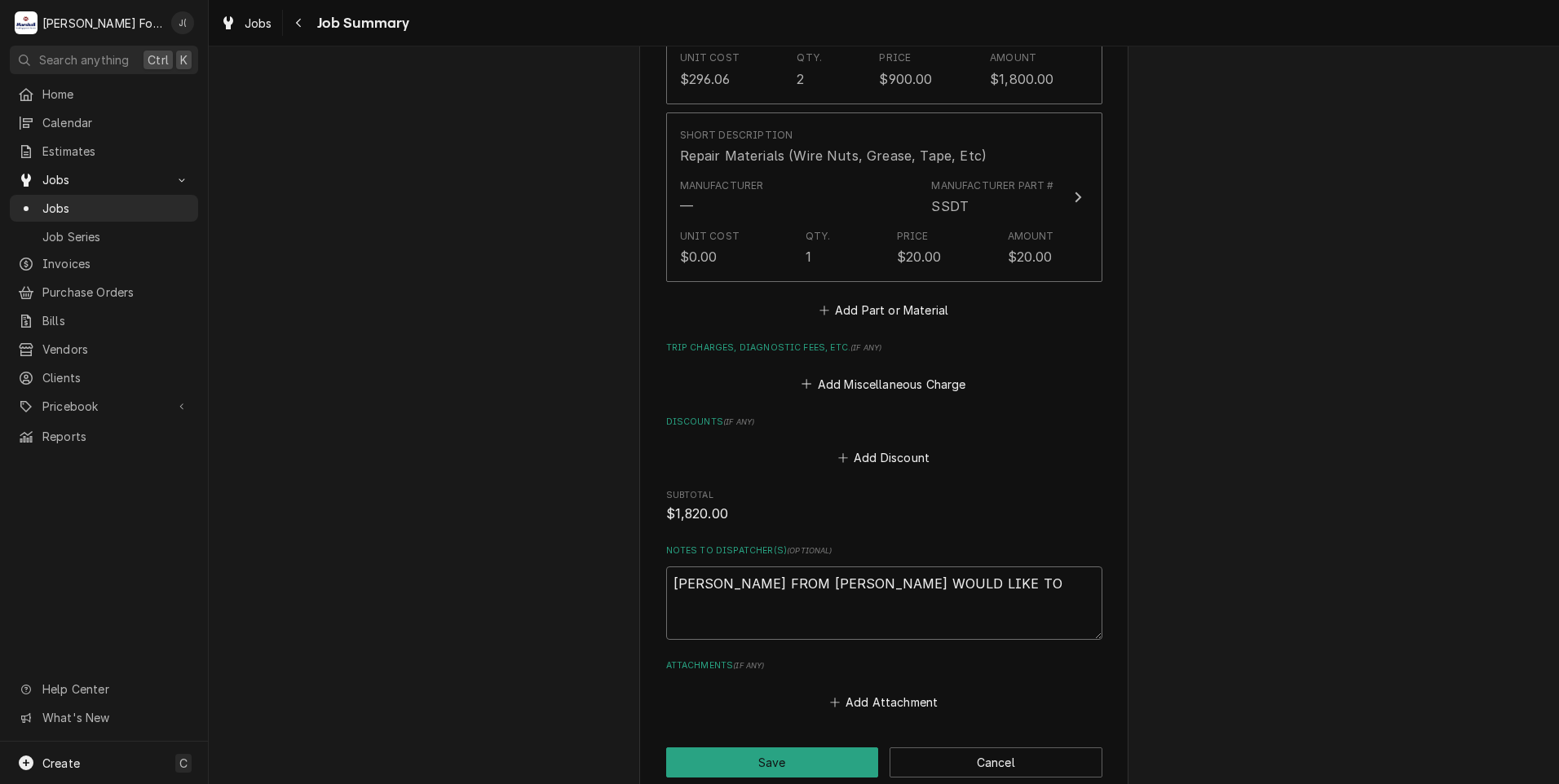
type textarea "x"
type textarea "JOHN FROM GREENWOOD WOULD LIKE TO"
type textarea "x"
type textarea "JOHN FROM GREENWOOD WOULD LIKE T"
type textarea "x"
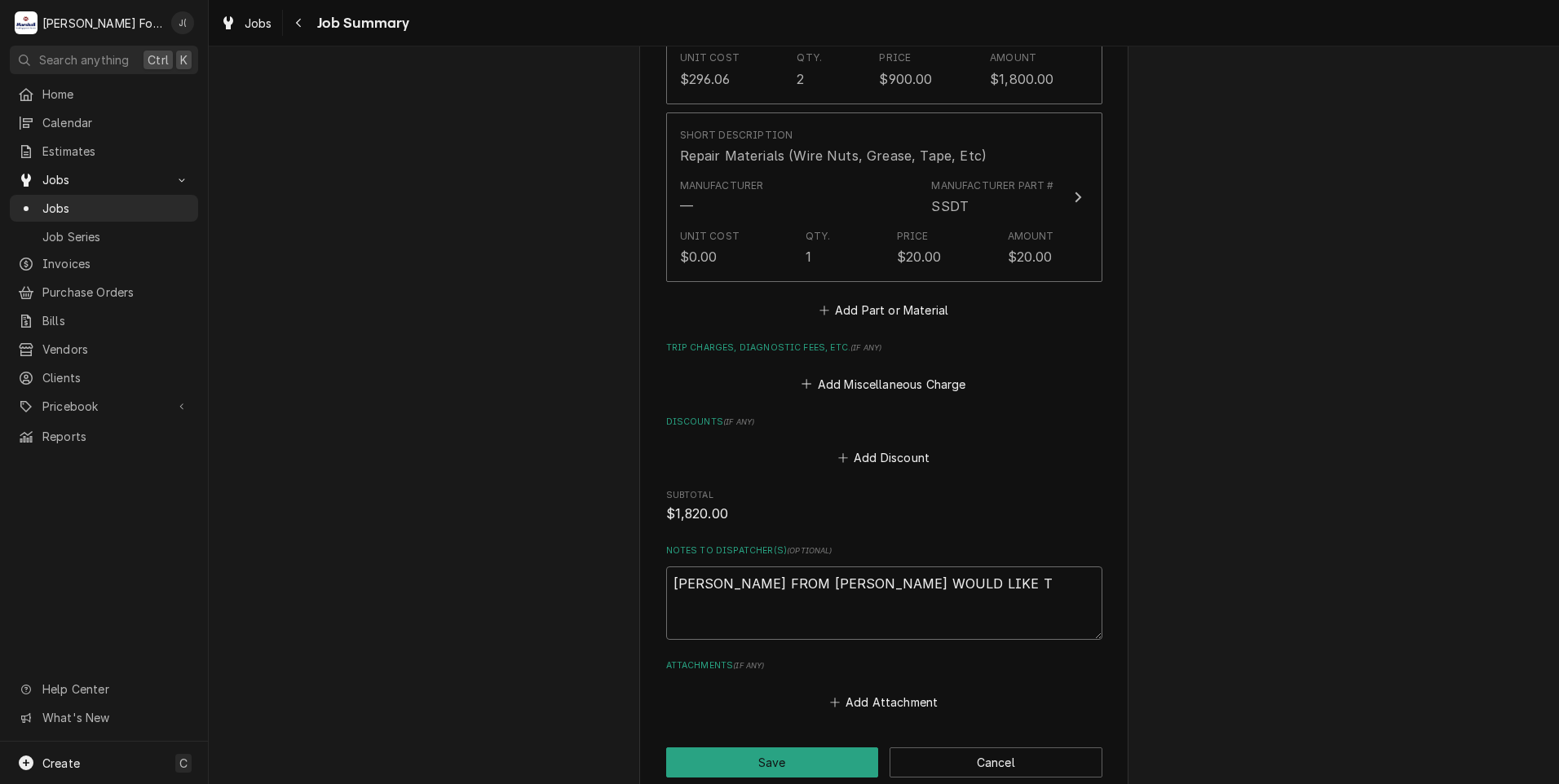
type textarea "JOHN FROM GREENWOOD WOULD LIKE"
type textarea "x"
type textarea "JOHN FROM GREENWOOD WOULD LIKE U"
type textarea "x"
type textarea "JOHN FROM GREENWOOD WOULD LIKE US"
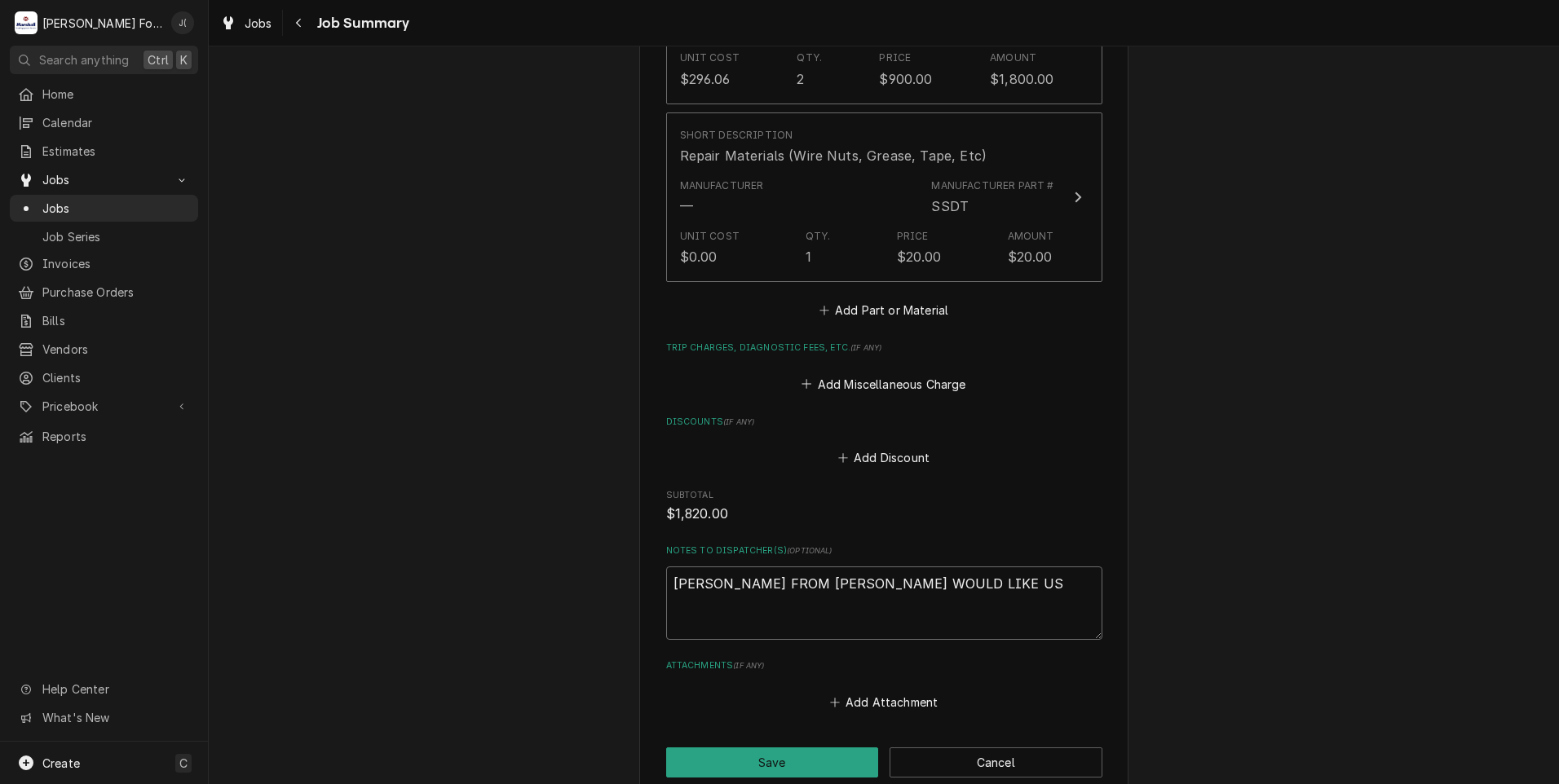
type textarea "x"
type textarea "JOHN FROM GREENWOOD WOULD LIKE US"
type textarea "x"
type textarea "JOHN FROM GREENWOOD WOULD LIKE US T"
type textarea "x"
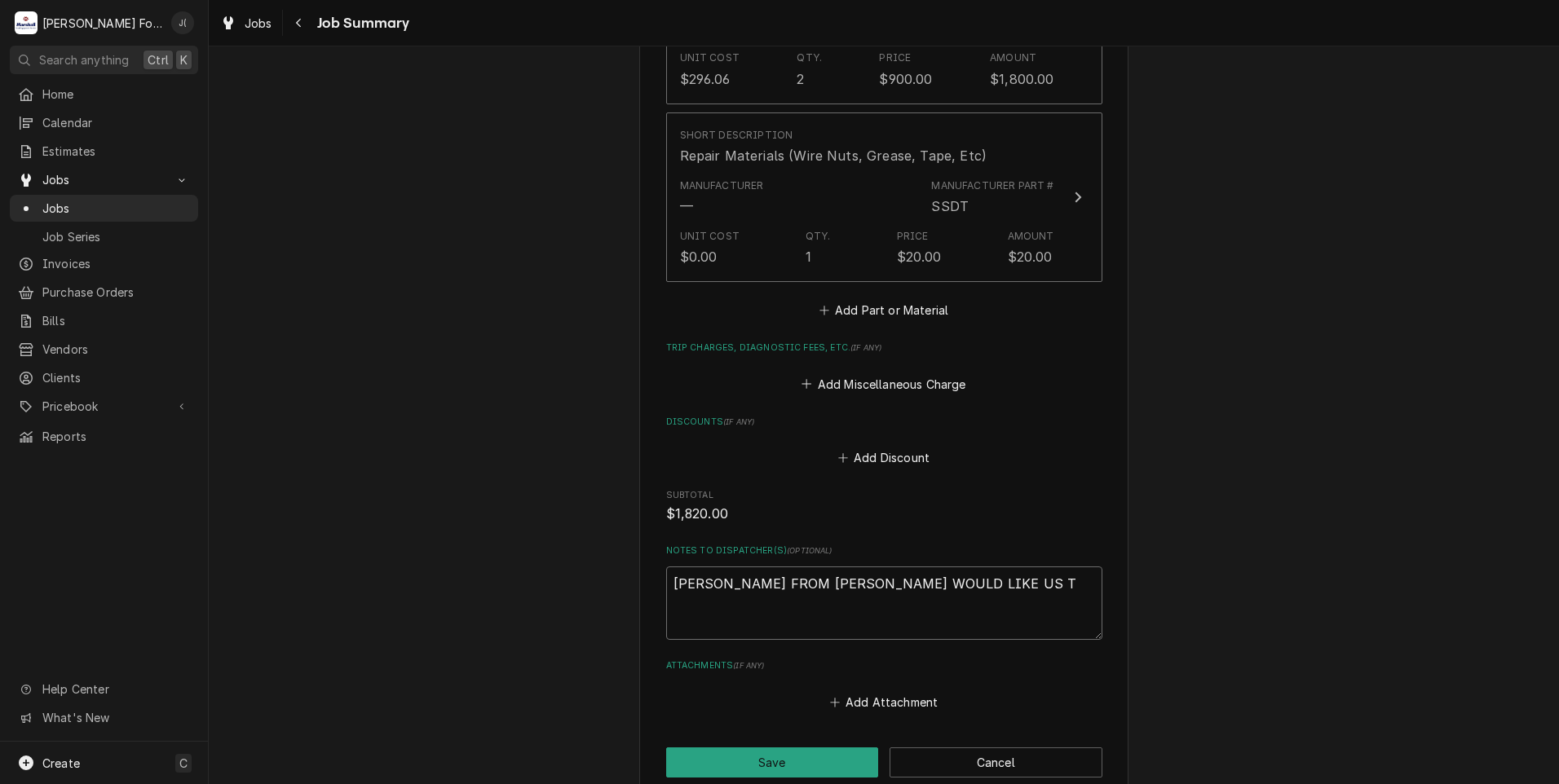
type textarea "JOHN FROM GREENWOOD WOULD LIKE US TO"
type textarea "x"
type textarea "JOHN FROM GREENWOOD WOULD LIKE US TO"
type textarea "x"
type textarea "JOHN FROM GREENWOOD WOULD LIKE US TO O"
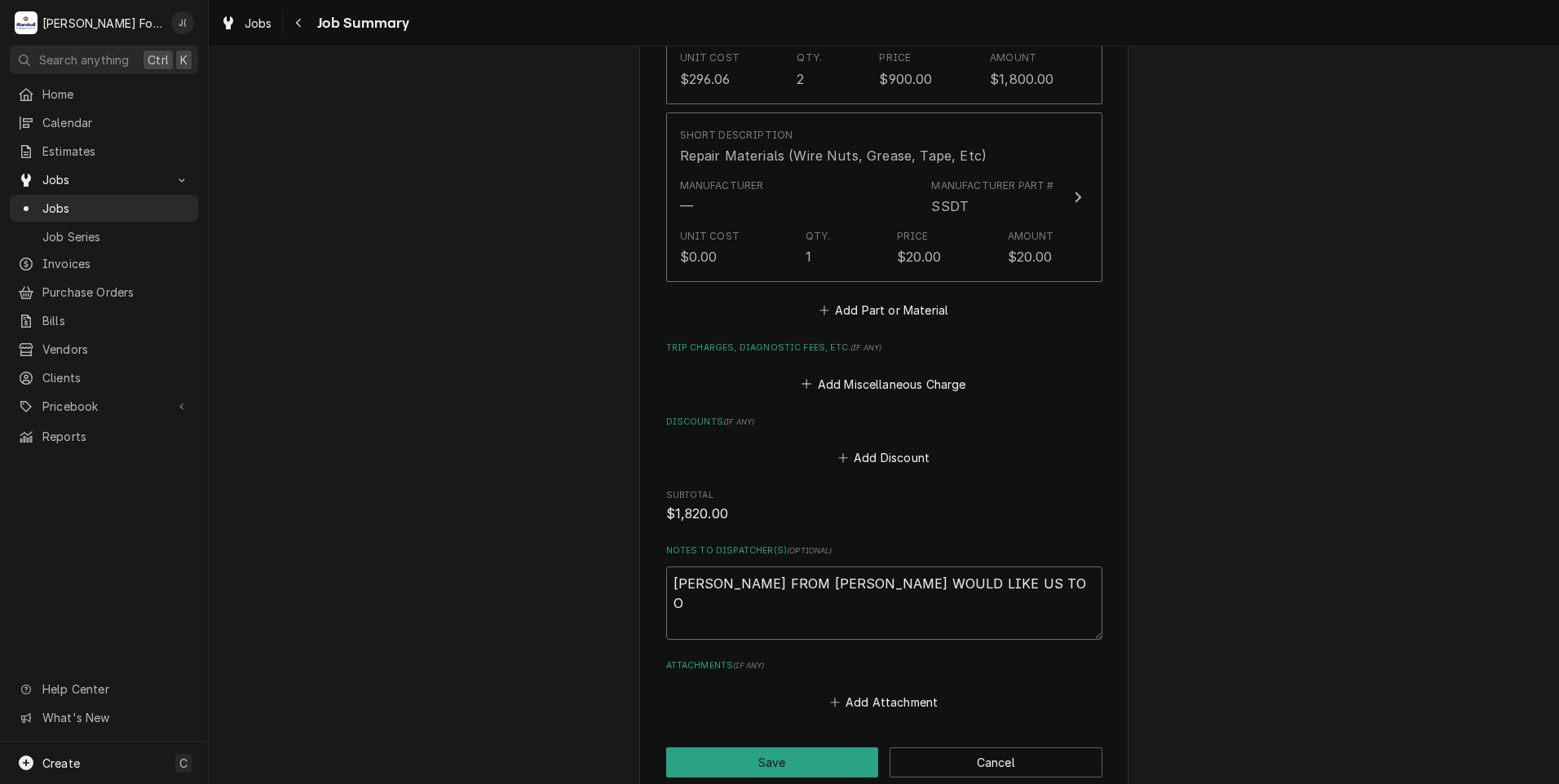
type textarea "x"
type textarea "JOHN FROM GREENWOOD WOULD LIKE US TO OR"
type textarea "x"
type textarea "JOHN FROM GREENWOOD WOULD LIKE US TO ORD"
type textarea "x"
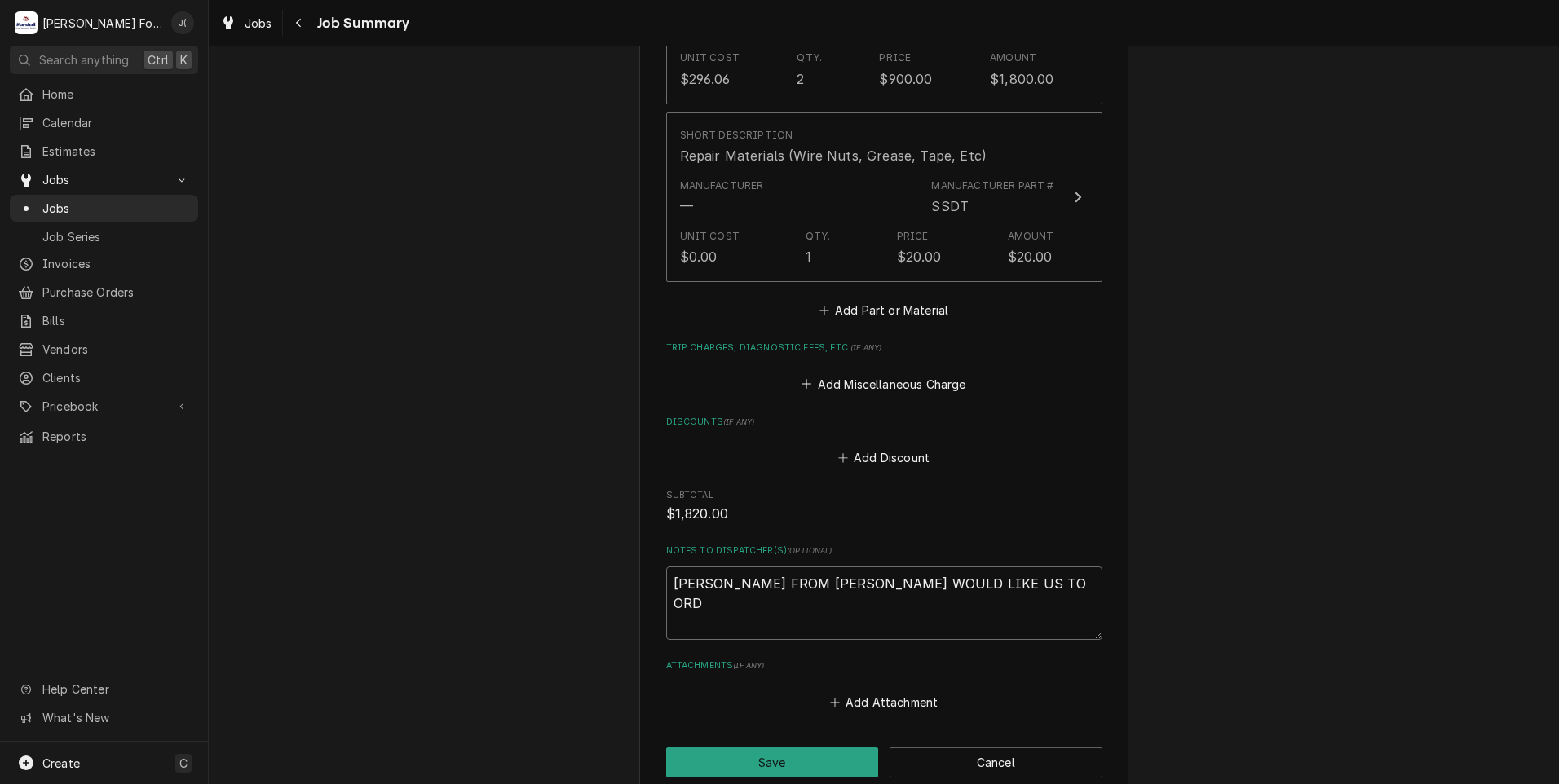
type textarea "JOHN FROM GREENWOOD WOULD LIKE US TO ORDE"
type textarea "x"
type textarea "JOHN FROM GREENWOOD WOULD LIKE US TO ORDER"
type textarea "x"
type textarea "JOHN FROM GREENWOOD WOULD LIKE US TO ORDER"
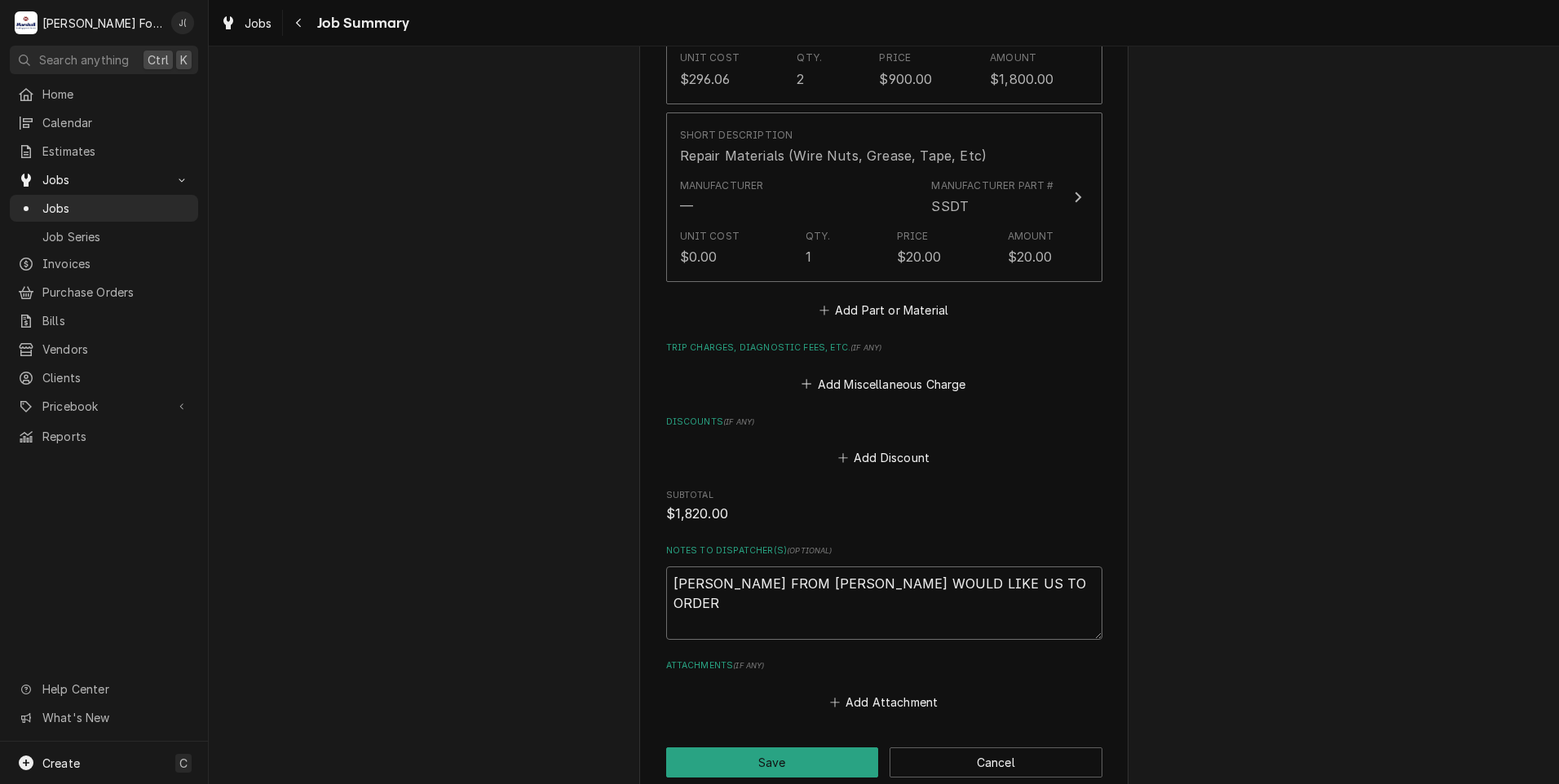
type textarea "x"
type textarea "JOHN FROM GREENWOOD WOULD LIKE US TO ORDER T"
type textarea "x"
type textarea "JOHN FROM GREENWOOD WOULD LIKE US TO ORDER TW"
type textarea "x"
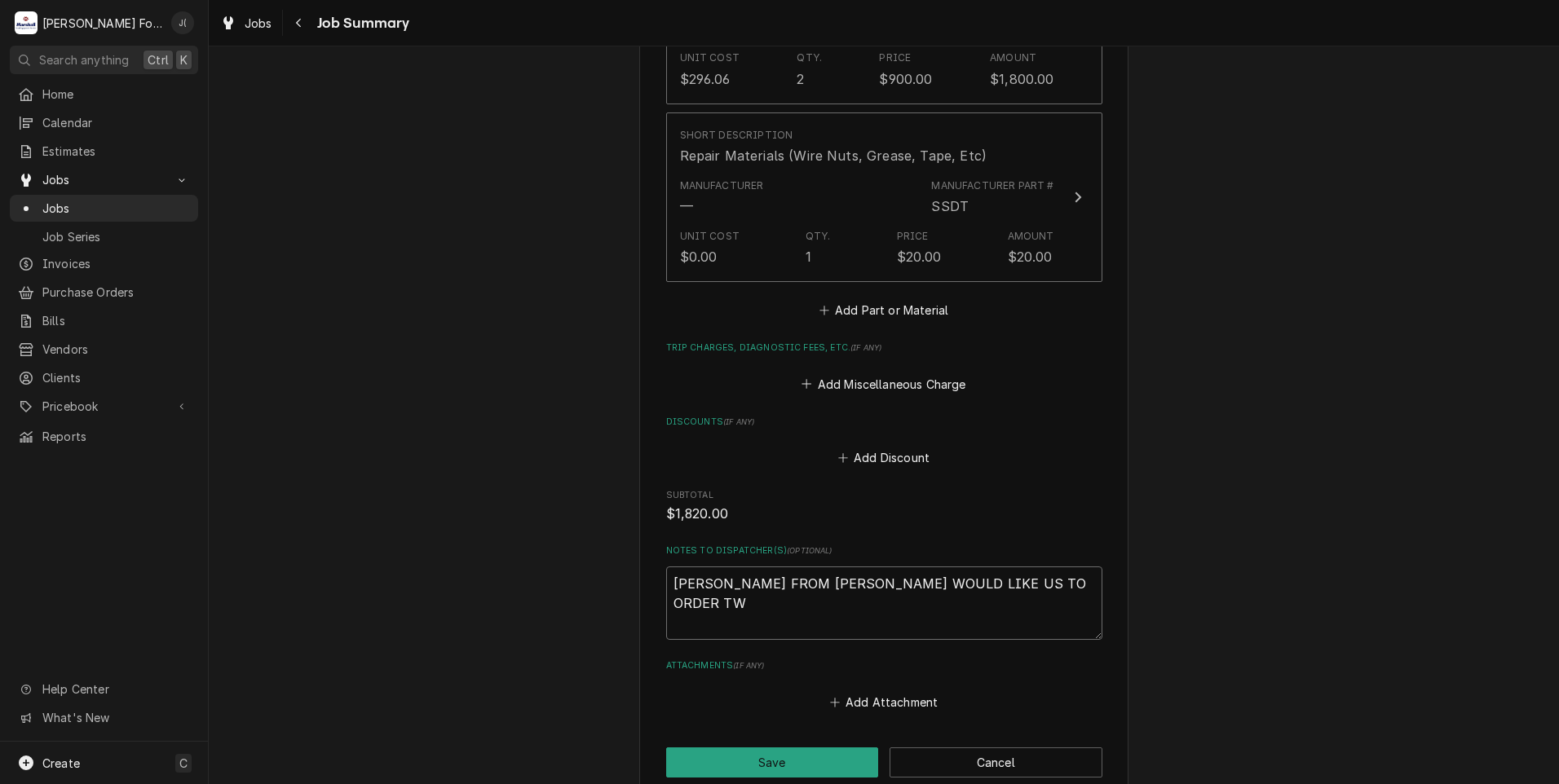
type textarea "JOHN FROM GREENWOOD WOULD LIKE US TO ORDER TWO"
type textarea "x"
type textarea "JOHN FROM GREENWOOD WOULD LIKE US TO ORDER TWO"
type textarea "x"
type textarea "JOHN FROM GREENWOOD WOULD LIKE US TO ORDER TWO T"
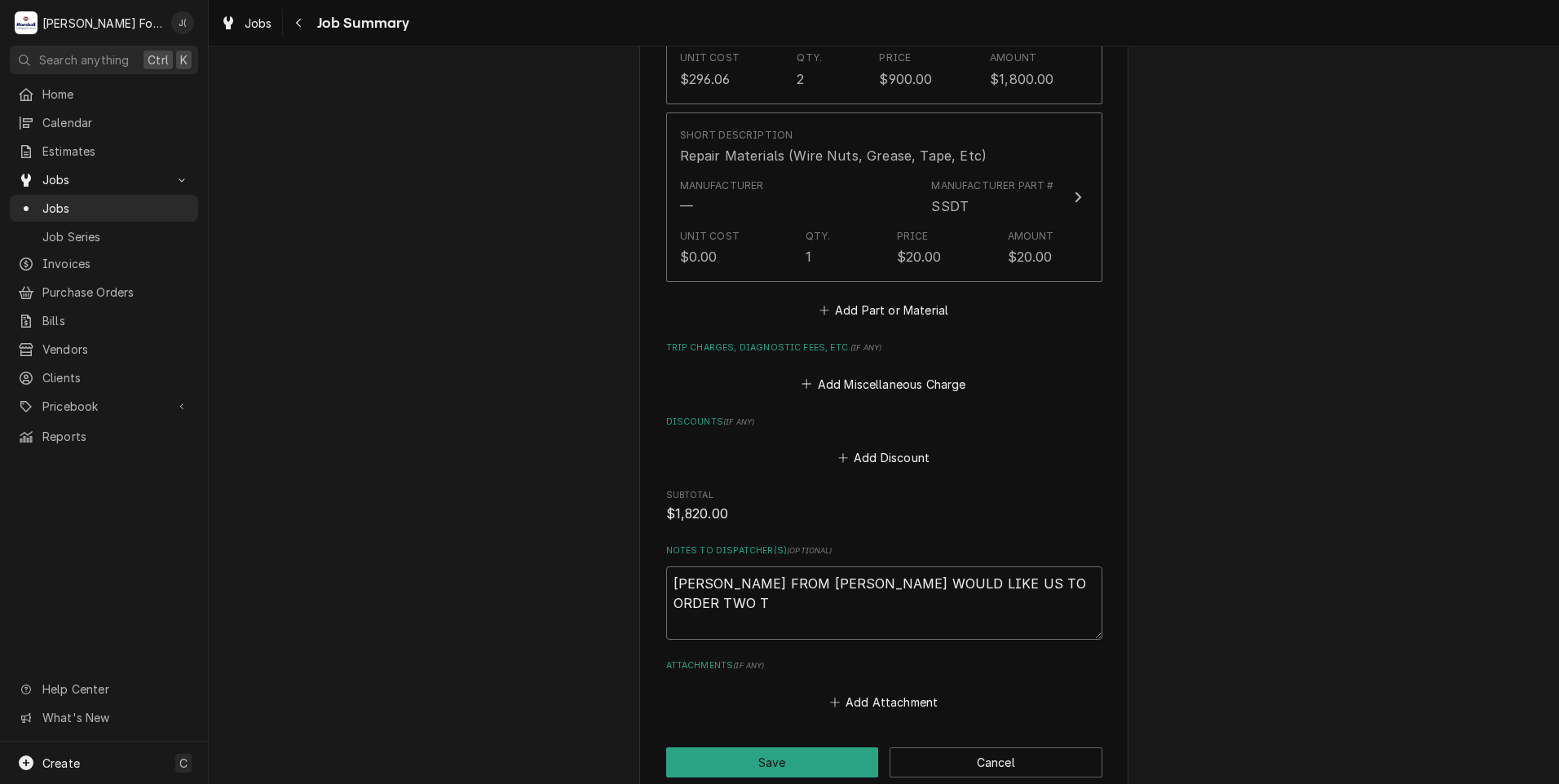
type textarea "x"
type textarea "JOHN FROM GREENWOOD WOULD LIKE US TO ORDER TWO TH"
type textarea "x"
type textarea "JOHN FROM GREENWOOD WOULD LIKE US TO ORDER TWO THE"
type textarea "x"
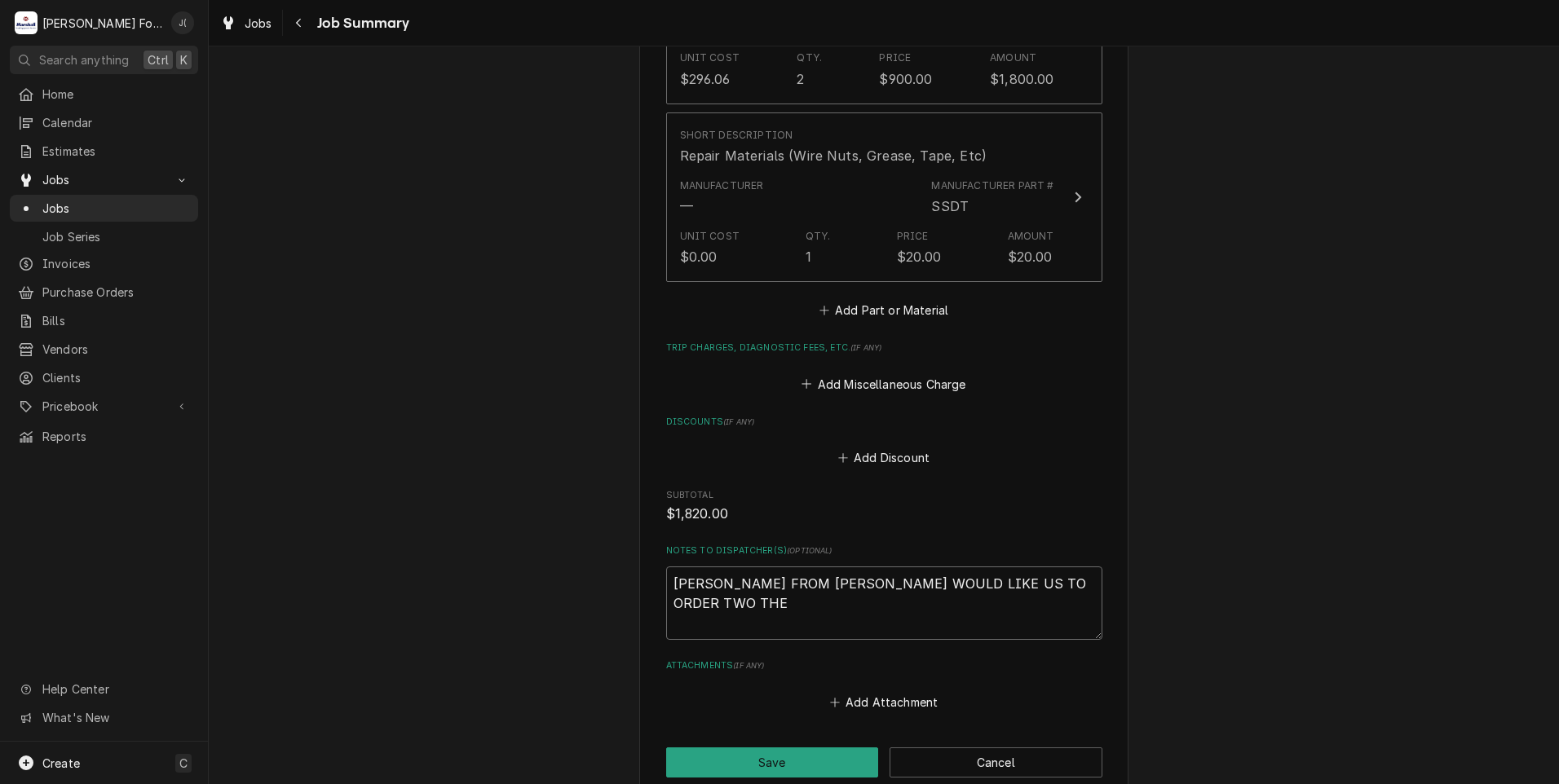
type textarea "JOHN FROM GREENWOOD WOULD LIKE US TO ORDER TWO THER"
type textarea "x"
type textarea "JOHN FROM GREENWOOD WOULD LIKE US TO ORDER TWO THERM"
type textarea "x"
type textarea "JOHN FROM GREENWOOD WOULD LIKE US TO ORDER TWO THERMO"
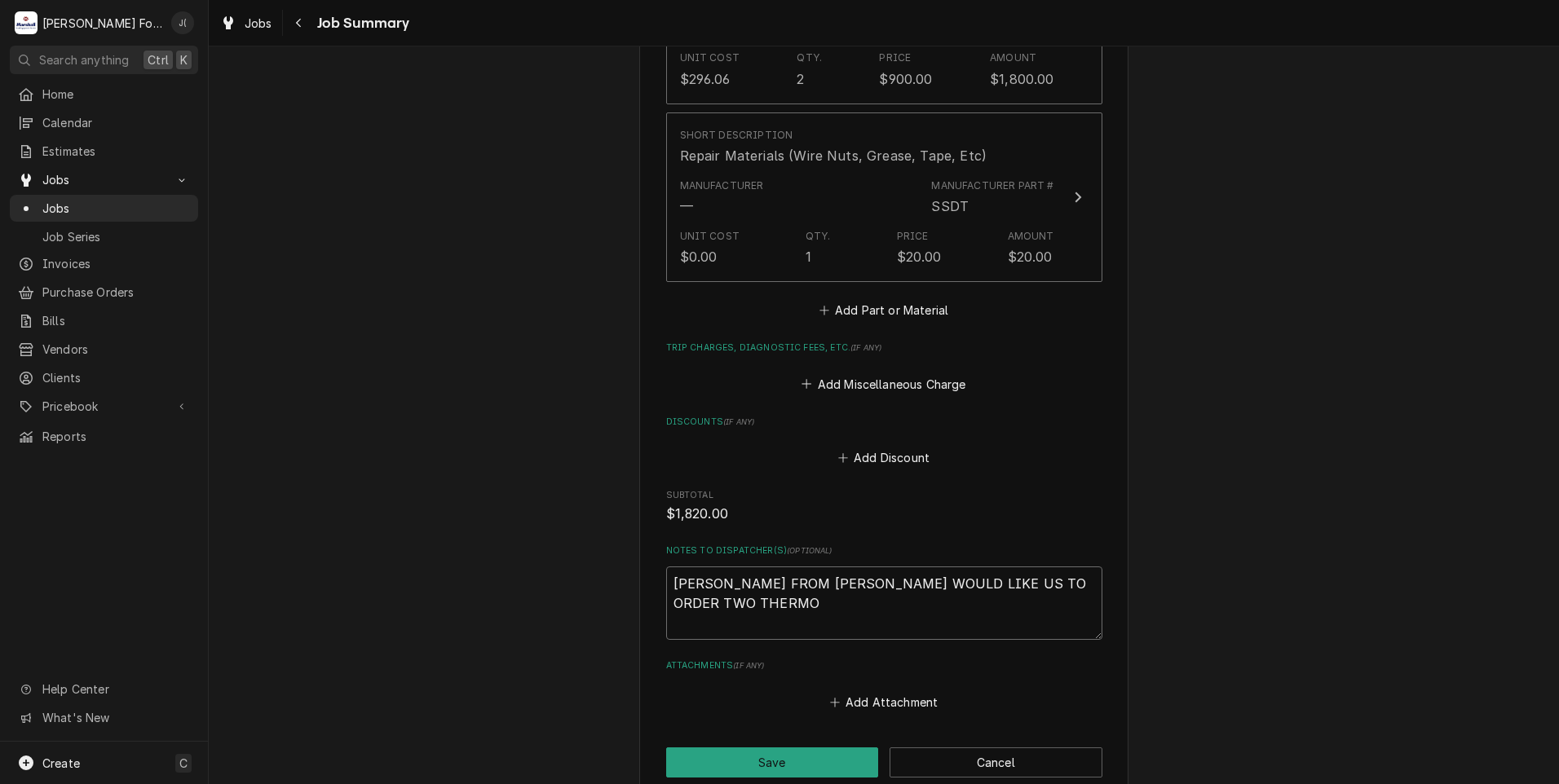
type textarea "x"
type textarea "JOHN FROM GREENWOOD WOULD LIKE US TO ORDER TWO THERMOS"
type textarea "x"
type textarea "JOHN FROM GREENWOOD WOULD LIKE US TO ORDER TWO THERMOST"
type textarea "x"
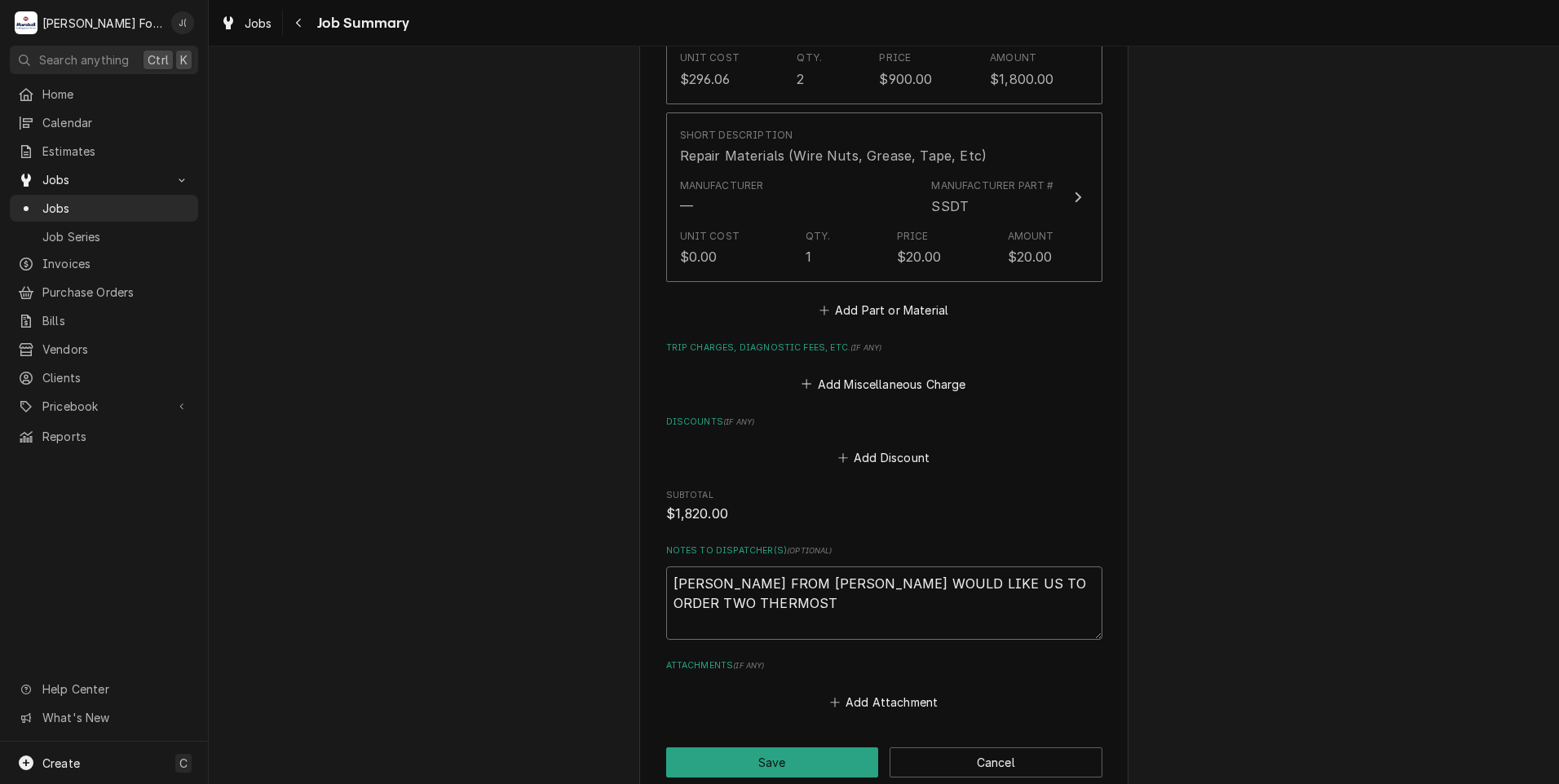
type textarea "JOHN FROM GREENWOOD WOULD LIKE US TO ORDER TWO THERMOSTS"
type textarea "x"
type textarea "JOHN FROM GREENWOOD WOULD LIKE US TO ORDER TWO THERMOSTST"
type textarea "x"
type textarea "JOHN FROM GREENWOOD WOULD LIKE US TO ORDER TWO THERMOSTS"
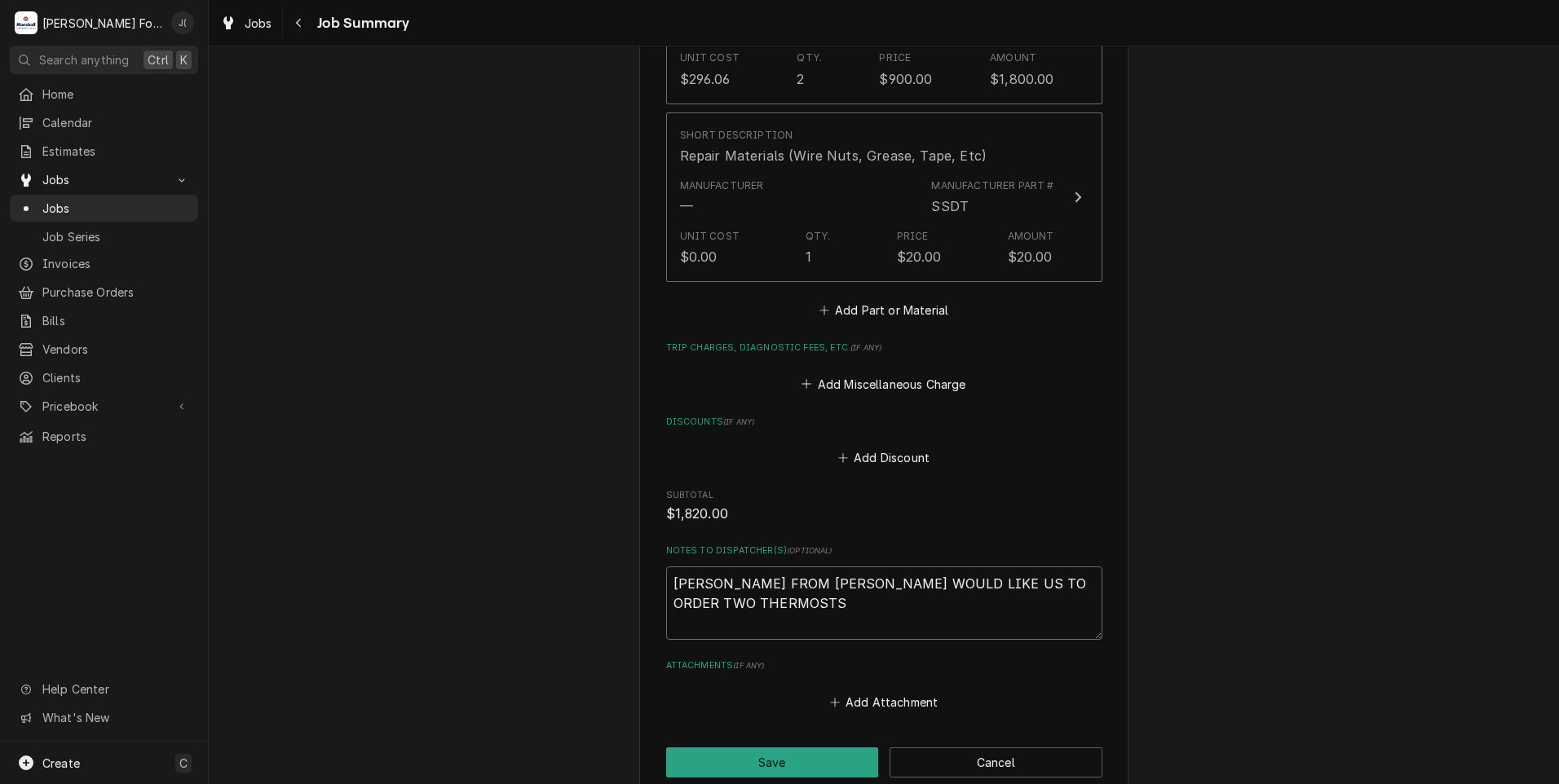
type textarea "x"
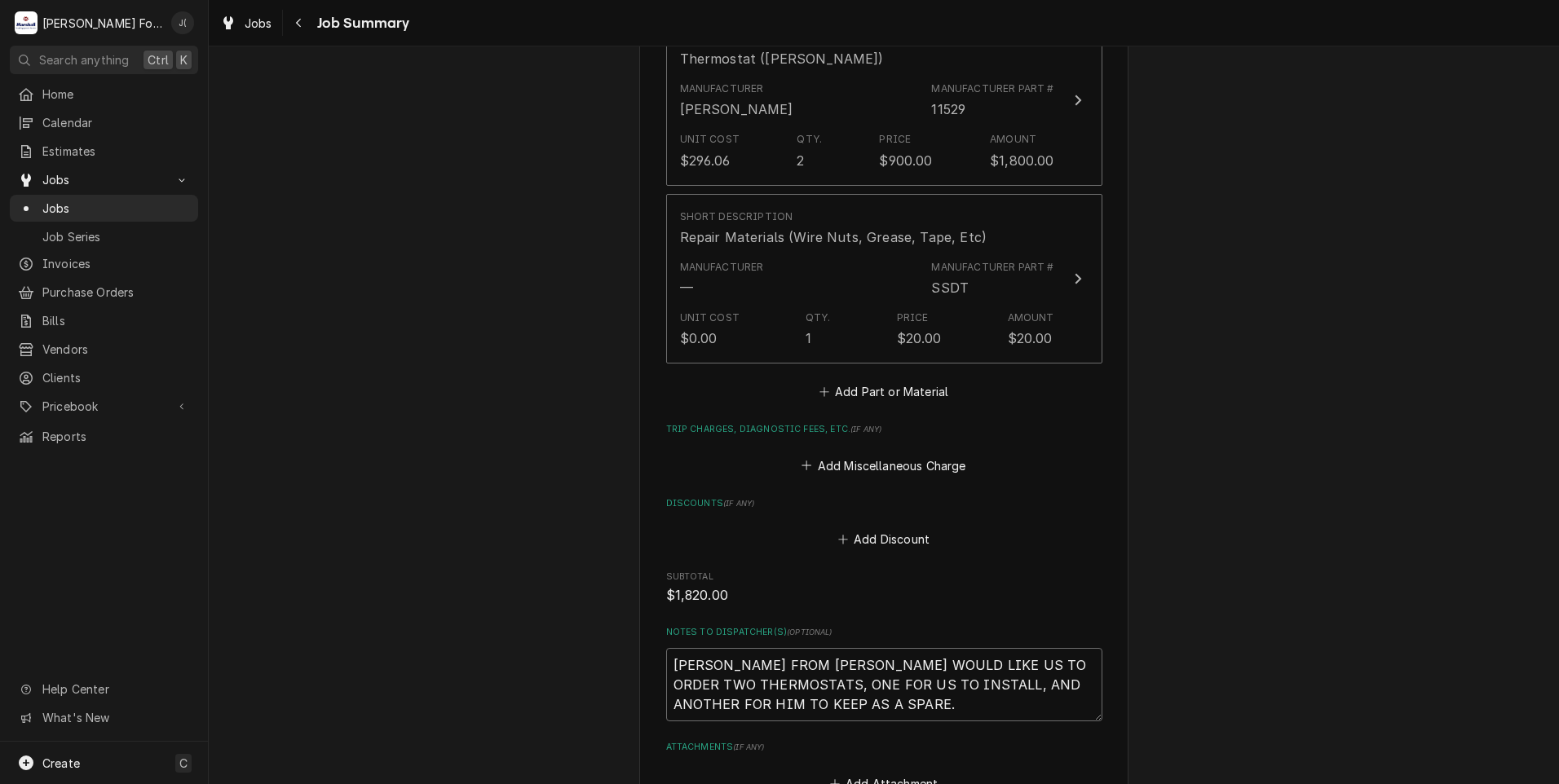
scroll to position [1447, 0]
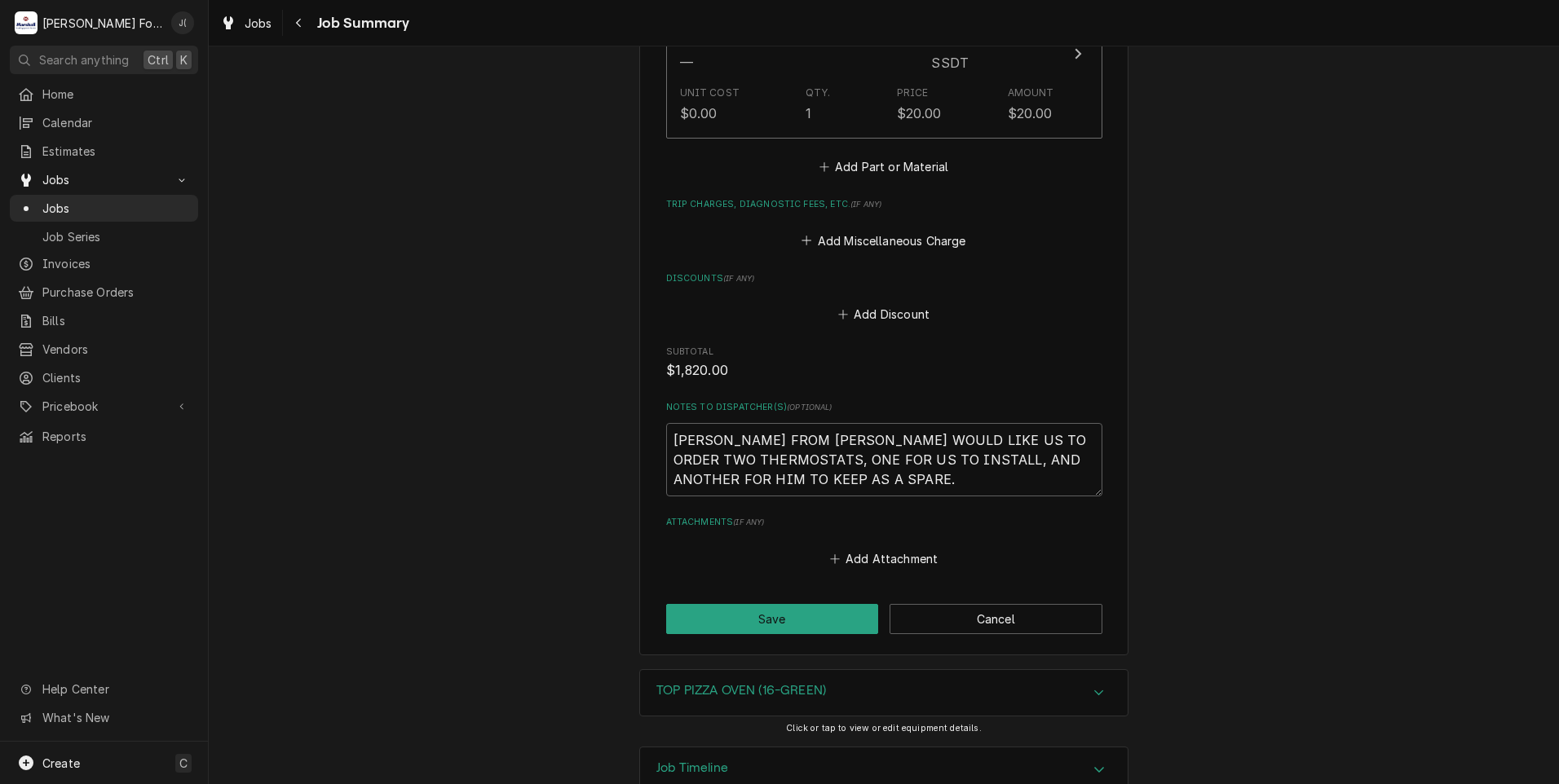
click at [763, 683] on h3 "TOP PIZZA OVEN (16-GREEN)" at bounding box center [741, 691] width 170 height 15
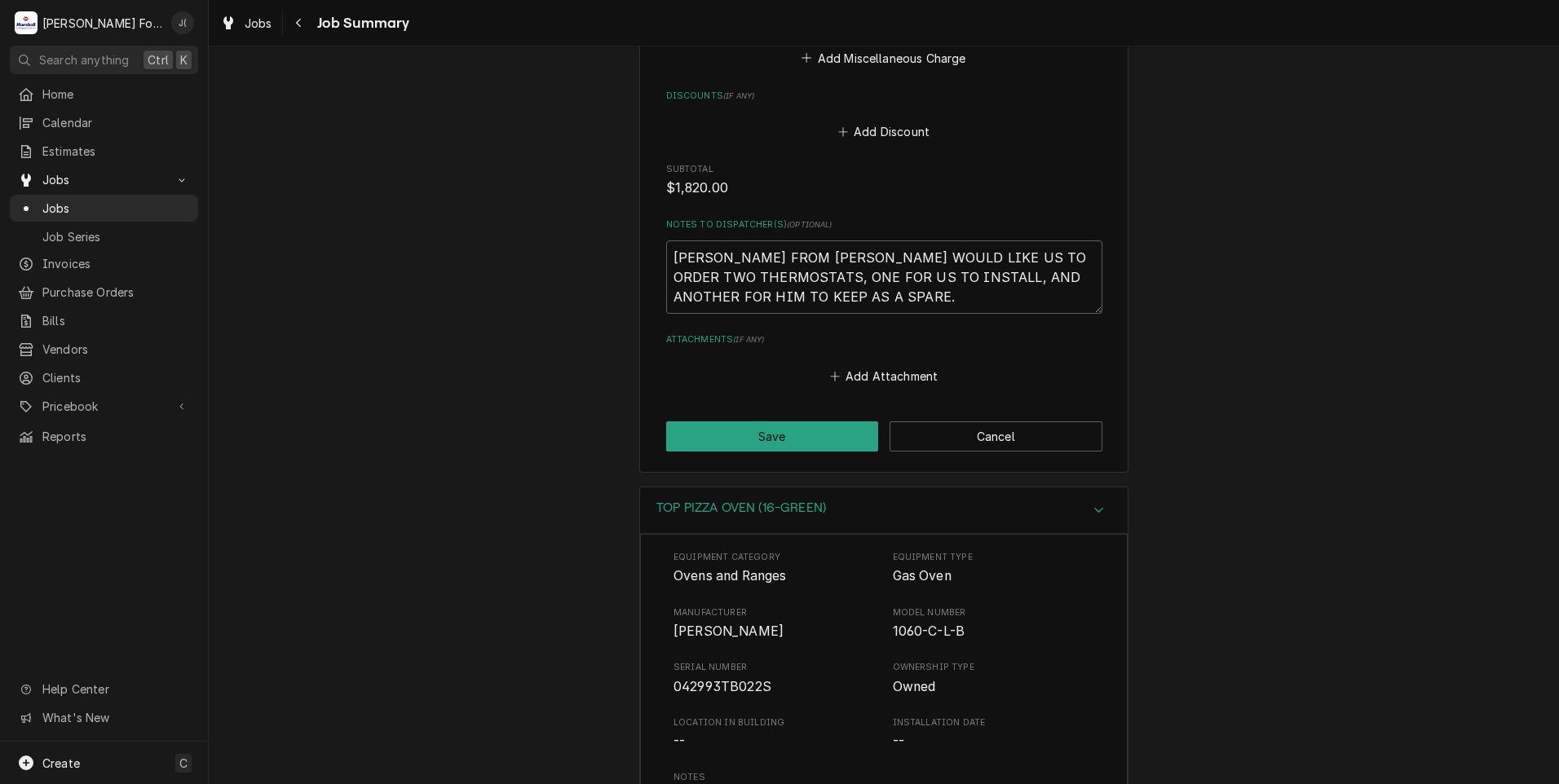
scroll to position [1712, 0]
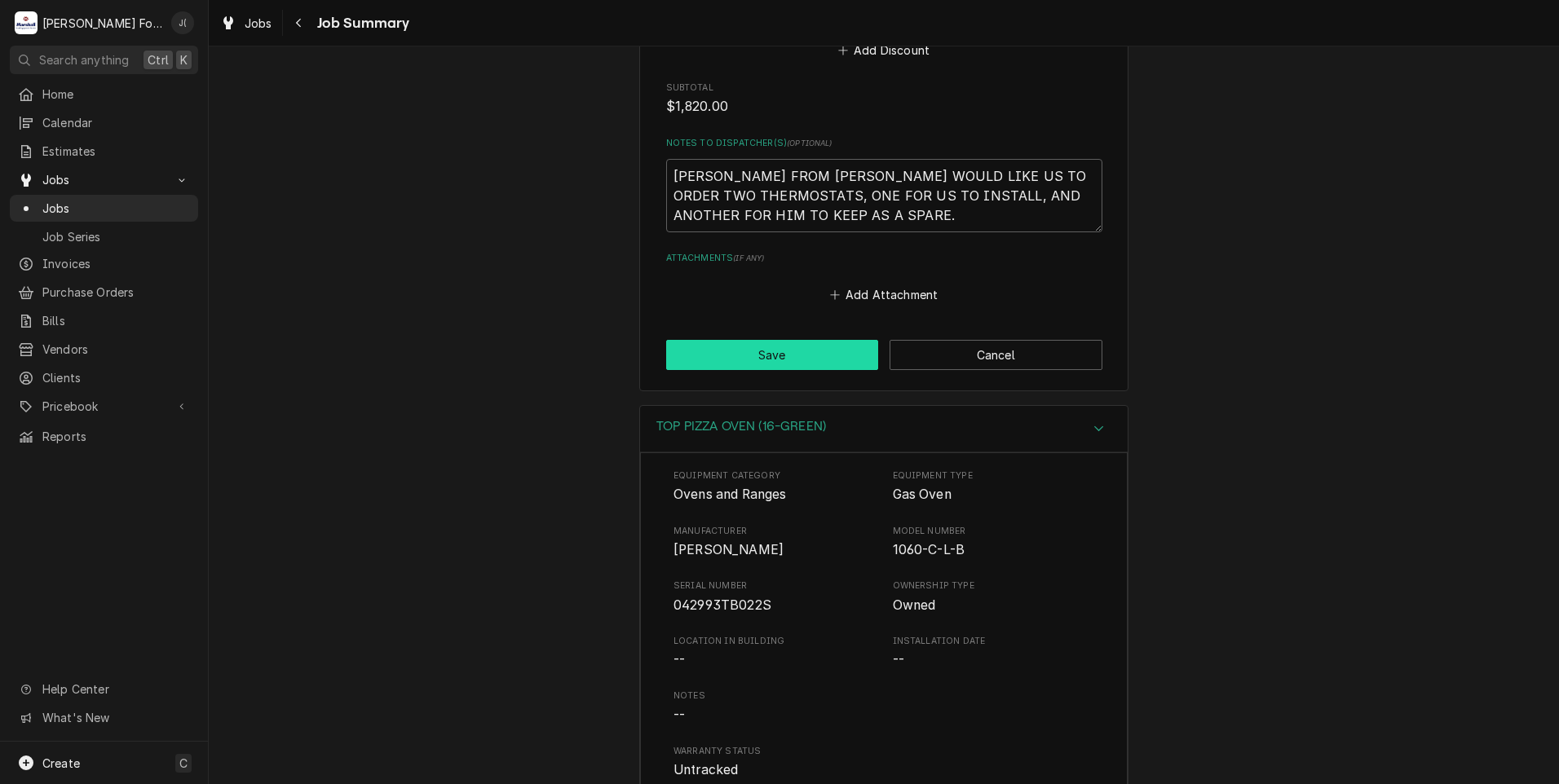
click at [726, 340] on button "Save" at bounding box center [773, 355] width 213 height 30
